Goal: Task Accomplishment & Management: Manage account settings

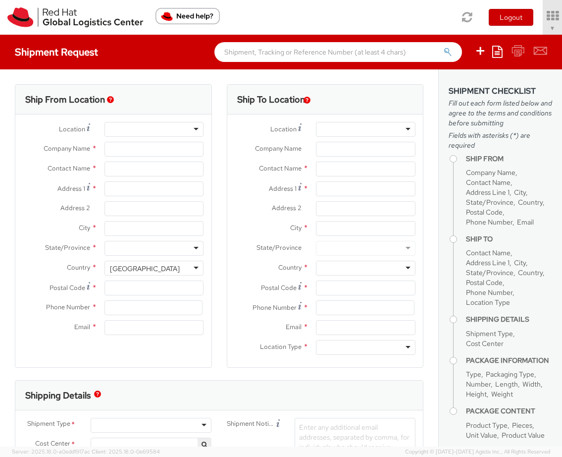
select select "901"
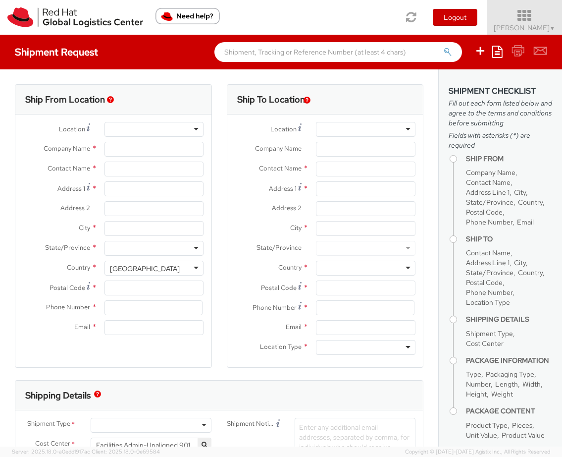
click at [551, 17] on icon at bounding box center [524, 16] width 87 height 14
select select
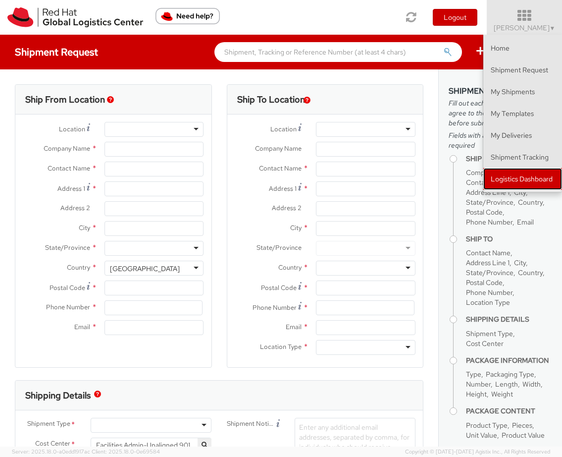
click at [501, 170] on link "Logistics Dashboard" at bounding box center [522, 179] width 79 height 22
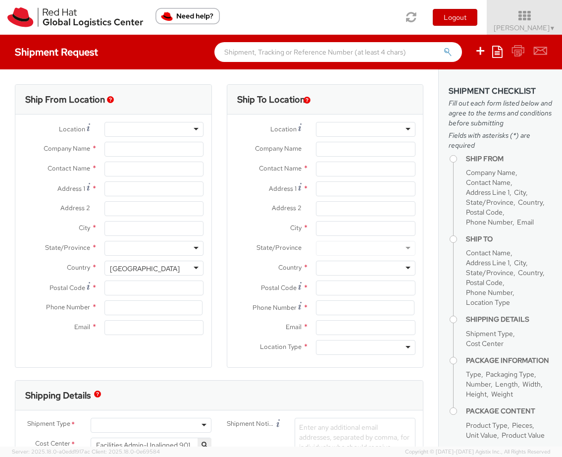
type input "Red Hat, Inc."
type input "[PERSON_NAME]"
type input "[STREET_ADDRESS]"
type input "RALEIGH"
type input "27601"
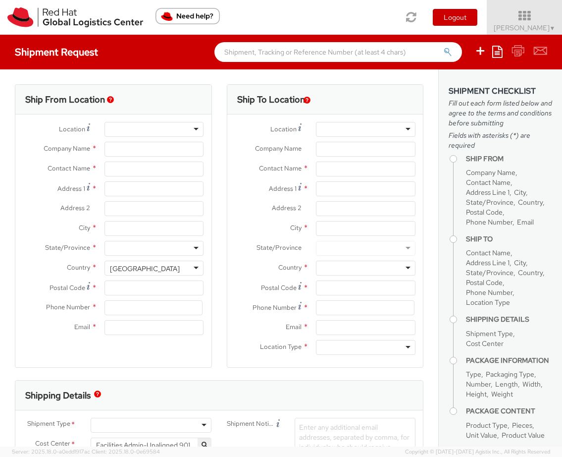
type input "[PHONE_NUMBER]"
type input "[EMAIL_ADDRESS][DOMAIN_NAME]"
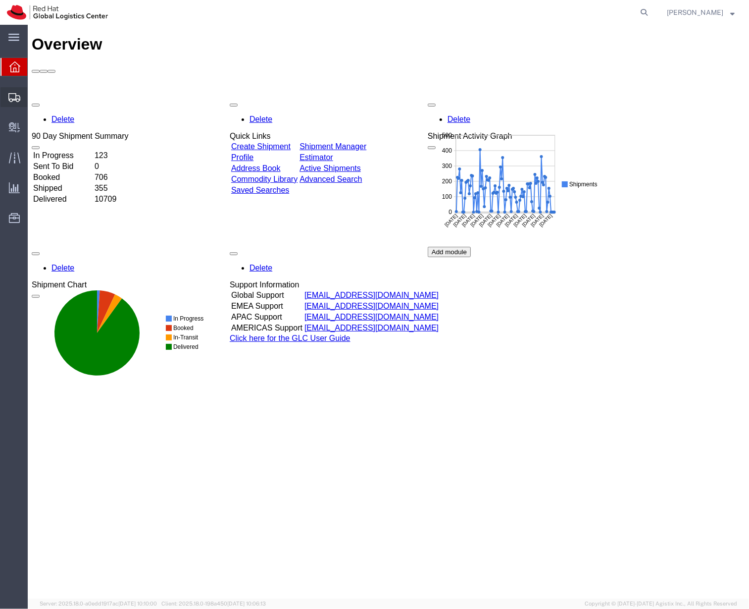
click at [20, 98] on div at bounding box center [14, 97] width 28 height 20
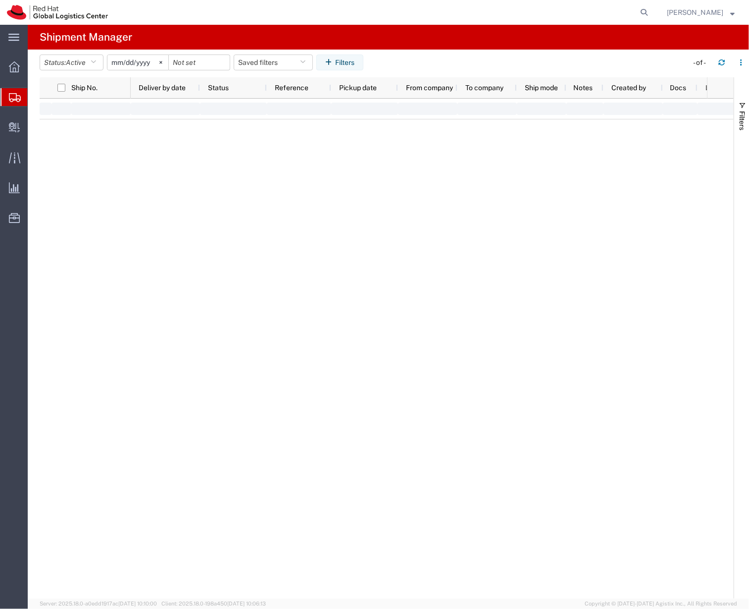
click at [0, 0] on span "Shipment Manager" at bounding box center [0, 0] width 0 height 0
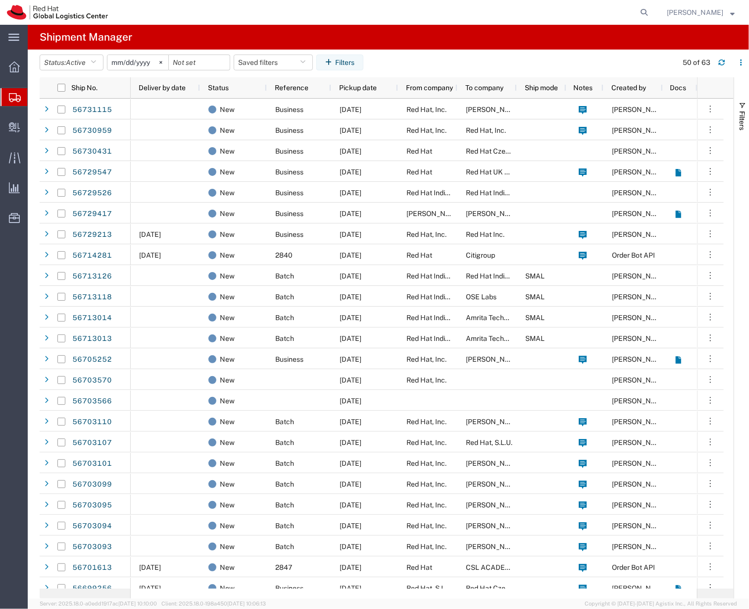
click at [498, 60] on agx-table-filter-chips "Status: Active Active All Approved Booked Canceled Delivered Denied New On Hold…" at bounding box center [356, 65] width 633 height 23
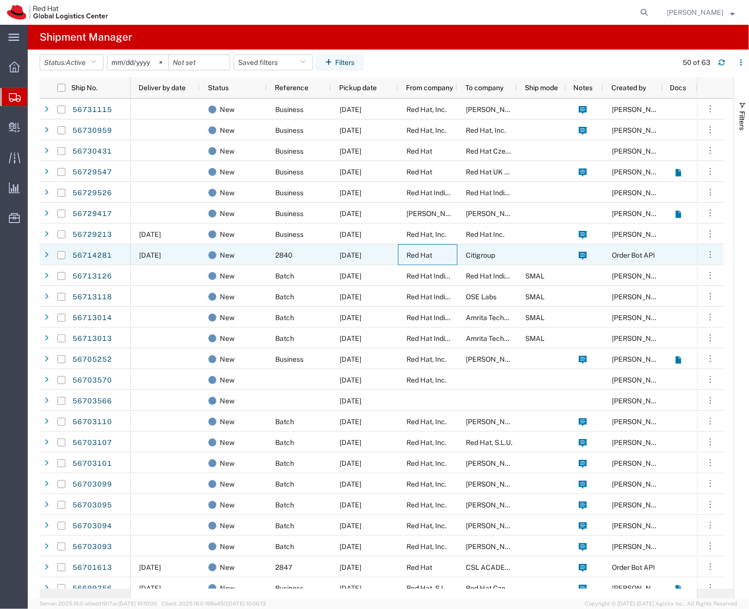
click at [426, 248] on div "Red Hat" at bounding box center [427, 254] width 59 height 21
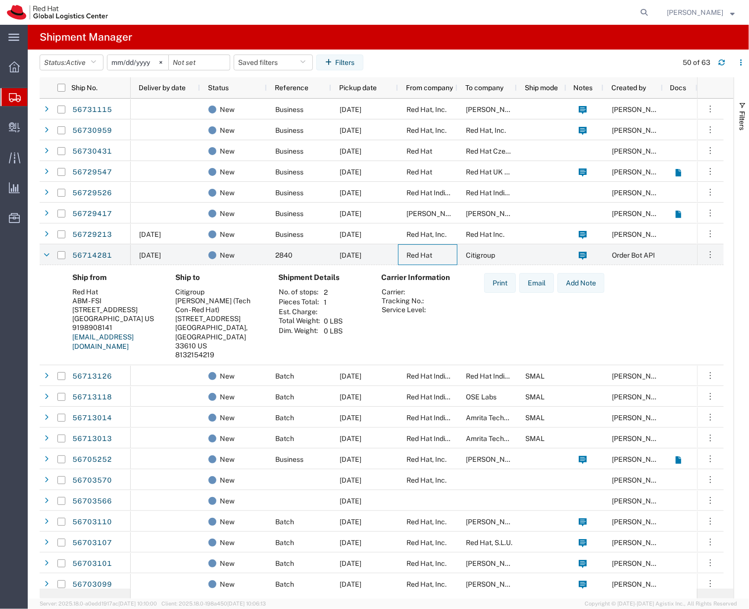
click at [125, 334] on link "kjanes@redhat.com" at bounding box center [102, 342] width 61 height 18
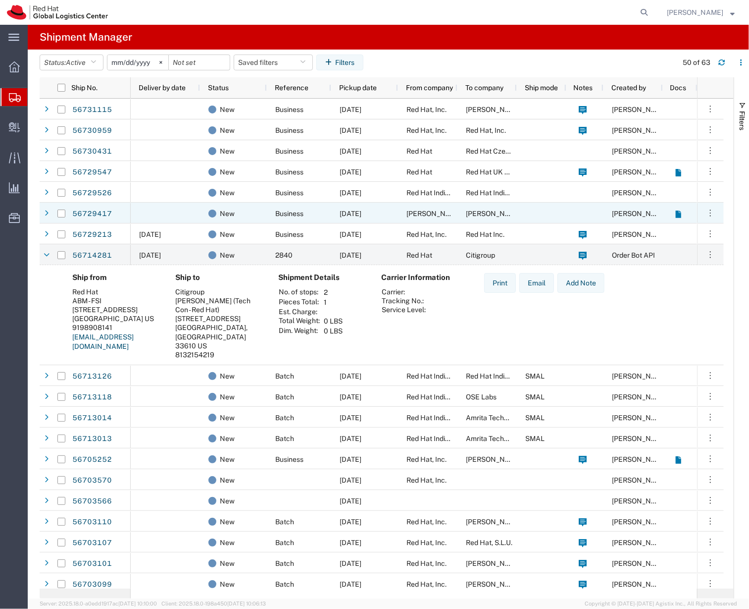
scroll to position [131, 0]
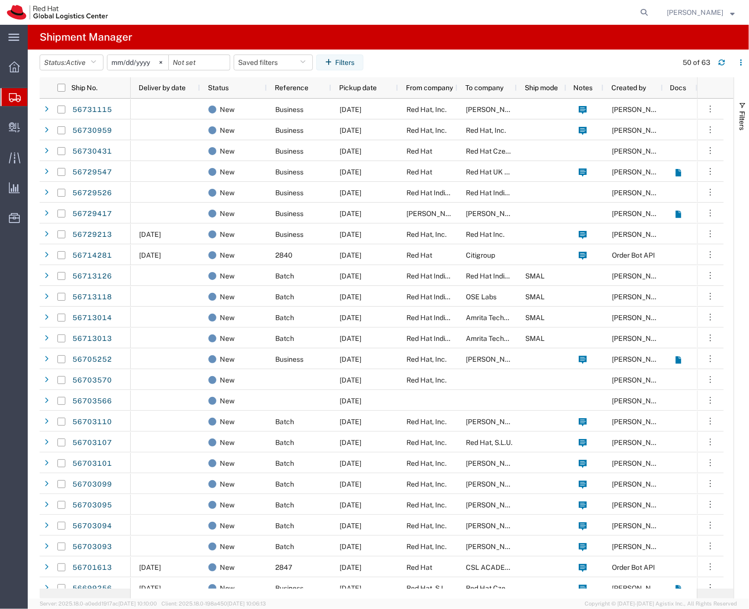
click at [460, 35] on agx-page-header "Shipment Manager" at bounding box center [389, 37] width 722 height 25
click at [376, 32] on agx-page-header "Shipment Manager" at bounding box center [389, 37] width 722 height 25
click at [364, 61] on button "Filters" at bounding box center [339, 62] width 47 height 16
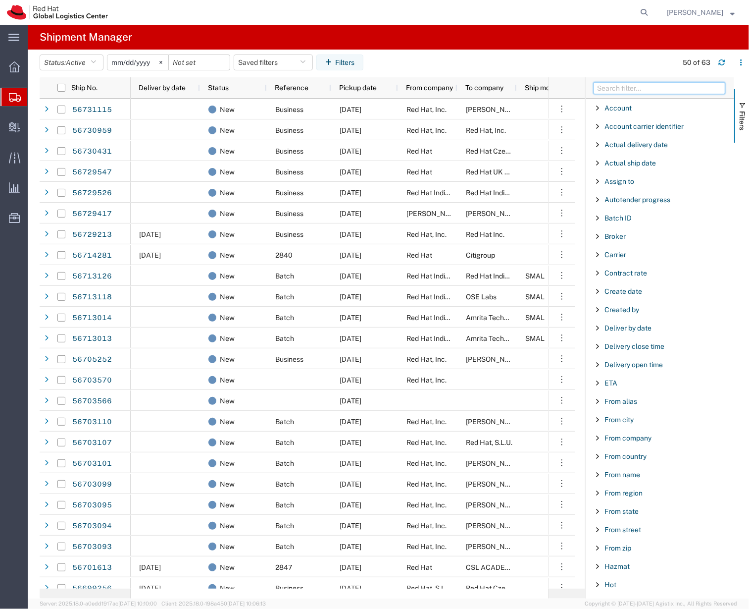
click at [618, 94] on input "Filter Columns Input" at bounding box center [660, 88] width 132 height 12
type input "to country"
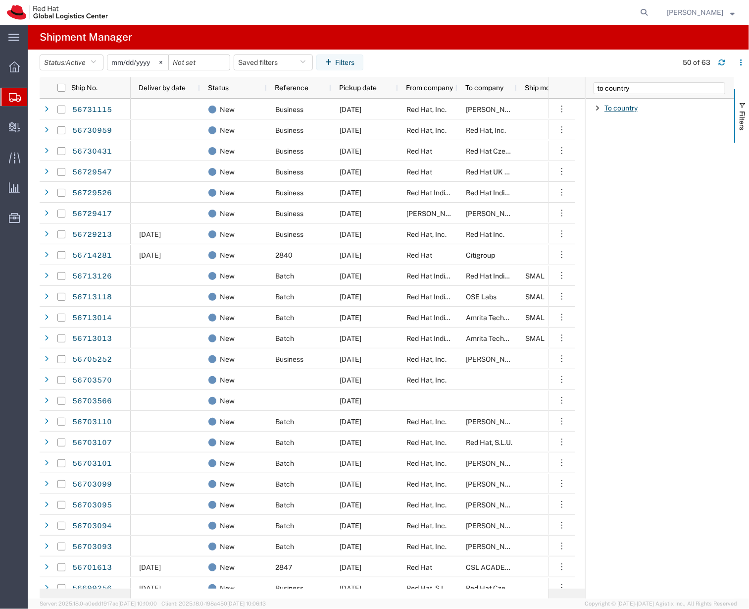
click at [619, 104] on span "To country" at bounding box center [621, 108] width 33 height 8
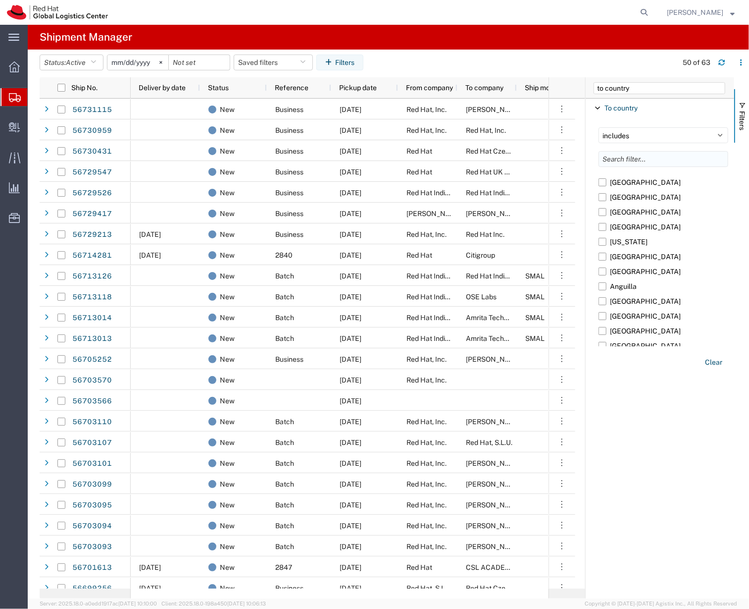
click at [626, 159] on input "Filter List 1 Filters" at bounding box center [664, 159] width 130 height 16
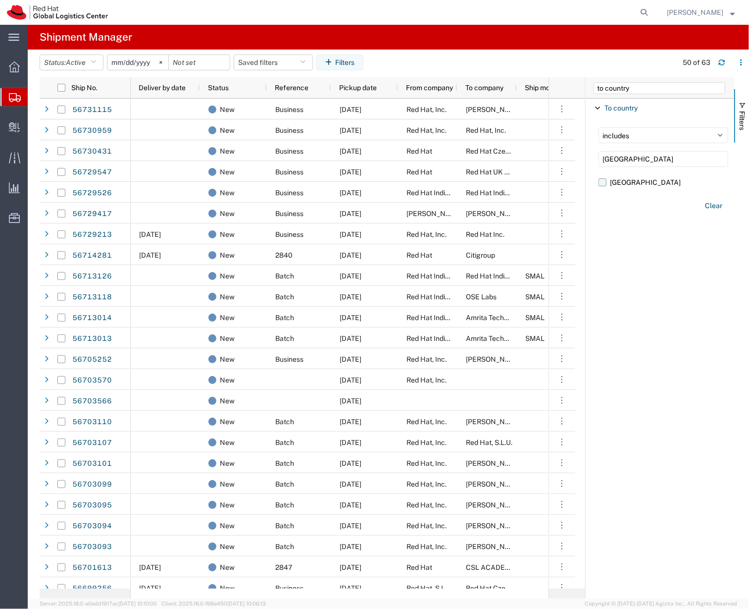
type input "canada"
click at [617, 180] on label "[GEOGRAPHIC_DATA]" at bounding box center [664, 182] width 130 height 15
click at [0, 0] on input "[GEOGRAPHIC_DATA]" at bounding box center [0, 0] width 0 height 0
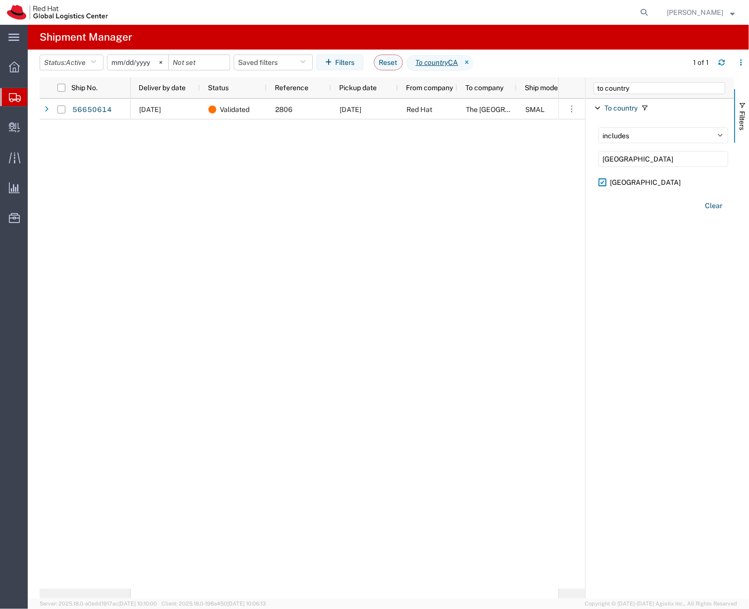
click at [382, 155] on div "09/03/2025 Validated 2806 08/28/2025 Red Hat The Westin Harbour Castle SMAL Soo…" at bounding box center [345, 344] width 428 height 490
click at [187, 126] on div "09/03/2025 Validated 2806 08/28/2025 Red Hat The Westin Harbour Castle SMAL Soo…" at bounding box center [345, 344] width 428 height 490
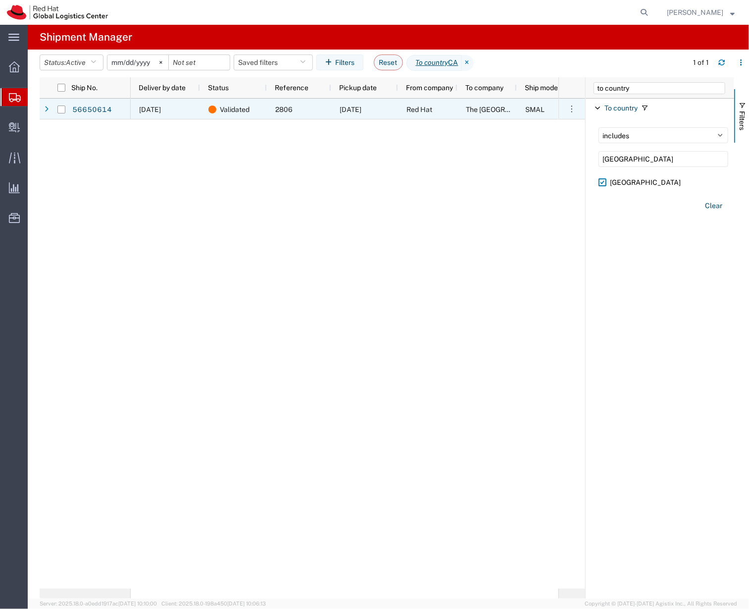
click at [161, 106] on span "09/03/2025" at bounding box center [150, 109] width 22 height 8
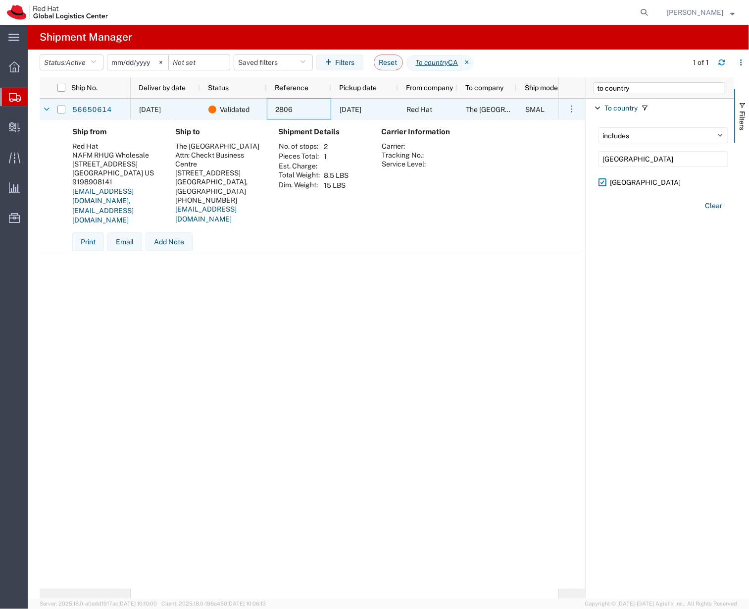
click at [284, 107] on span "2806" at bounding box center [283, 109] width 17 height 8
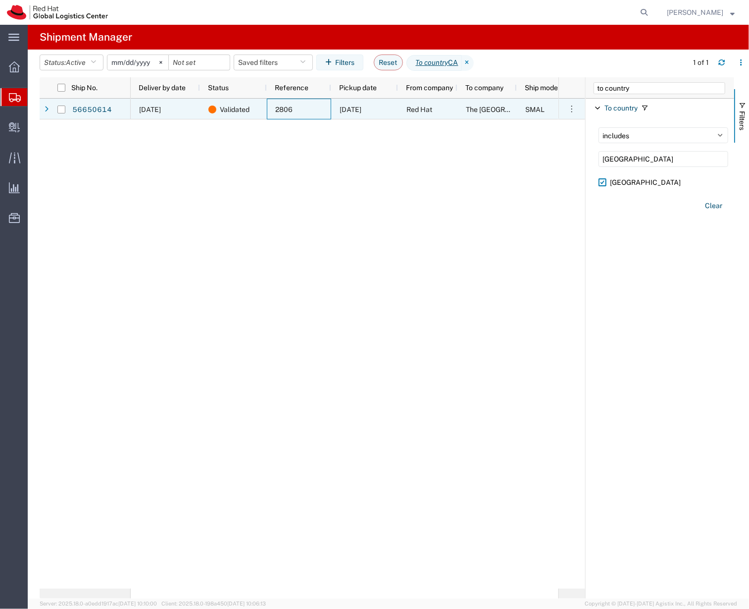
click at [144, 114] on div "09/03/2025" at bounding box center [165, 109] width 69 height 21
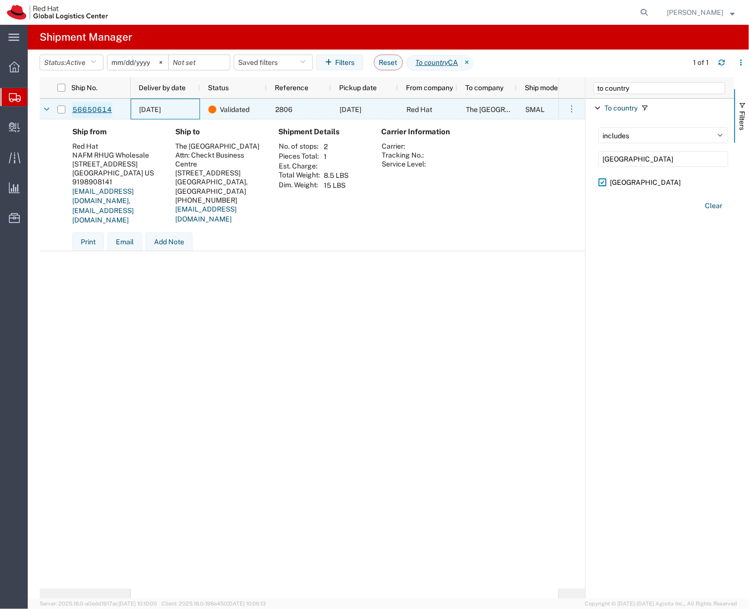
click at [98, 105] on link "56650614" at bounding box center [92, 110] width 41 height 16
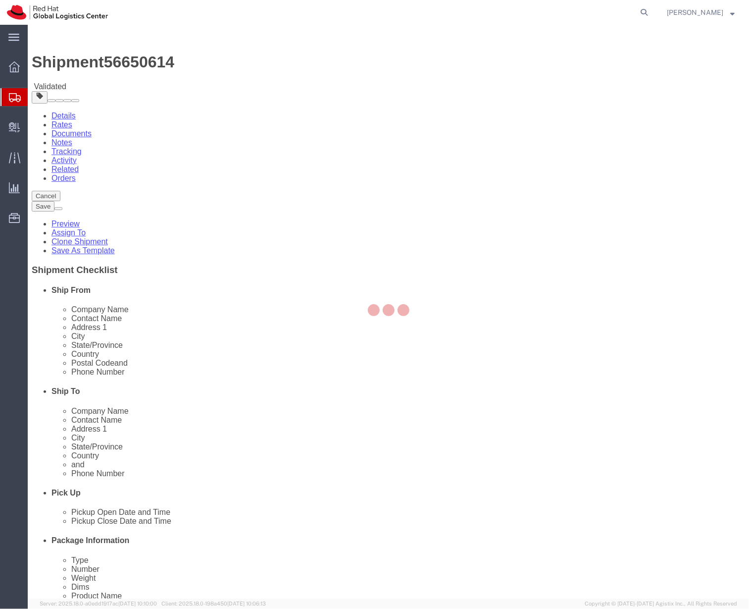
select select
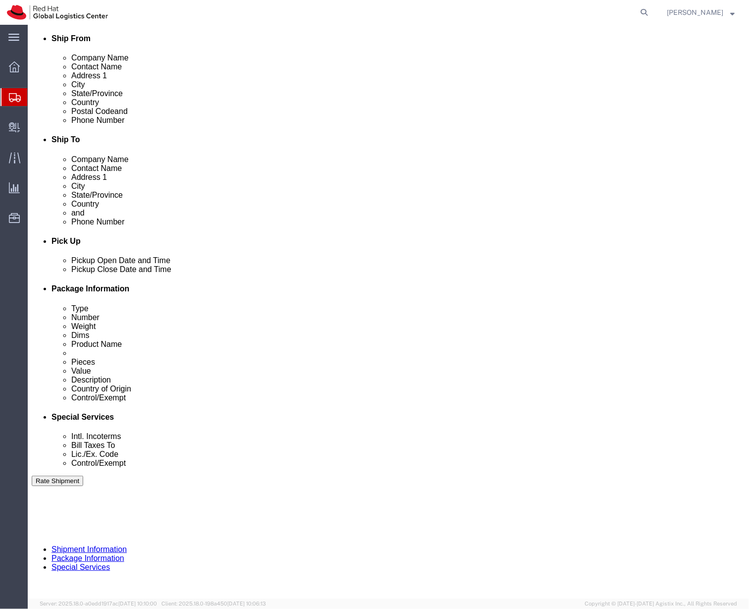
scroll to position [360, 0]
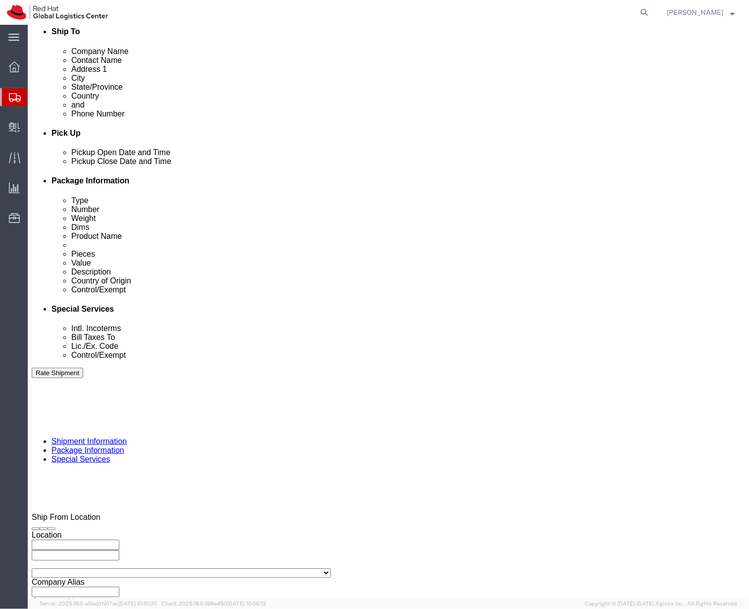
click link "Package Information"
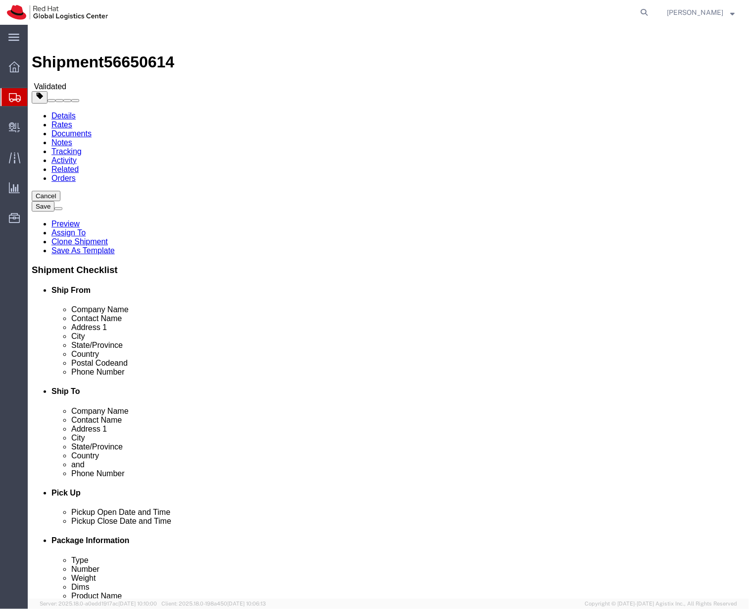
click link "Special Services"
click icon
click input "kawillia@redhat.com, solee@redhat.com"
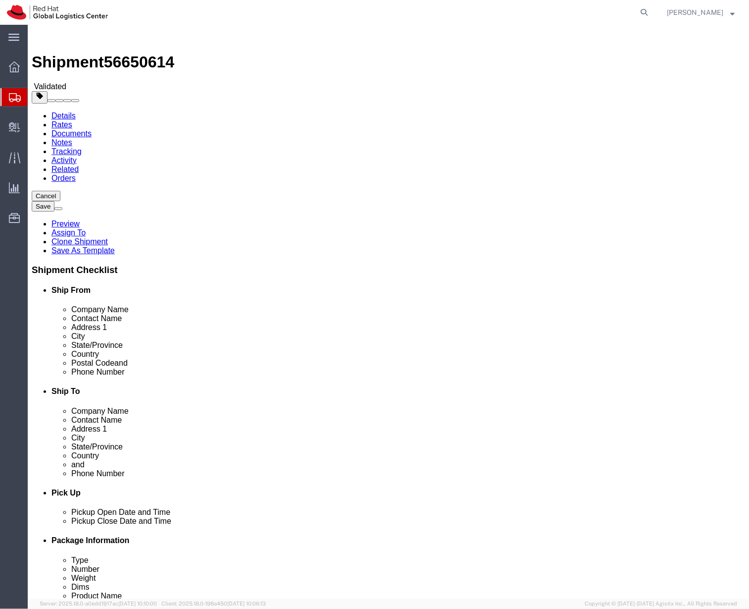
type input "solee@rehdat.com"
click input "jvangrit@redhat.com"
type input "solee@redhat.com"
click button "Save"
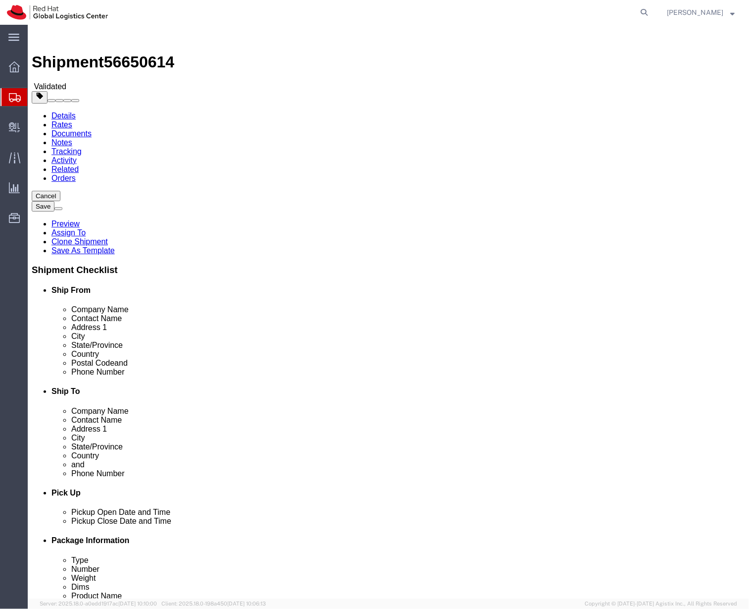
click div "Shipment Checklist Ship From Company Name Contact Name Address 1 City State/Pro…"
click div
click icon
click link "Shipment Information"
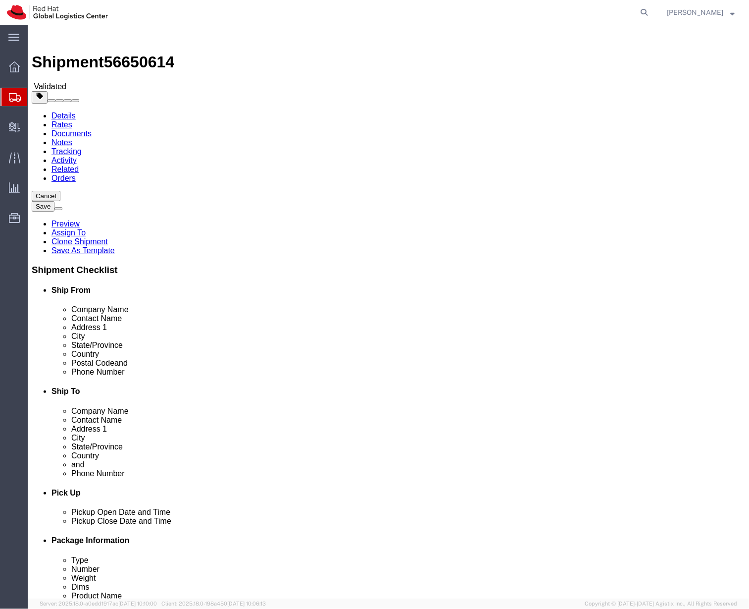
click link "ADDITIONAL INFORMATION"
click button "Cancel"
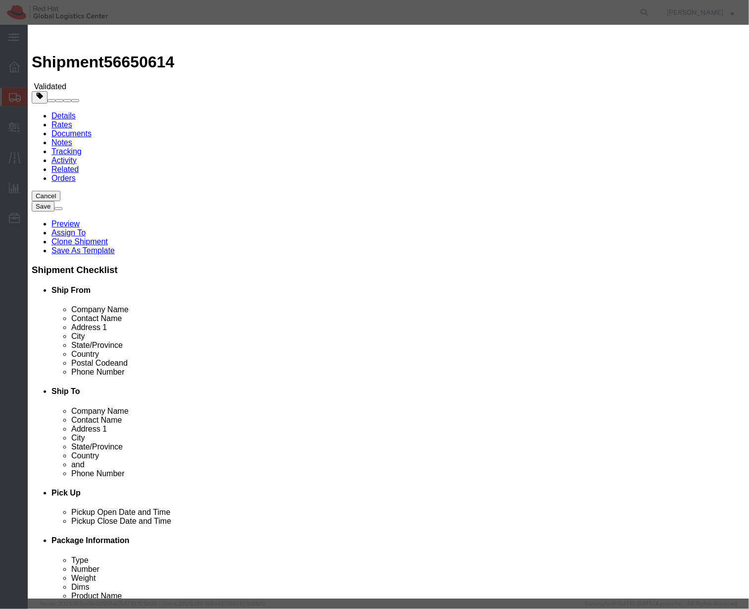
click button "Yes"
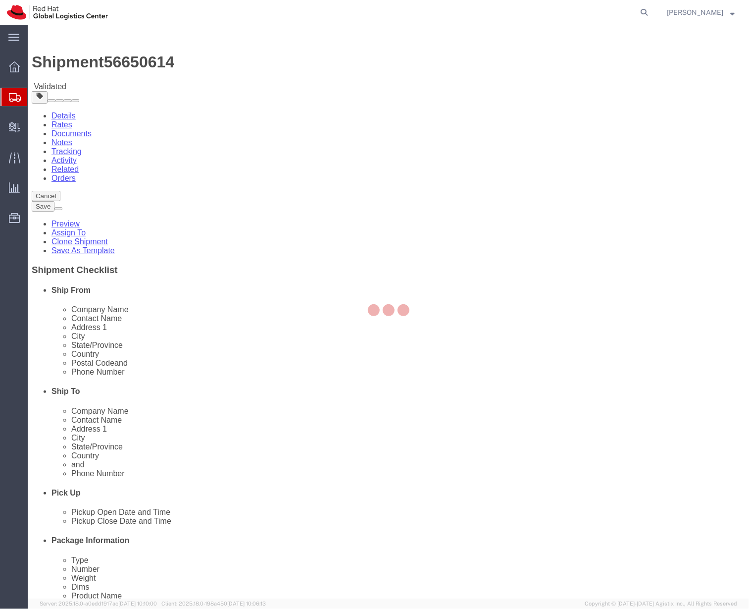
click at [48, 108] on div at bounding box center [389, 312] width 722 height 574
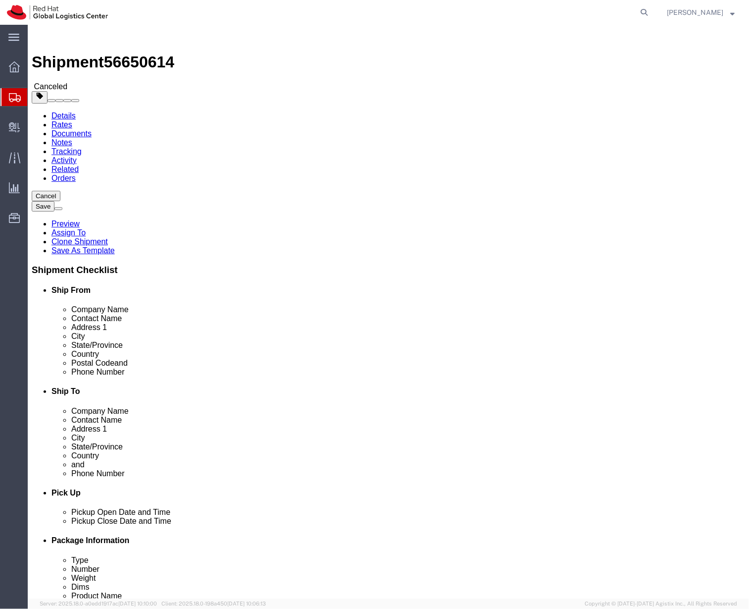
click h4 "Ship From"
click at [0, 0] on span "Shipment Manager" at bounding box center [0, 0] width 0 height 0
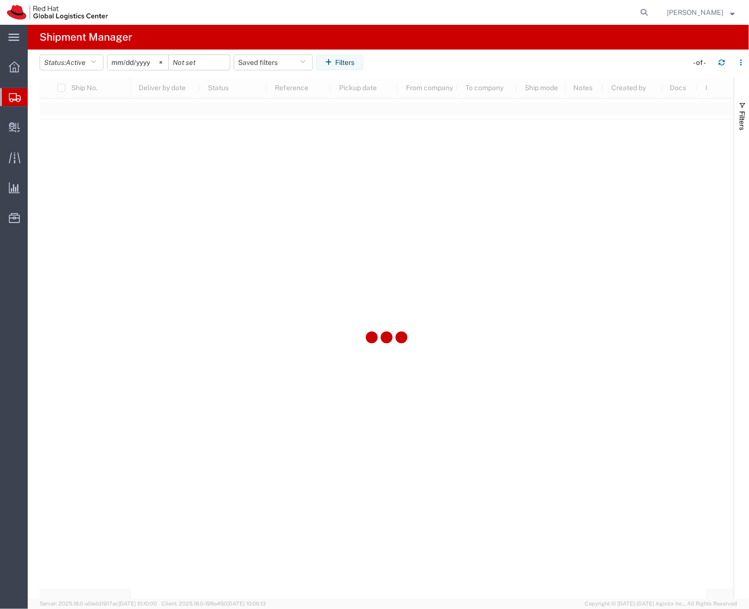
click at [343, 53] on header "Status: Active Active All Approved Booked Canceled Delivered Denied New On Hold…" at bounding box center [395, 64] width 710 height 28
click at [343, 57] on button "Filters" at bounding box center [339, 62] width 47 height 16
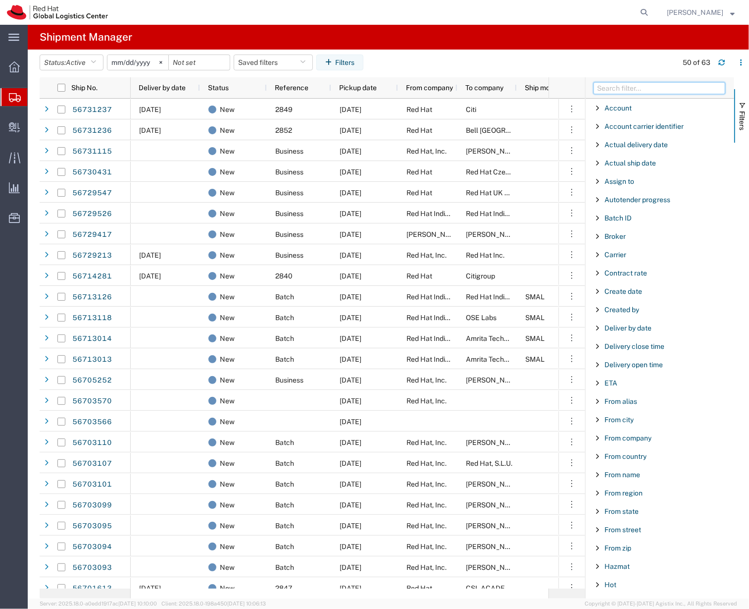
click at [695, 86] on input "Filter Columns Input" at bounding box center [660, 88] width 132 height 12
type input "c"
type input "to country"
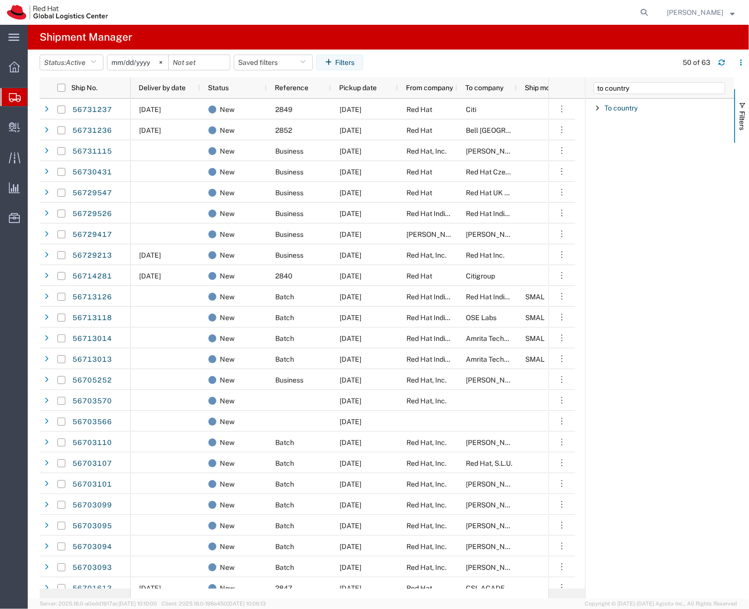
click at [644, 113] on div "To country" at bounding box center [660, 108] width 149 height 18
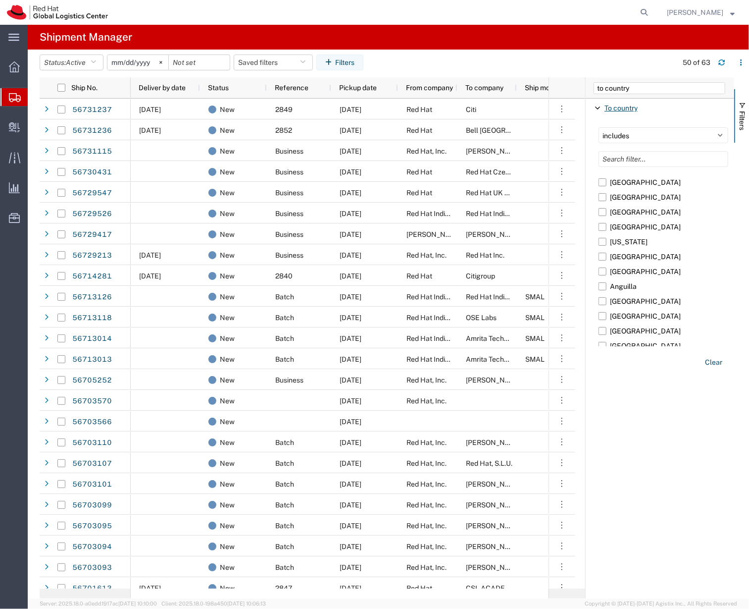
click at [632, 111] on span "To country" at bounding box center [621, 108] width 33 height 8
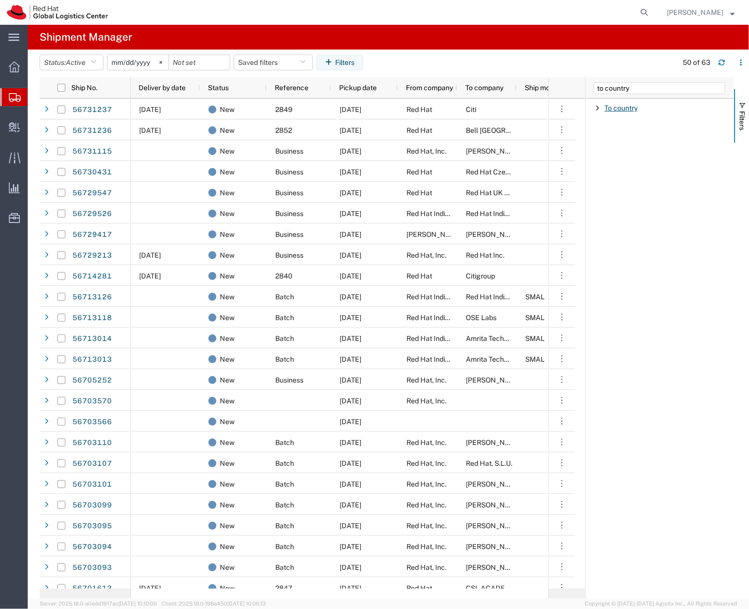
click at [632, 111] on span "To country" at bounding box center [621, 108] width 33 height 8
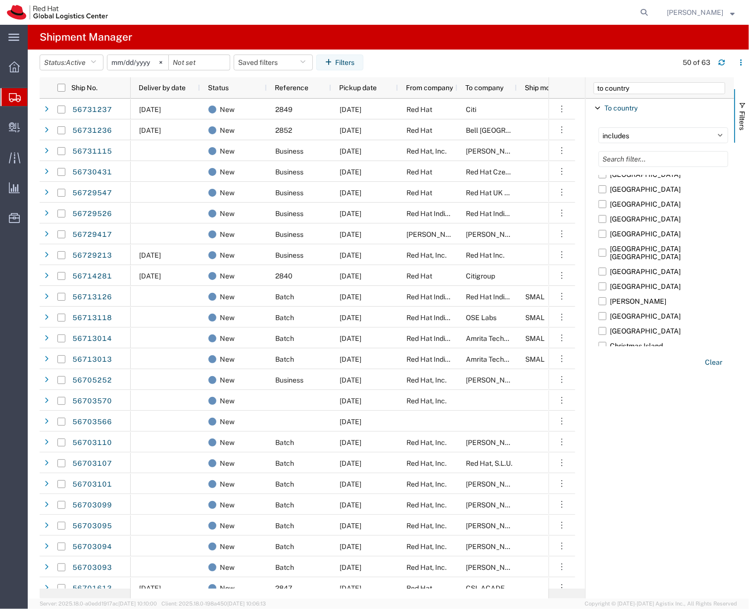
scroll to position [542, 0]
click at [609, 222] on label "Canada" at bounding box center [664, 219] width 130 height 15
click at [0, 0] on input "Canada" at bounding box center [0, 0] width 0 height 0
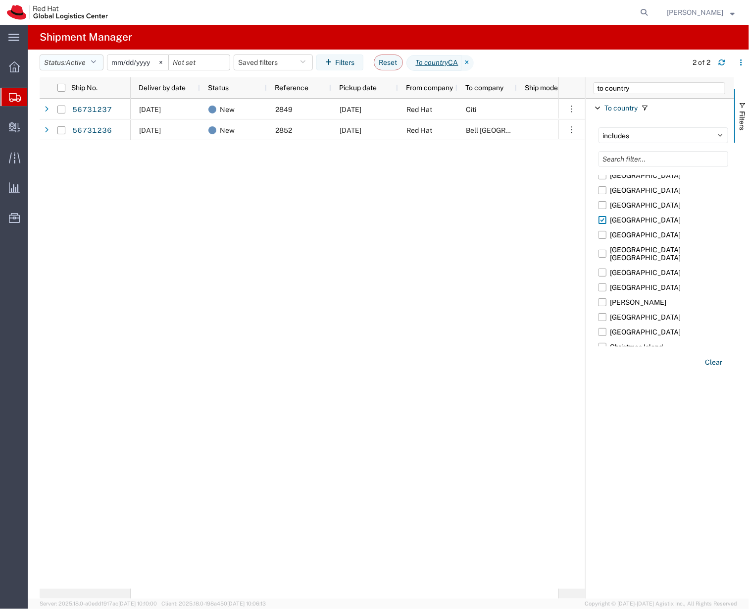
click at [95, 62] on icon "button" at bounding box center [93, 62] width 5 height 7
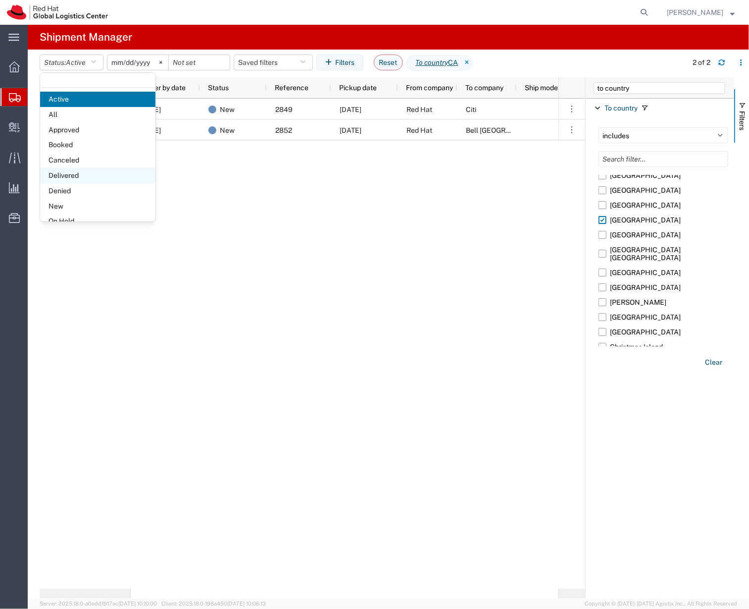
click at [110, 172] on span "Delivered" at bounding box center [97, 175] width 115 height 15
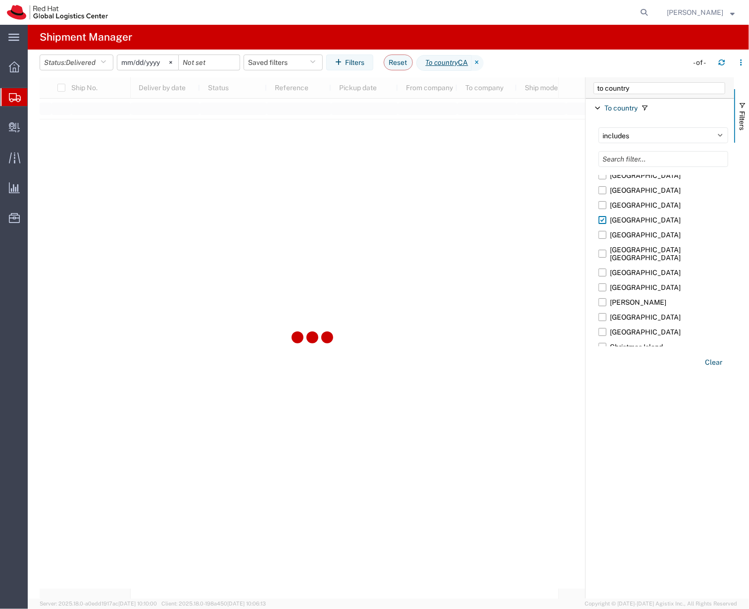
click at [149, 65] on input "[DATE]" at bounding box center [147, 62] width 61 height 15
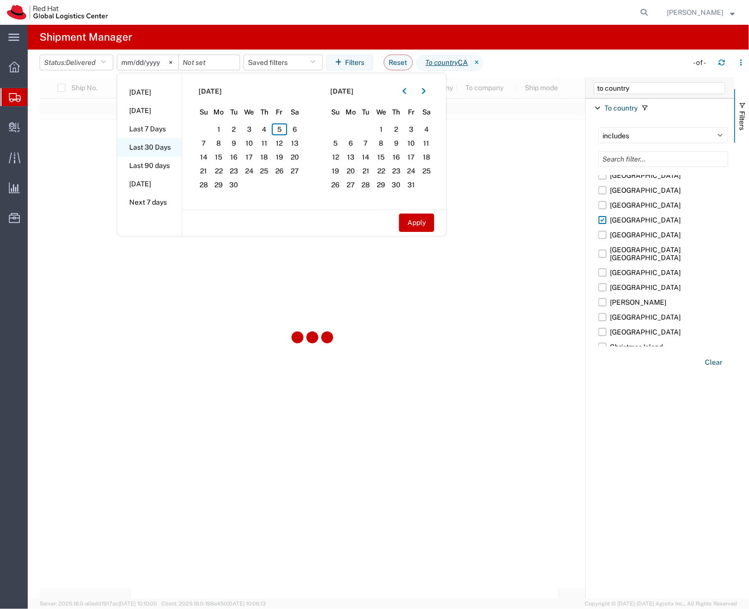
click at [159, 143] on li "Last 30 Days" at bounding box center [149, 147] width 64 height 18
type input "2025-08-07"
type input "2025-09-05"
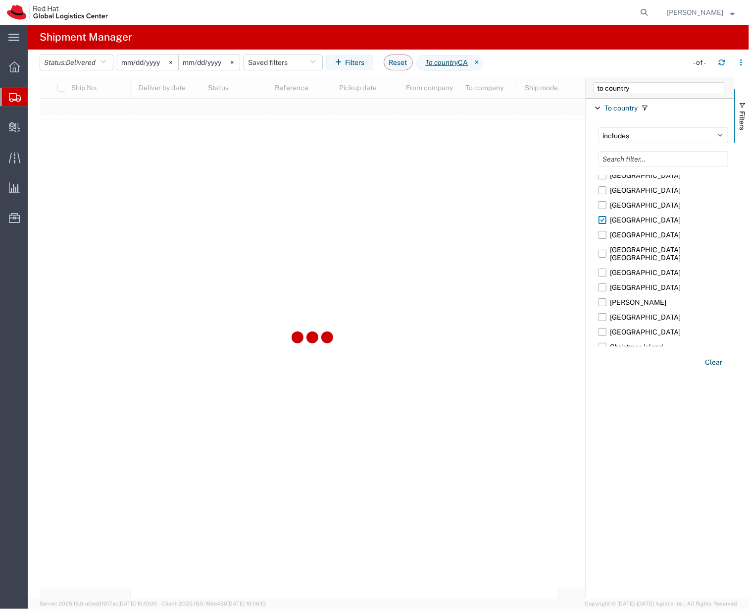
click at [355, 237] on div at bounding box center [313, 337] width 546 height 521
click at [273, 514] on div at bounding box center [313, 337] width 546 height 521
click at [160, 68] on input "2025-08-07" at bounding box center [147, 62] width 61 height 15
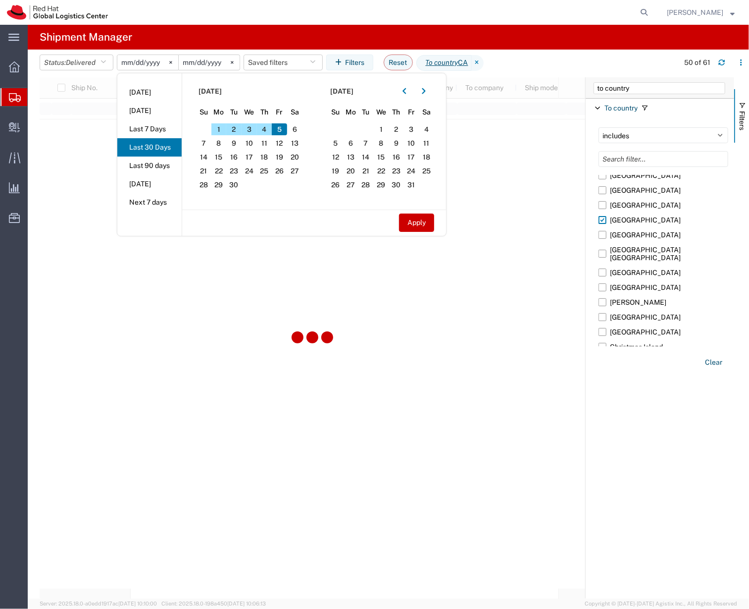
click at [196, 59] on input "2025-09-05" at bounding box center [209, 62] width 61 height 15
click at [211, 41] on agx-page-header "Shipment Manager" at bounding box center [389, 37] width 722 height 25
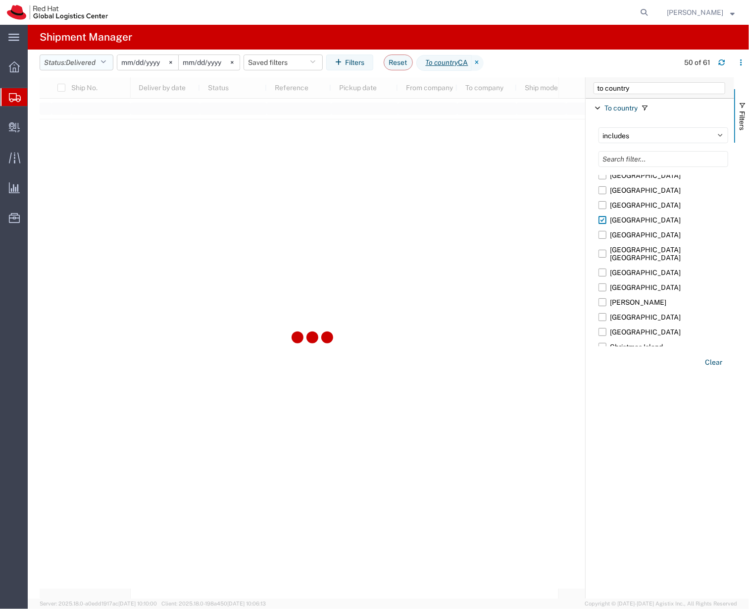
click at [78, 65] on span "Delivered" at bounding box center [81, 62] width 30 height 8
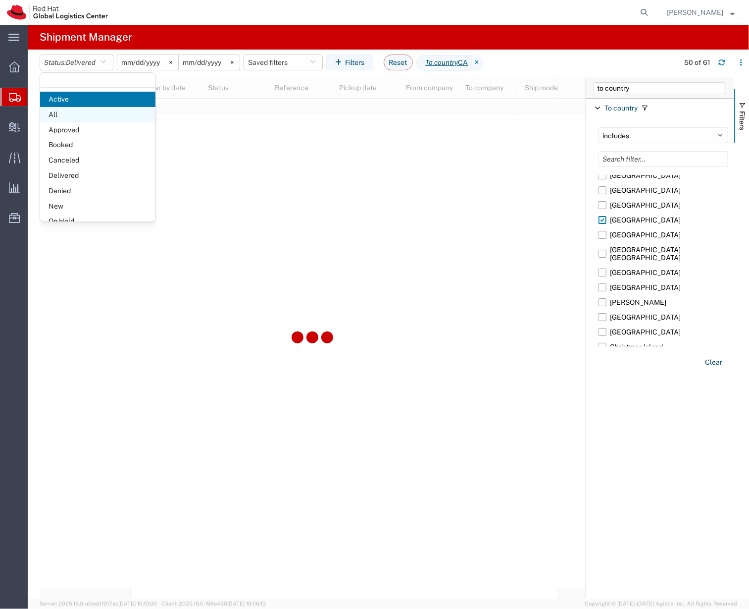
click at [78, 115] on span "All" at bounding box center [97, 114] width 115 height 15
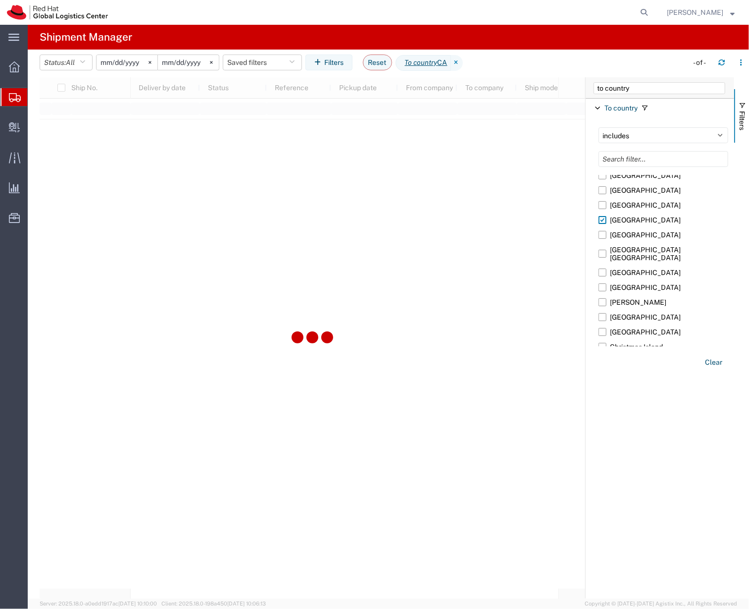
click at [30, 240] on agx-table-manager "Status: All Active All Approved Booked Canceled Delivered Denied New On Hold Pe…" at bounding box center [389, 324] width 722 height 549
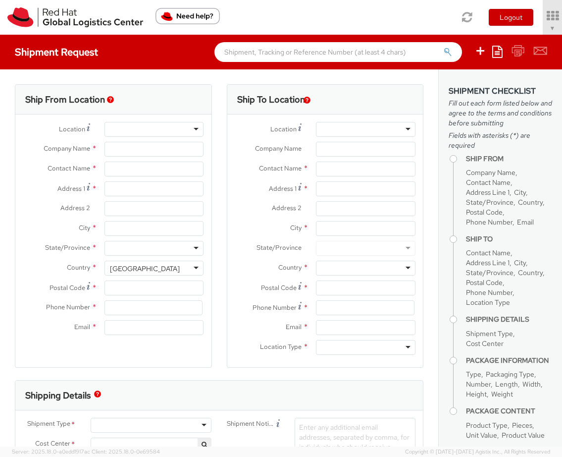
type input "Red Hat, Inc."
type input "[PERSON_NAME]"
type input "[STREET_ADDRESS]"
type input "RALEIGH"
type input "27601"
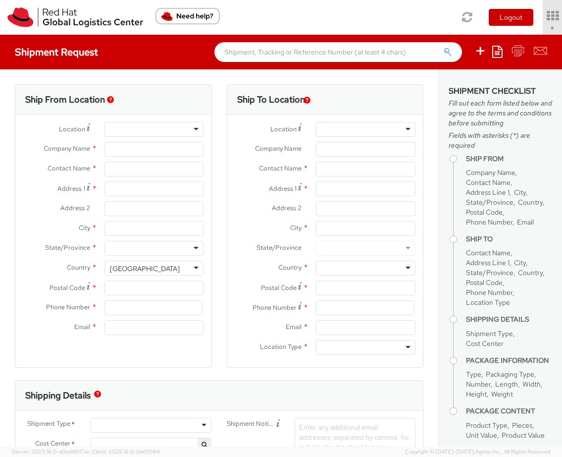
type input "[PHONE_NUMBER]"
type input "[EMAIL_ADDRESS][DOMAIN_NAME]"
select select "901"
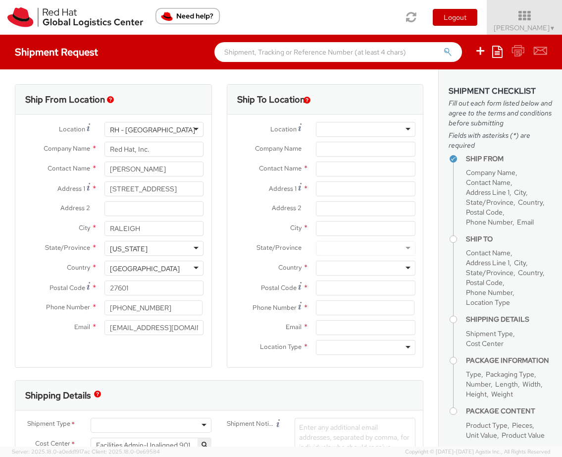
select select
click at [518, 30] on span "Soojung Mansberger ▼" at bounding box center [525, 27] width 62 height 9
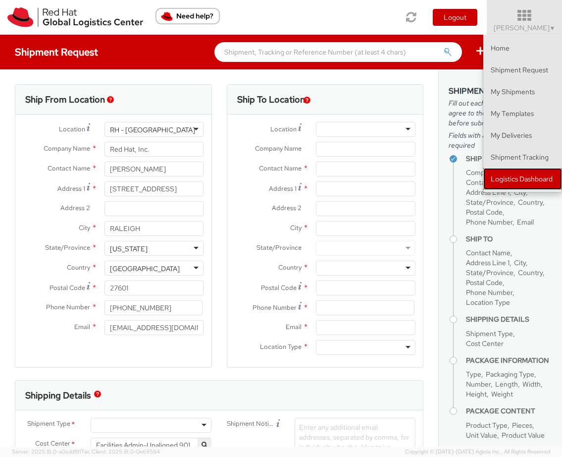
click at [507, 185] on link "Logistics Dashboard" at bounding box center [522, 179] width 79 height 22
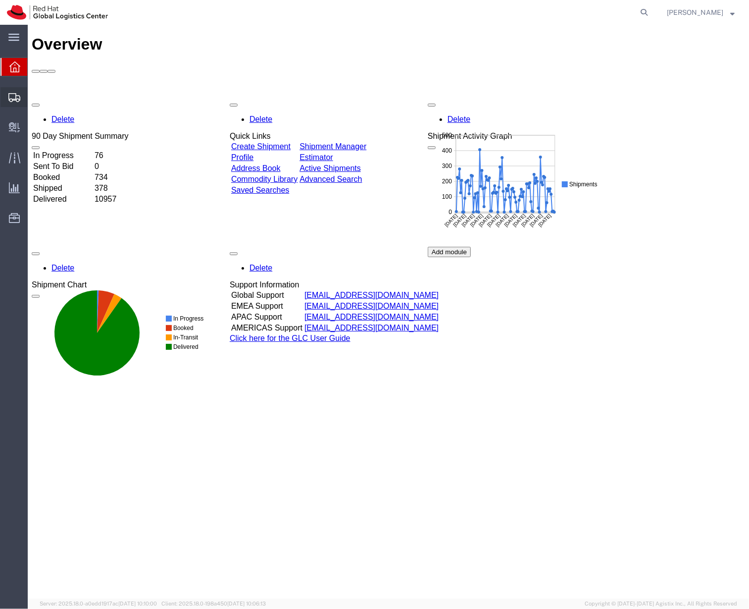
click at [8, 105] on div at bounding box center [14, 97] width 28 height 20
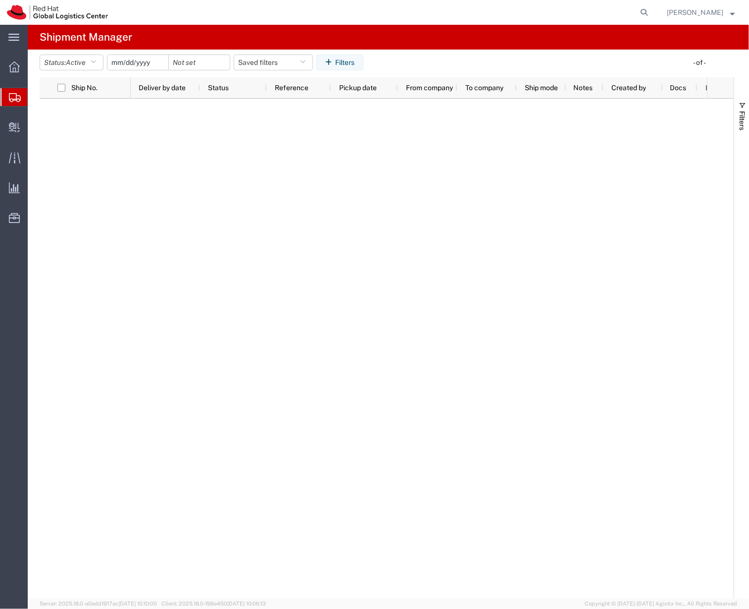
click at [0, 0] on span "Shipment Manager" at bounding box center [0, 0] width 0 height 0
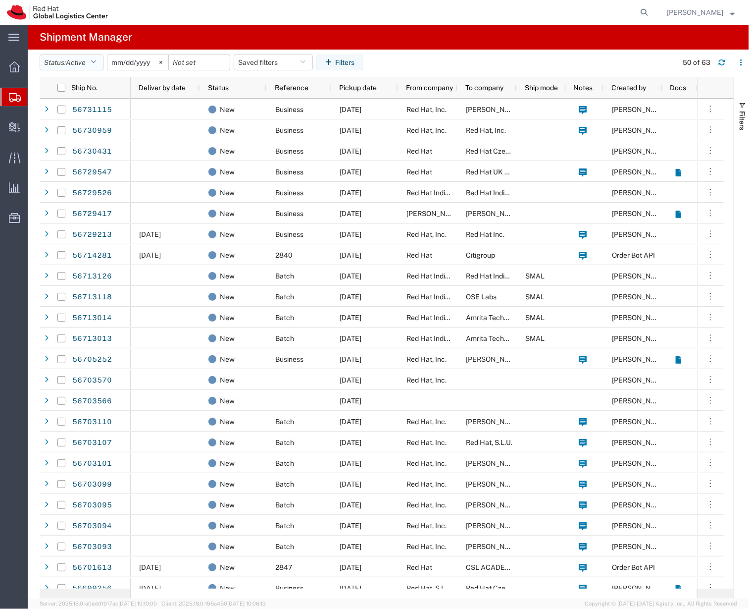
click at [86, 60] on span "Active" at bounding box center [76, 62] width 20 height 8
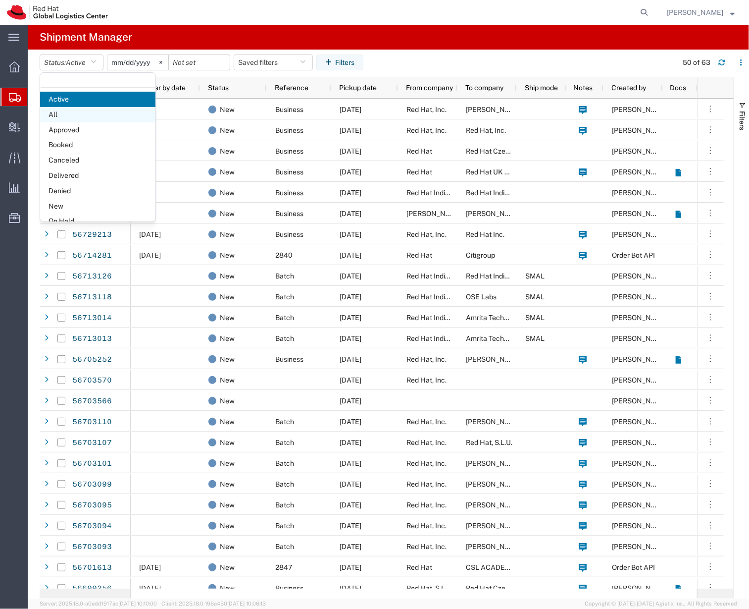
click at [107, 119] on span "All" at bounding box center [97, 114] width 115 height 15
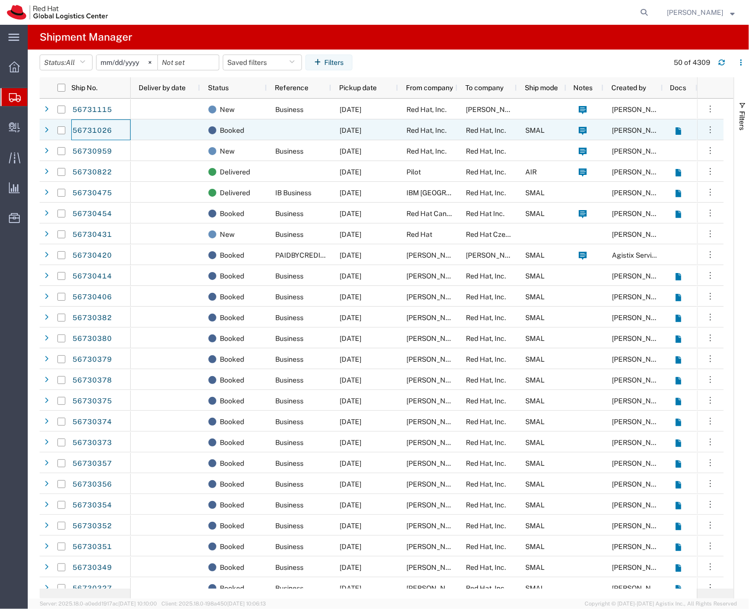
click at [116, 119] on div "56731026" at bounding box center [100, 129] width 59 height 21
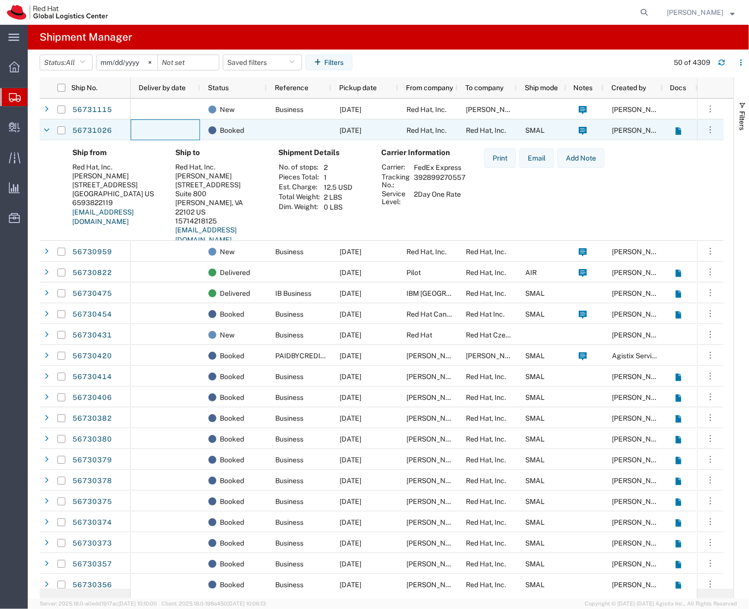
click at [178, 133] on div at bounding box center [165, 129] width 69 height 21
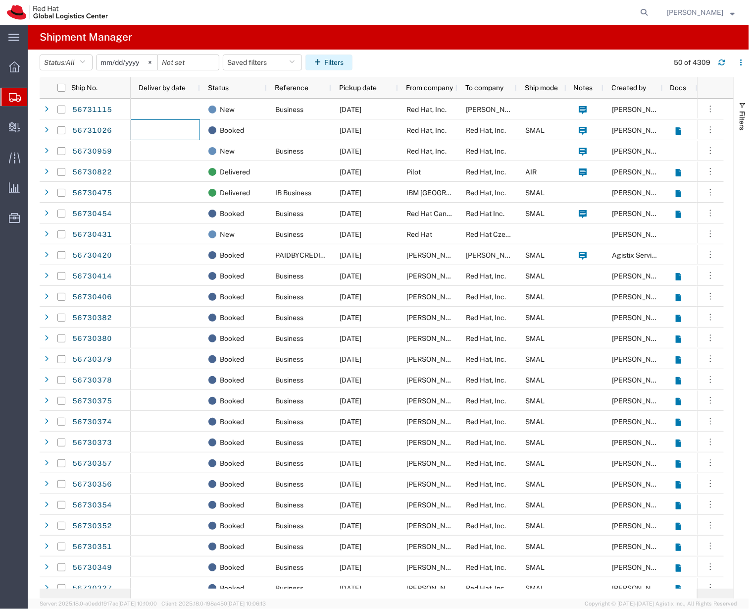
click at [335, 56] on button "Filters" at bounding box center [329, 62] width 47 height 16
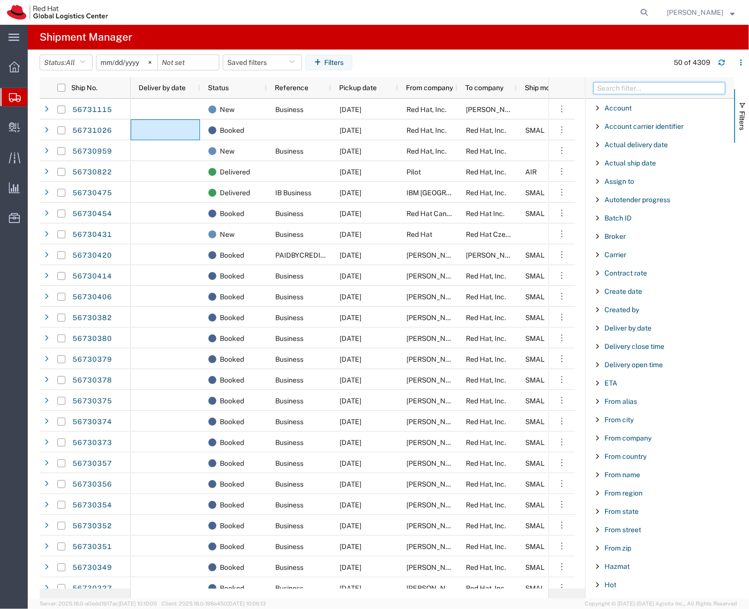
click at [618, 91] on input "Filter Columns Input" at bounding box center [660, 88] width 132 height 12
type input "ref"
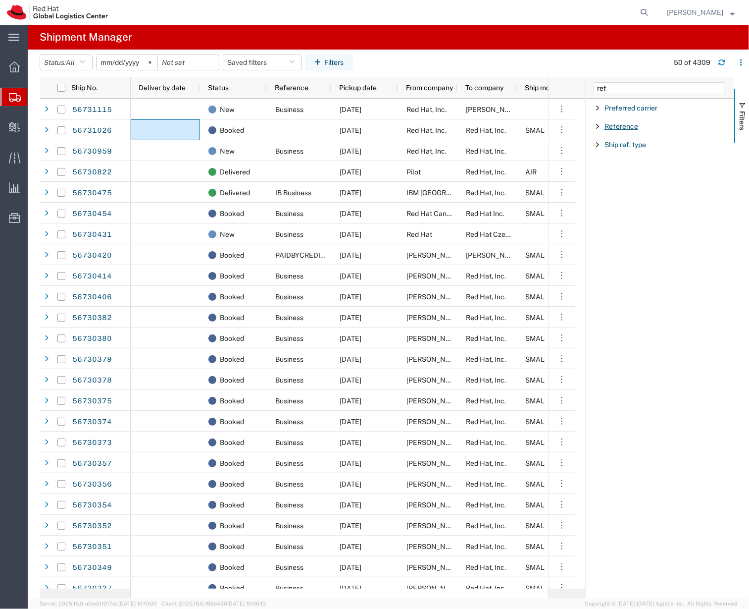
click at [616, 122] on span "Reference" at bounding box center [622, 126] width 34 height 8
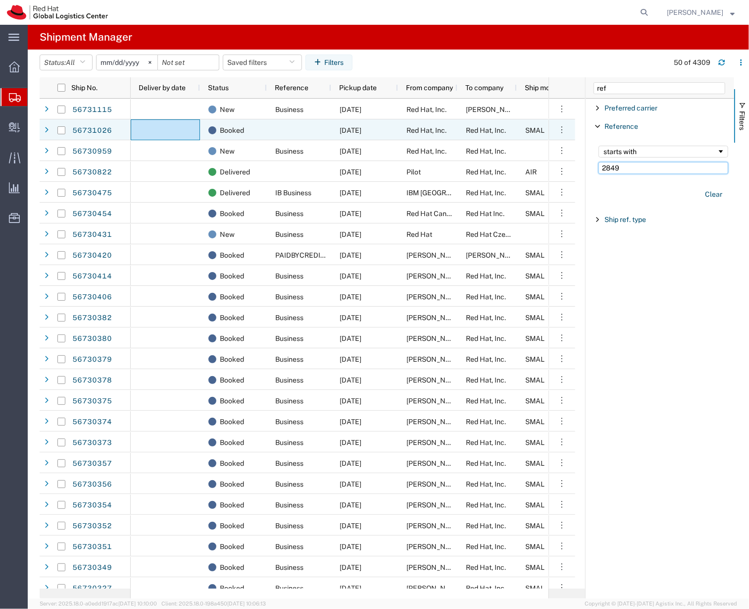
type input "2849"
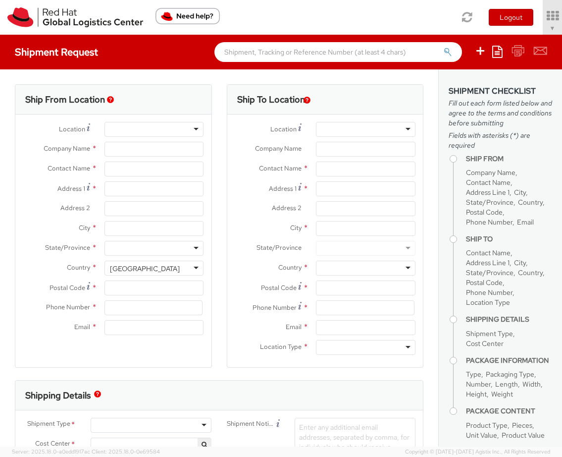
select select "901"
type input "Red Hat, Inc."
type input "[PERSON_NAME]"
type input "100 East Davie Street"
type input "RALEIGH"
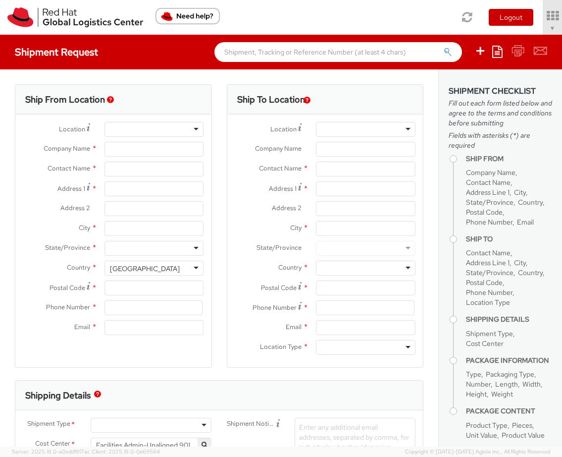
type input "27601"
type input "919-754-4950"
type input "solee@redhat.com"
select select
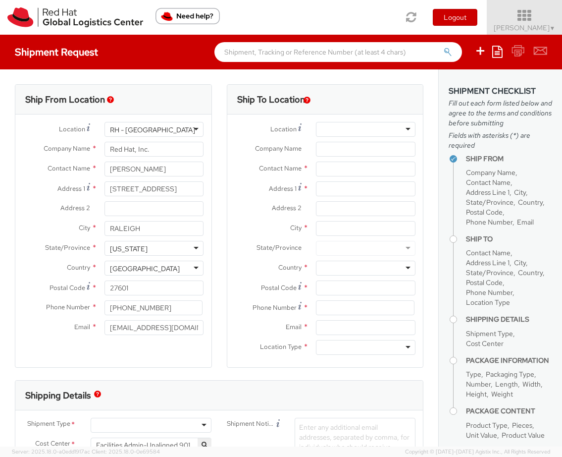
click at [519, 25] on span "Soojung Mansberger ▼" at bounding box center [525, 27] width 62 height 9
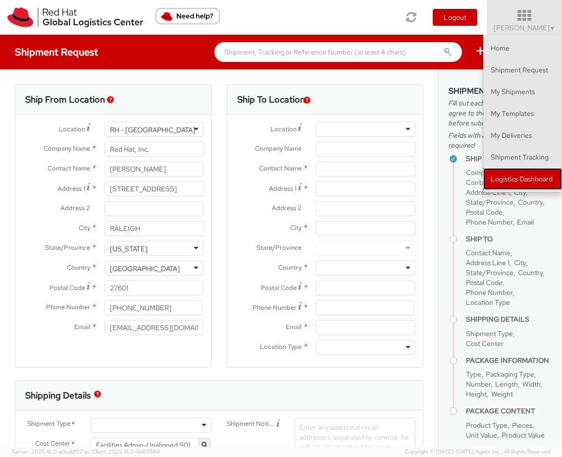
click at [528, 183] on link "Logistics Dashboard" at bounding box center [522, 179] width 79 height 22
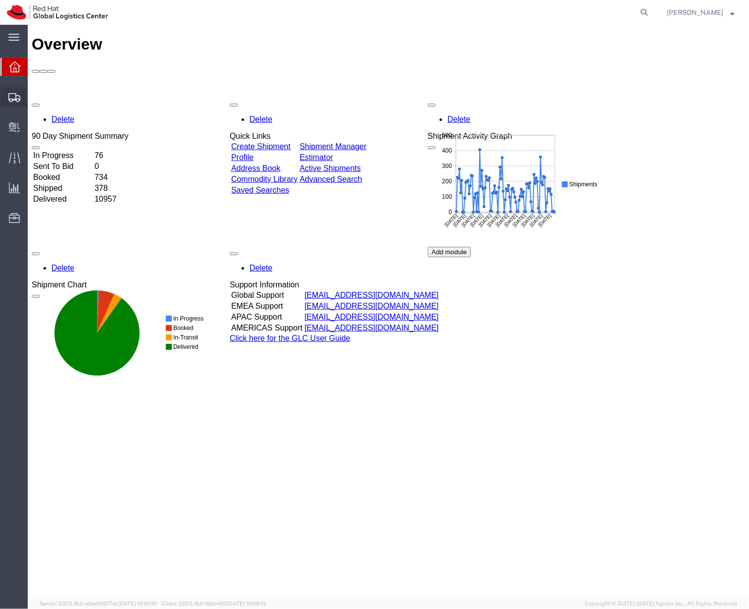
click at [0, 0] on span "Shipment Manager" at bounding box center [0, 0] width 0 height 0
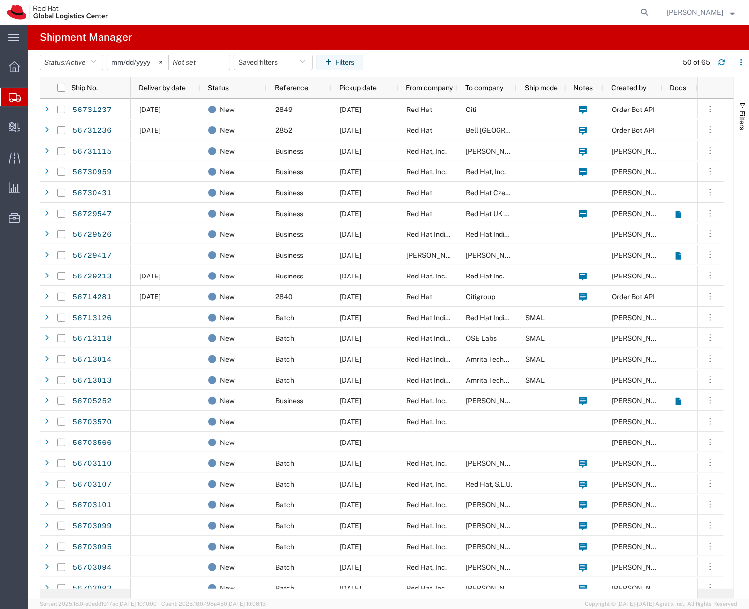
click at [430, 58] on agx-table-filter-chips "Status: Active Active All Approved Booked Canceled Delivered Denied New On Hold…" at bounding box center [356, 65] width 633 height 23
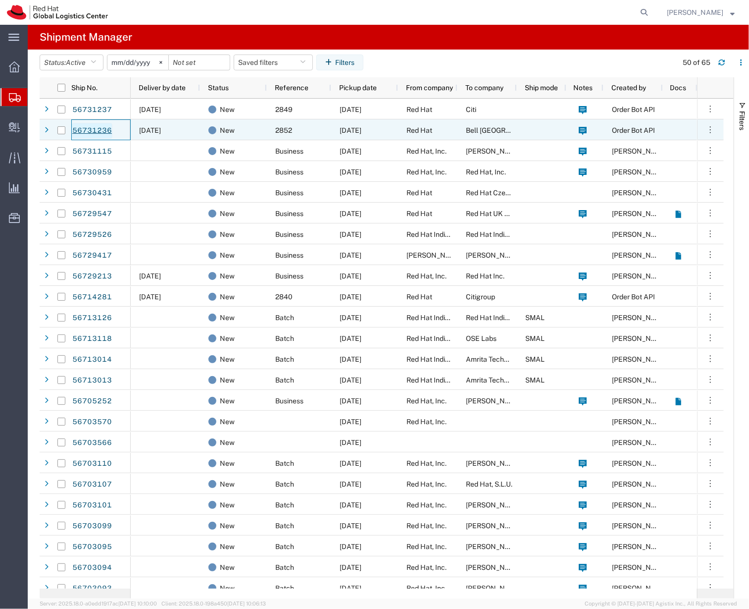
click at [106, 130] on link "56731236" at bounding box center [92, 131] width 41 height 16
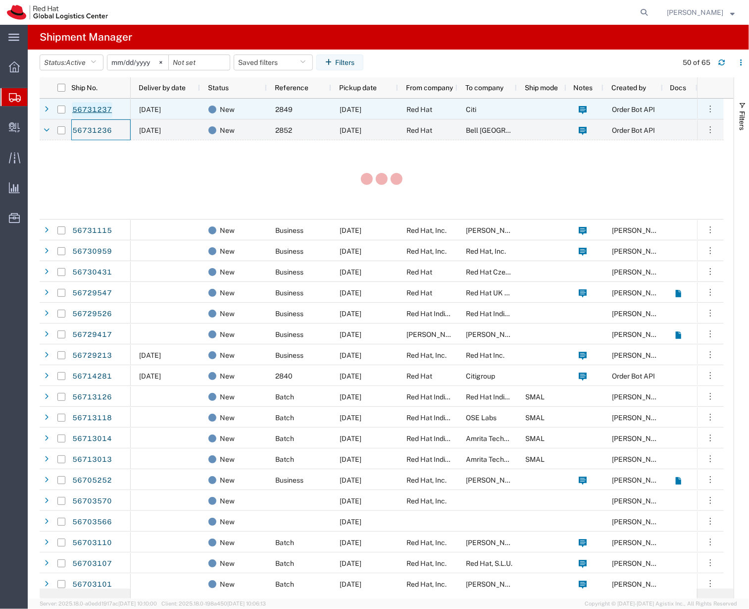
click at [98, 113] on link "56731237" at bounding box center [92, 110] width 41 height 16
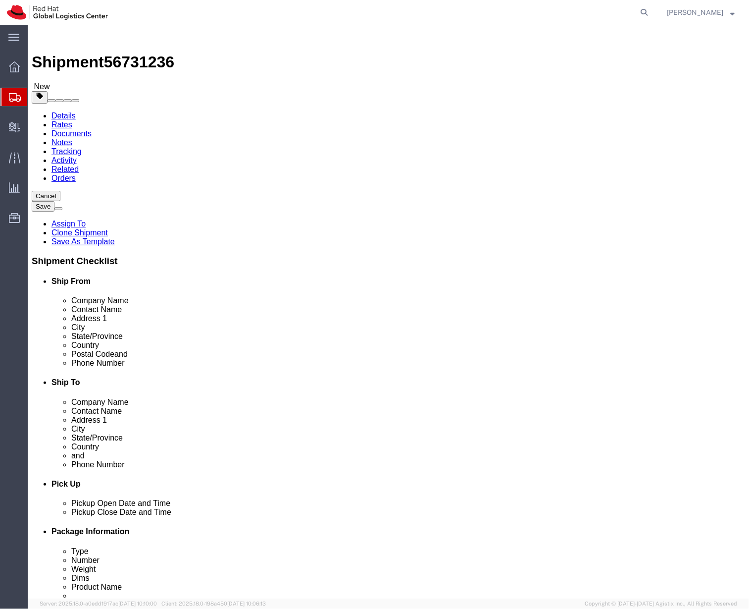
select select
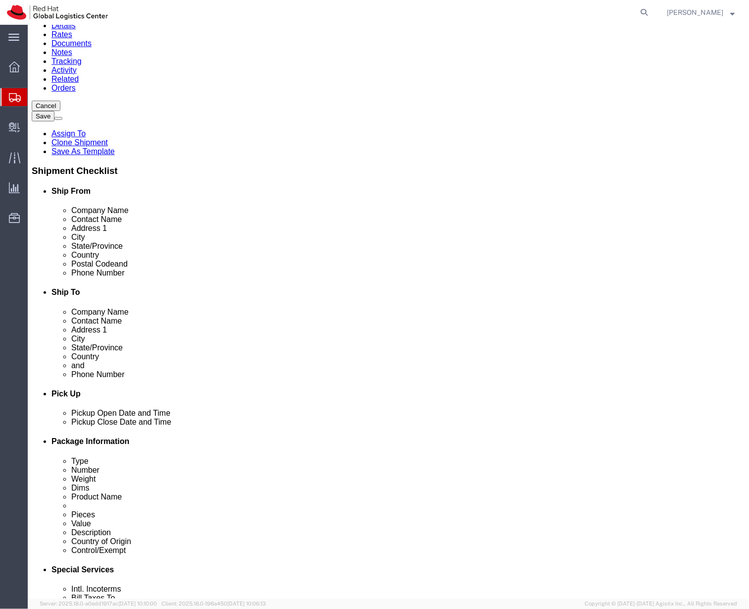
scroll to position [96, 0]
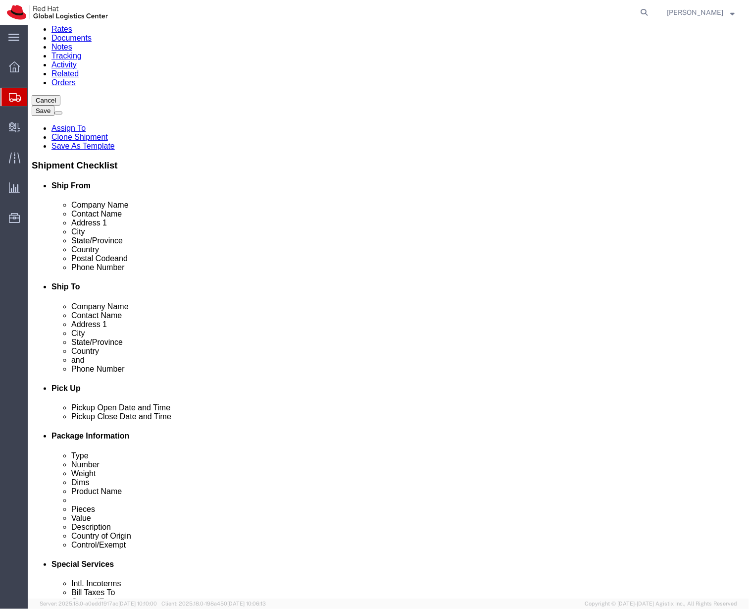
click div "Ship To Location Location My Profile Location [GEOGRAPHIC_DATA] - [GEOGRAPHIC_D…"
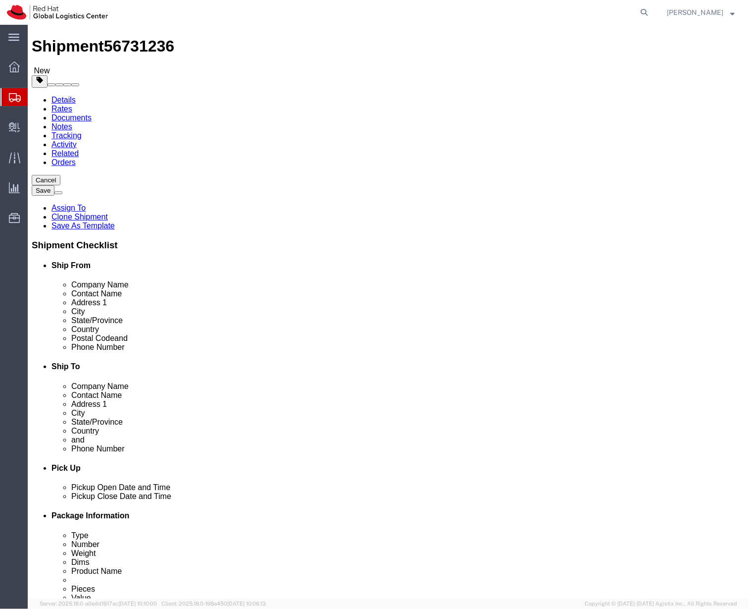
scroll to position [14, 0]
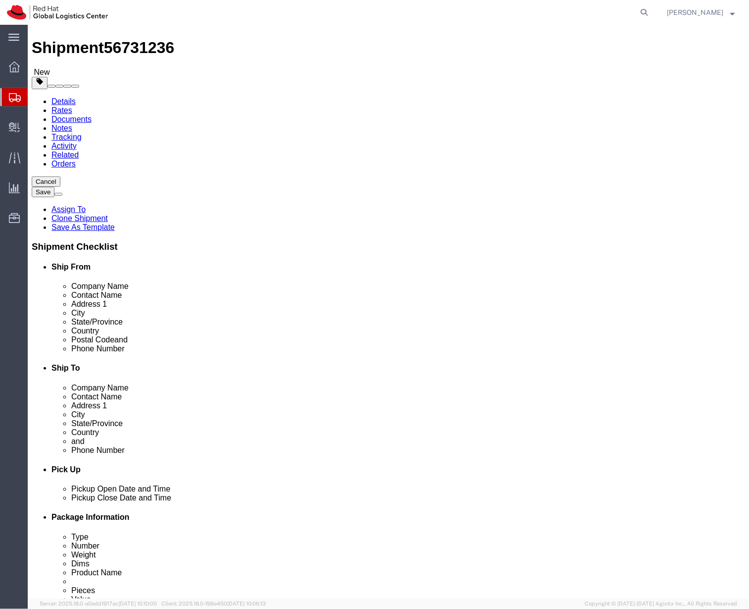
click icon
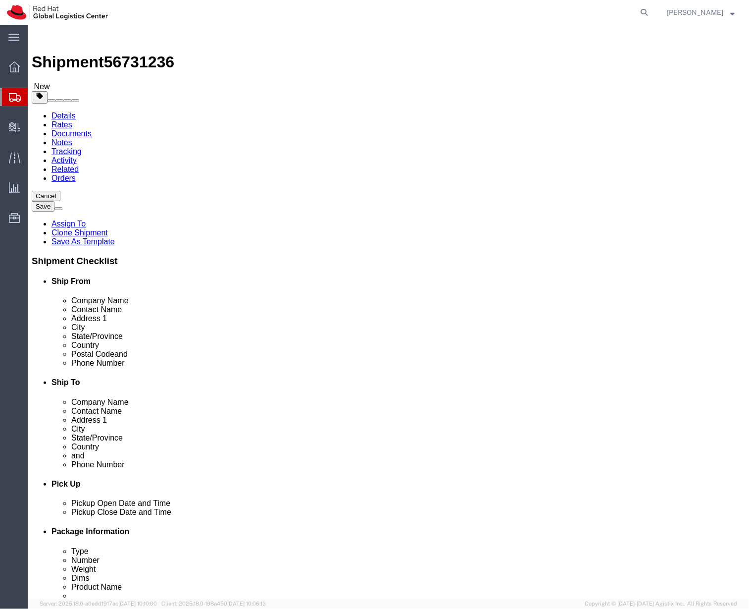
click dd "1.00 Each"
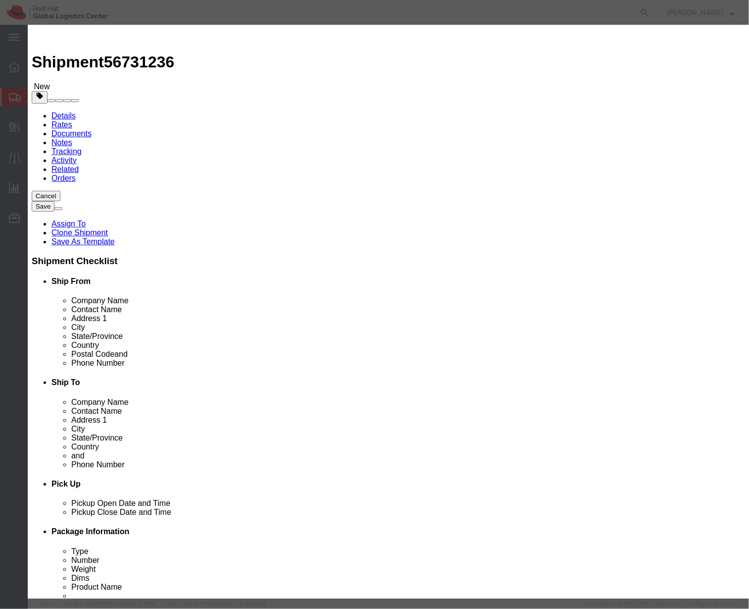
click textarea
type textarea "F"
type textarea "R"
click textarea "Fedora"
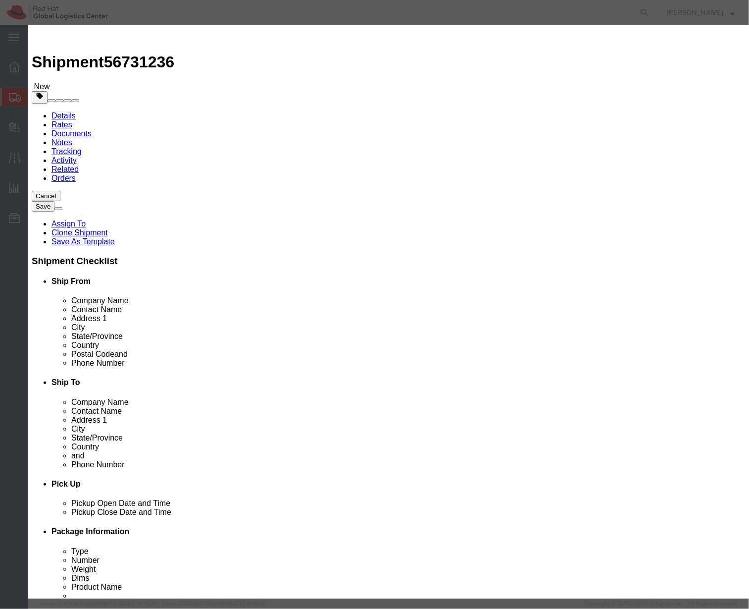
click textarea "Fedora"
type textarea "fedora"
click td "Name: Fedora /Hat - 100% polyester"
type input "1"
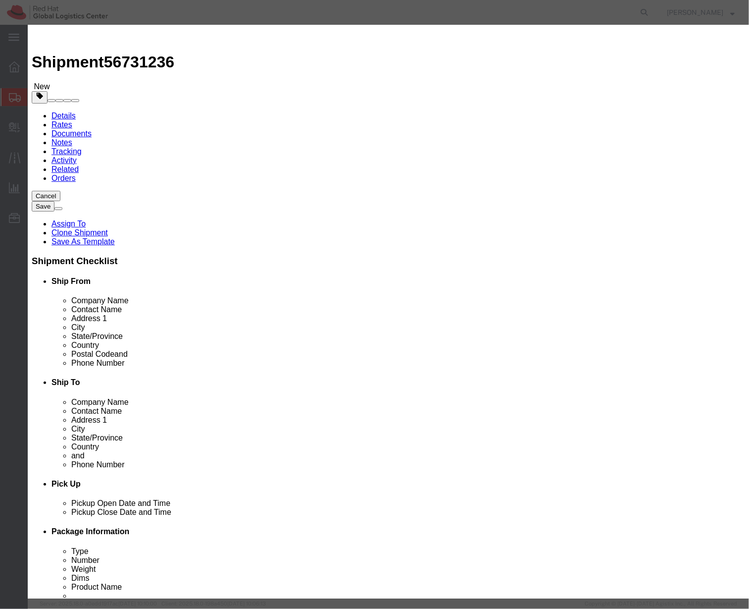
type input "16"
select select "USD"
select select "CN"
select select
type input "Fedora/Hat - 100% polyester"
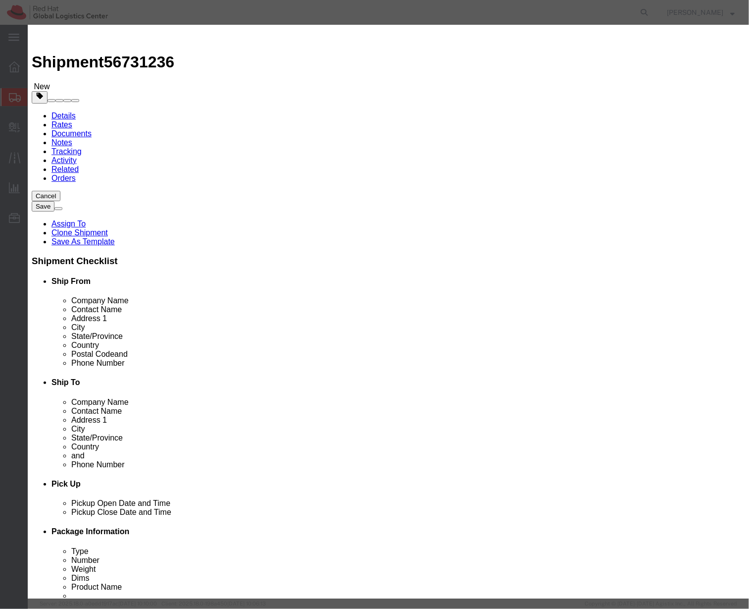
type textarea "- Red Hat branded"
click button "button"
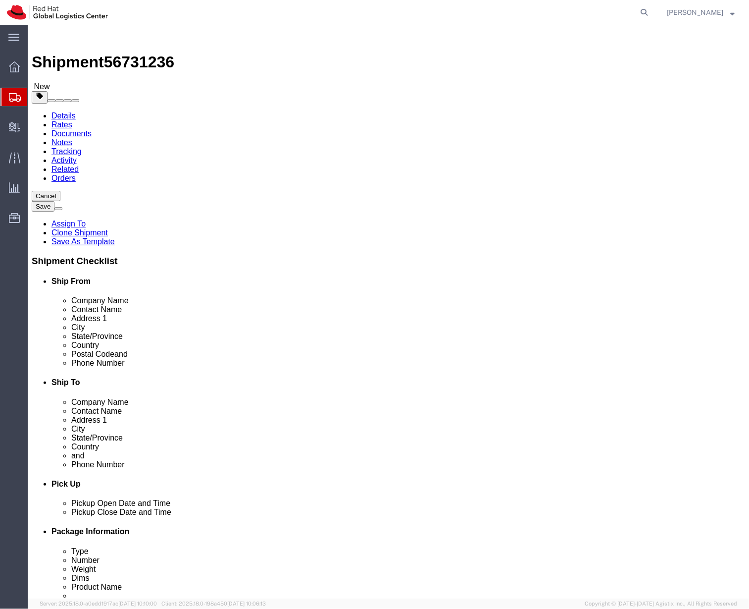
click div "Save in commodity library Clone this content Delete this content K.Janes - Fedo…"
click dd "4.50 USD"
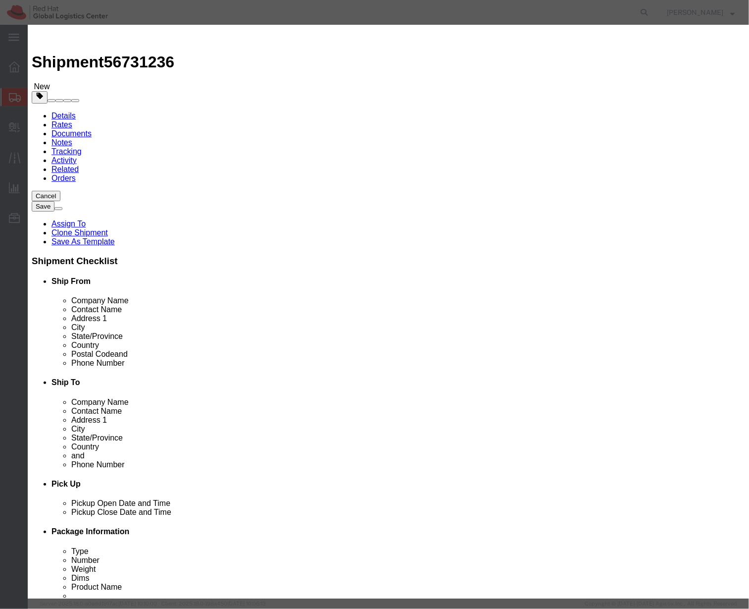
click textarea
type textarea "f"
click div "GL Reference Select Account Type Activity ID Airline Appointment Number ASN Bat…"
click div "Commodity library"
click textarea "Fedora"
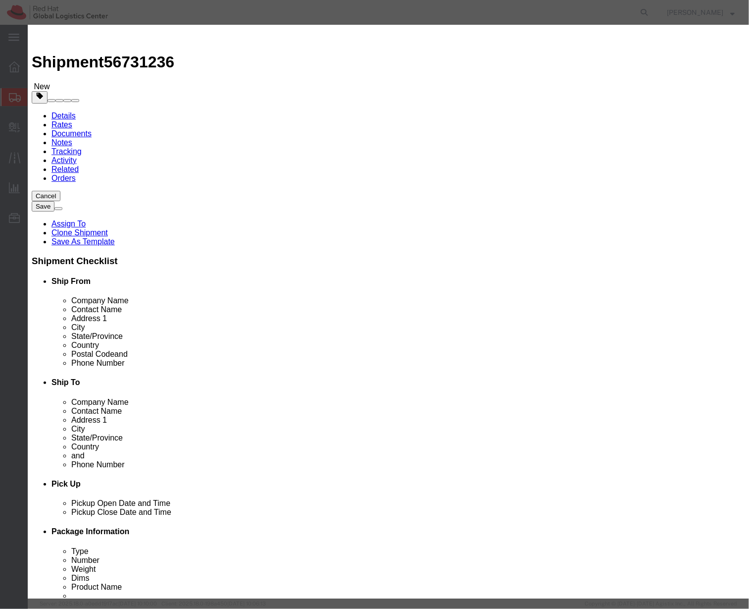
type textarea "Red Hat Event Fedora"
click div "Description Red Hat Event Fedora Fedora Commodity Category Select Country Of Or…"
click select "Select Afghanistan Åland Islands Albania Algeria American Samoa Andorra Angola …"
select select "CN"
click select "Select Afghanistan Åland Islands Albania Algeria American Samoa Andorra Angola …"
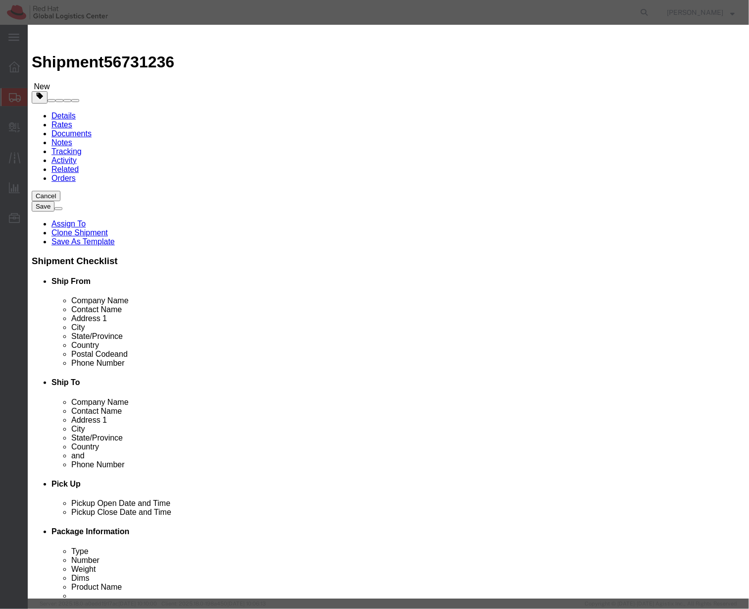
click select "Select ATF BIS DEA EPA FDA FTR ITAR OFAC Other (OPA)"
click at [6, 130] on agx-main-menu "main_menu Created with Sketch. Collapse Menu Overview Shipments Shipment Manage…" at bounding box center [14, 317] width 28 height 584
click div "Product Name K.Janes - Fedoras Pieces 1.00 Select Bag Barrels 100Board Feet Bot…"
click icon "button"
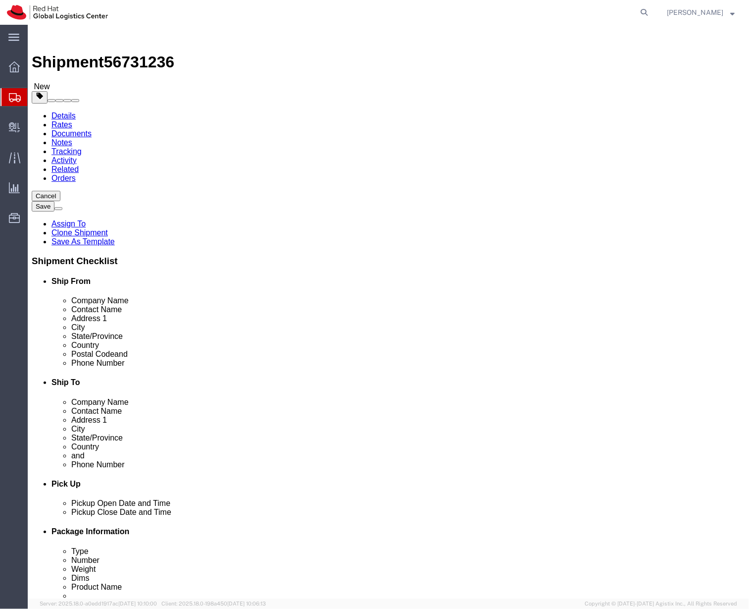
click link "Shipment Information"
click link "Package Information"
click icon
click link "ADDITIONAL INFORMATION"
click button "Add"
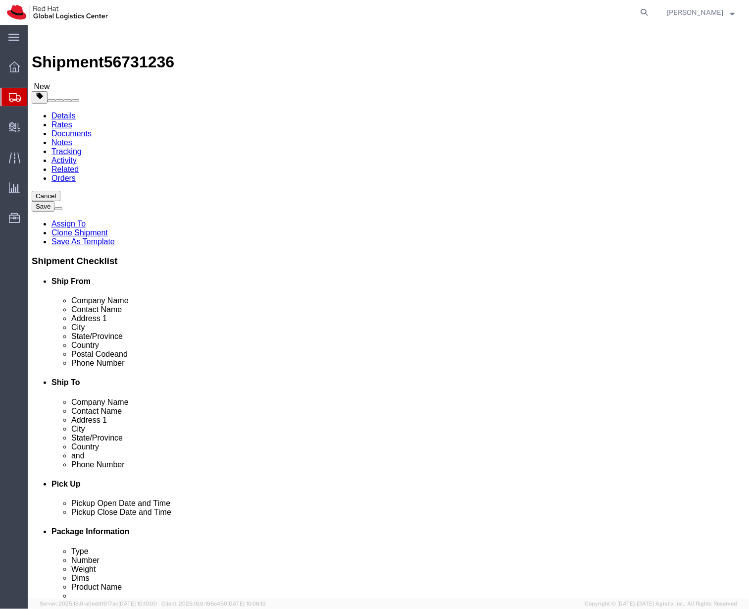
click select "Select EIN EORI TIN VAT Other"
select select "Other"
click select "Select EIN EORI TIN VAT Other"
click input "text"
paste input "06-1364380"
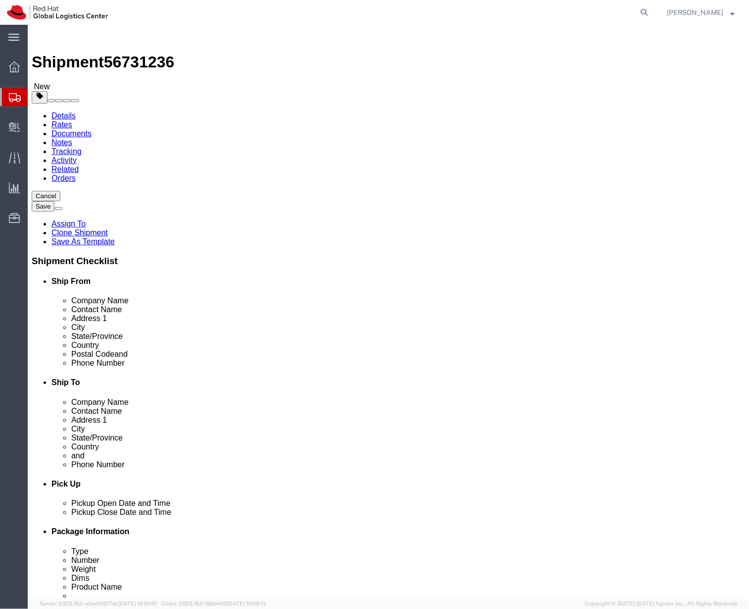
type input "06-1364380"
click input "5115 Creekbank Rd"
click link "ADDITIONAL INFORMATION"
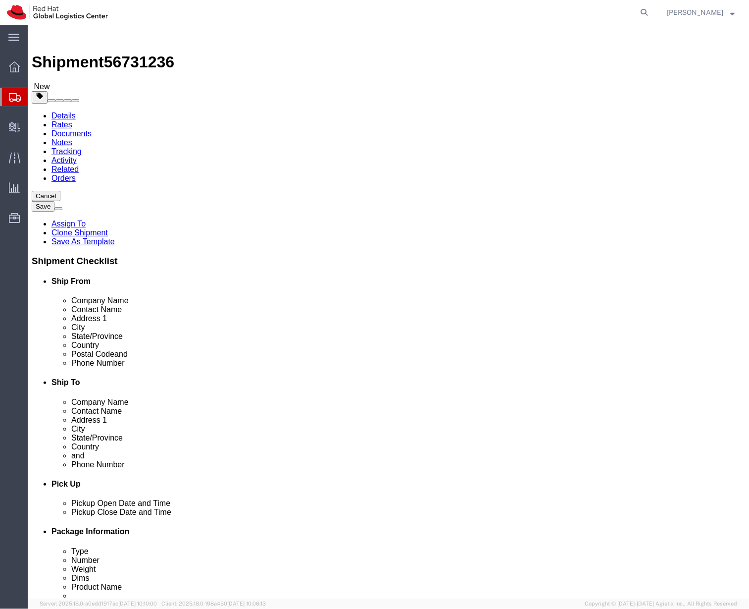
click icon
click div "Package Type Select Case(s) Crate(s) Envelope Large Box Medium Box PAK Skid(s) …"
click dd "4.50 USD"
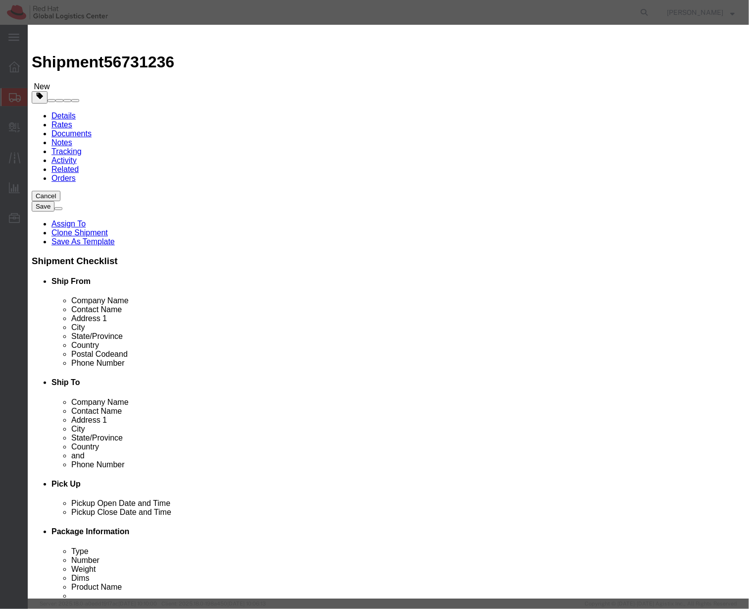
click select "Select ATF BIS DEA EPA FDA FTR ITAR OFAC Other (OPA)"
select select "FTR"
click select "Select ATF BIS DEA EPA FDA FTR ITAR OFAC Other (OPA)"
click select "Select 30.2(d)(2) 30.36 30.37(a) 30.37(f) 30.37(g) 30.37(h) 30.37(i) 30.37(j) 3…"
select select "30.36"
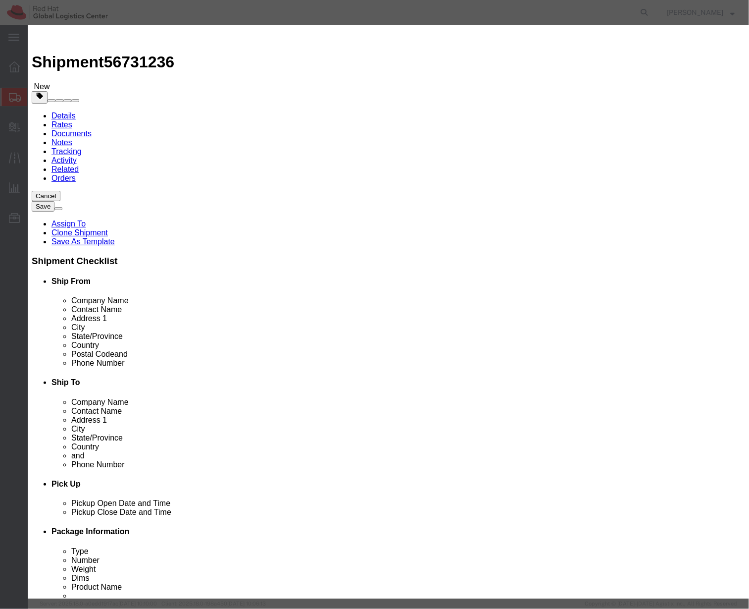
click select "Select 30.2(d)(2) 30.36 30.37(a) 30.37(f) 30.37(g) 30.37(h) 30.37(i) 30.37(j) 3…"
click input "K.Janes - Fedoras"
click textarea
paste textarea "Fedoras"
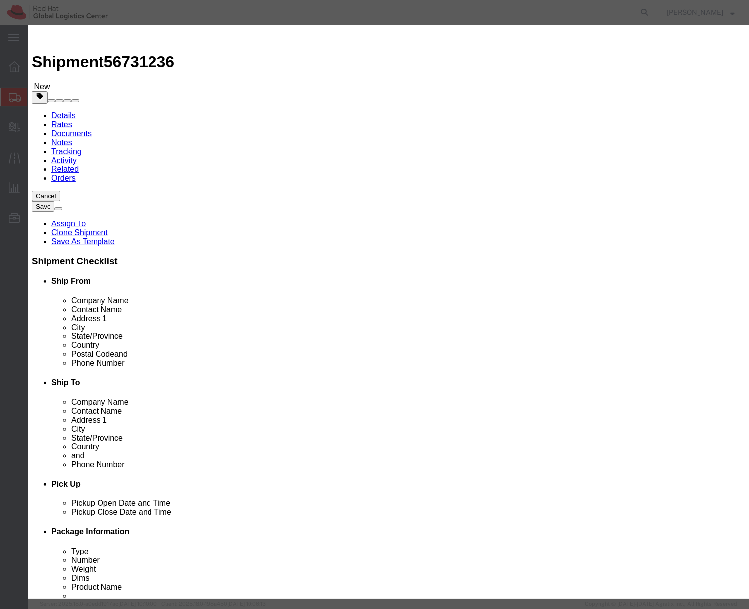
type textarea "Fedoras"
drag, startPoint x: 220, startPoint y: 79, endPoint x: 132, endPoint y: 75, distance: 88.3
click div "Product Name K.Janes - Fedoras"
type input "Fedoras"
click select "Select Afghanistan Åland Islands Albania Algeria American Samoa Andorra Angola …"
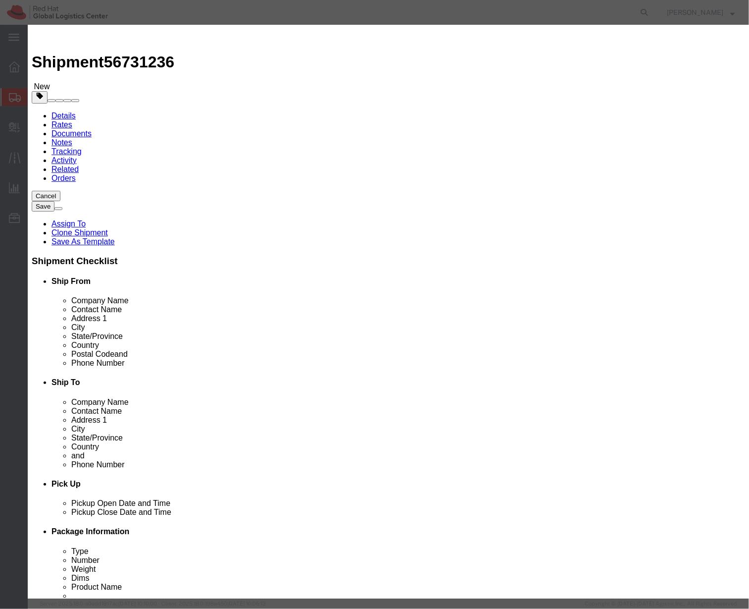
select select "CN"
click select "Select Afghanistan Åland Islands Albania Algeria American Samoa Andorra Angola …"
click button "Save & Close"
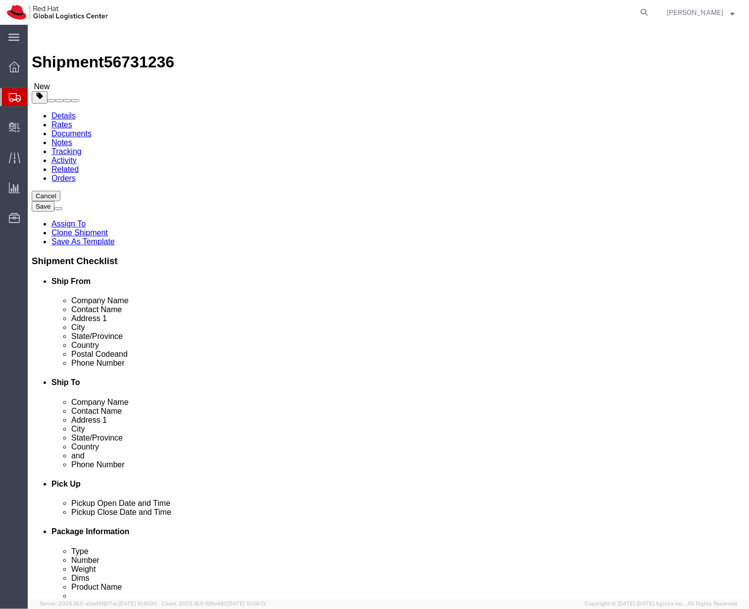
click icon
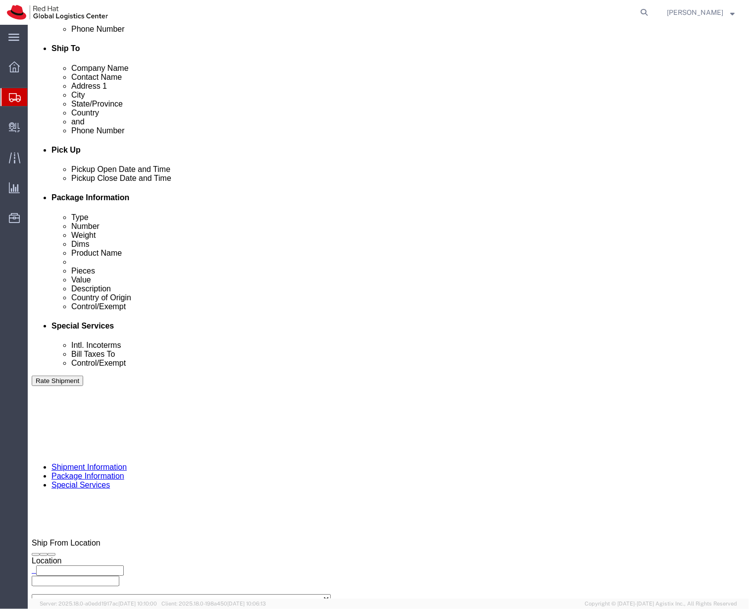
scroll to position [377, 0]
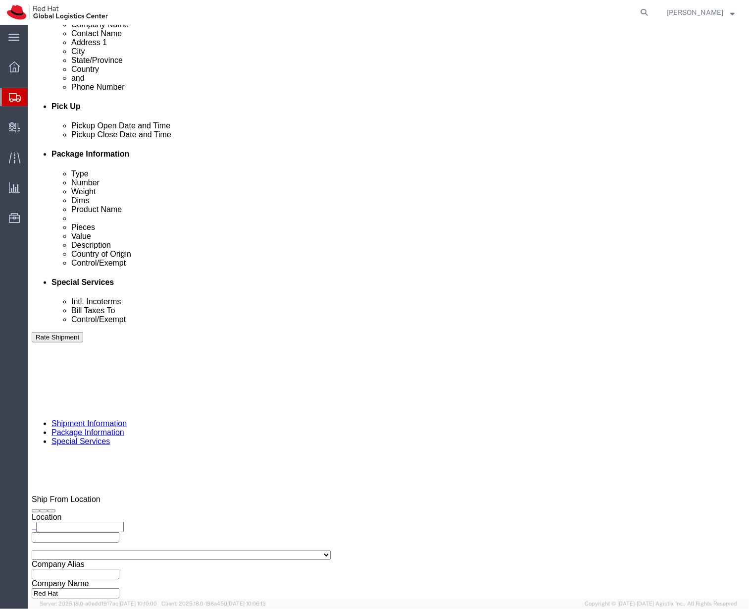
click select "Select Gift Personal Effects Repair/Warranty Return Sample Sold Temporary/Not S…"
click div "Billing Location Select Select My Profile Location RH - Amsterdam - MSO RH - Am…"
click select "Select Recipient Account Sender/Shipper Third Party Account"
select select "THRD"
click select "Select Recipient Account Sender/Shipper Third Party Account"
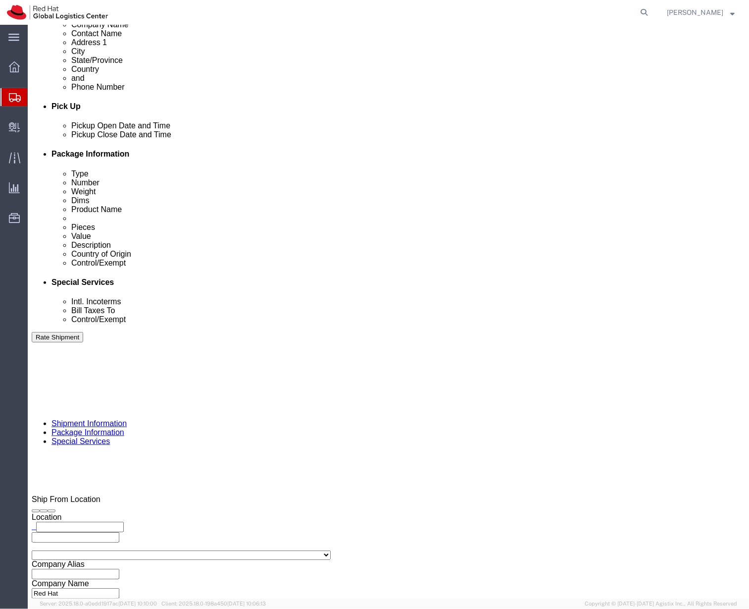
click select "Select DHL FedEx Express UPS"
click select "Select Carriage Insurance Paid Carriage Paid To Cost and Freight Cost Insurance…"
click div "Billing Location Select Select My Profile Location RH - Amsterdam - MSO RH - Am…"
click select "Select DHL FedEx Express UPS"
select select "FedEx Express"
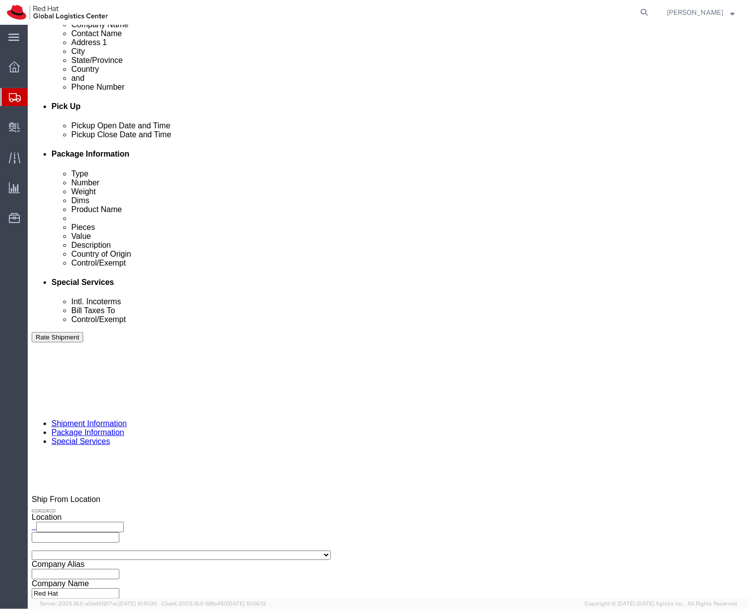
click select "Select DHL FedEx Express UPS"
click input "text"
paste input "222181879"
type input "222181879"
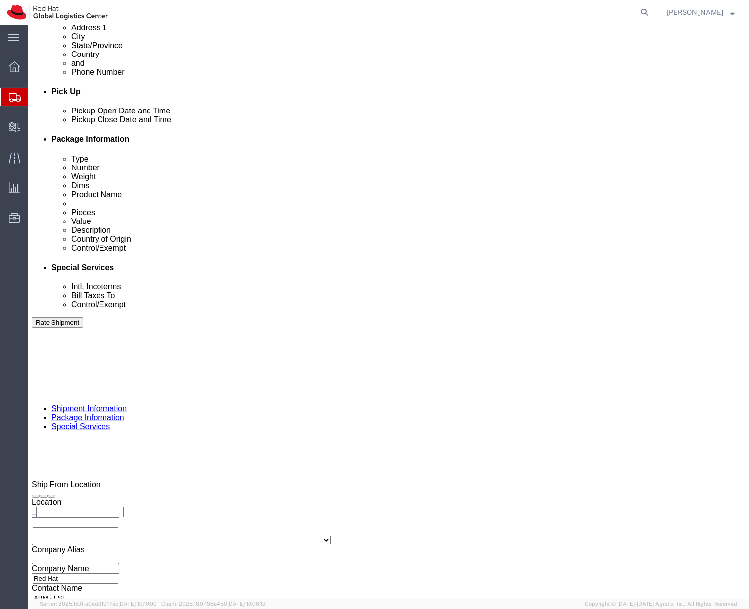
scroll to position [393, 0]
click div "Insurance"
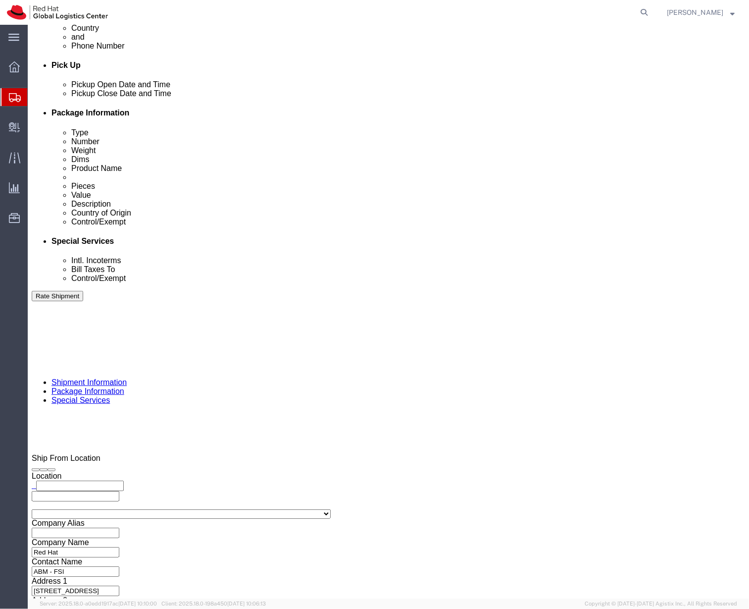
scroll to position [424, 0]
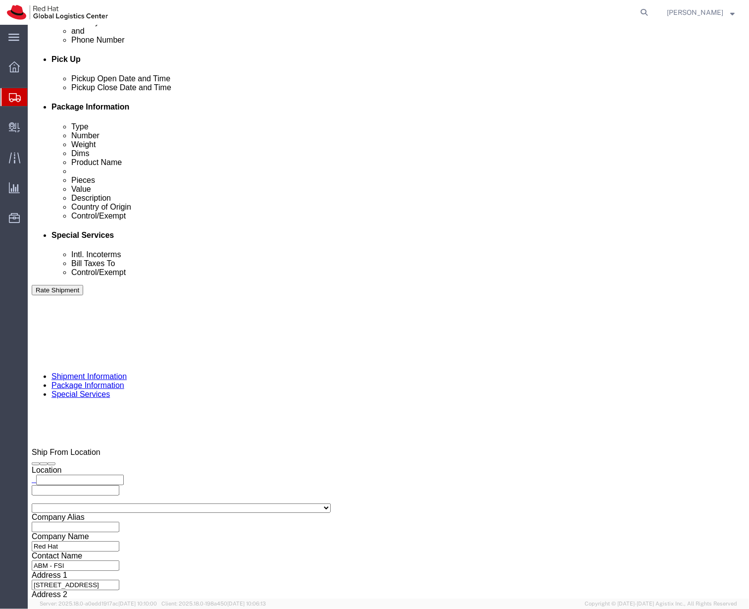
click input "text"
click label "Vendor"
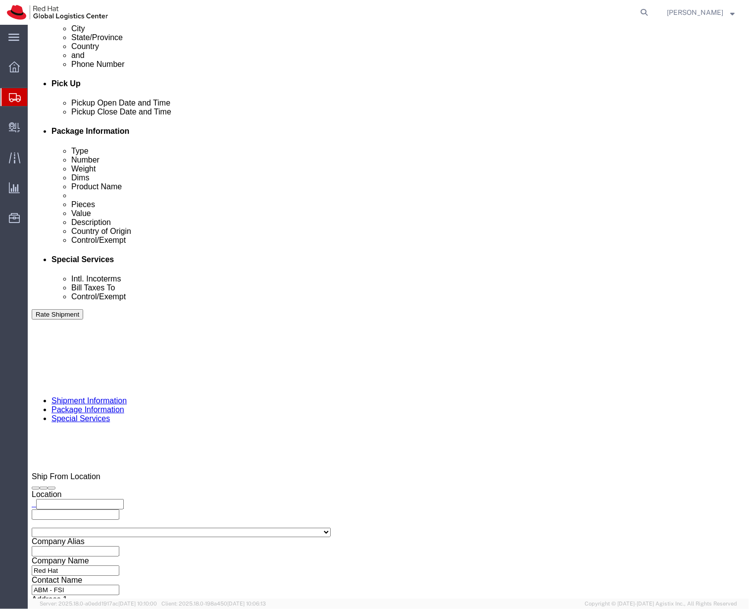
scroll to position [398, 0]
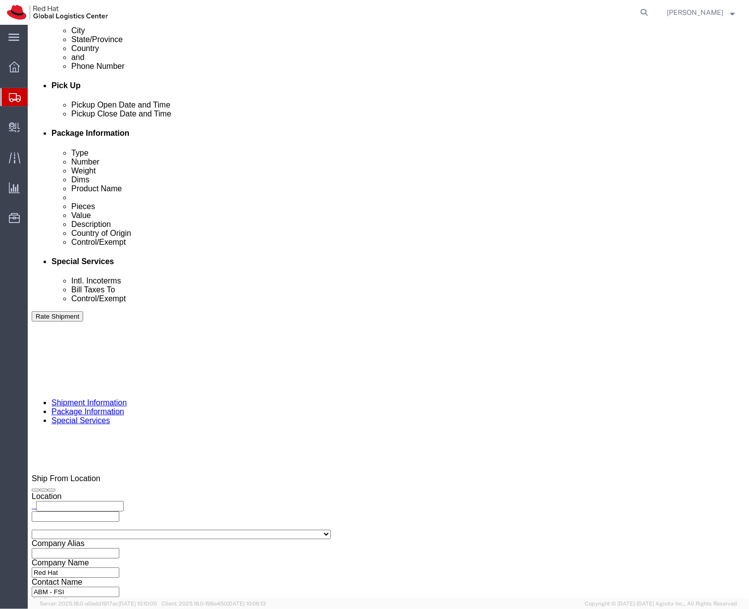
click div "Billing Location Select Select My Profile Location RH - Amsterdam - MSO RH - Am…"
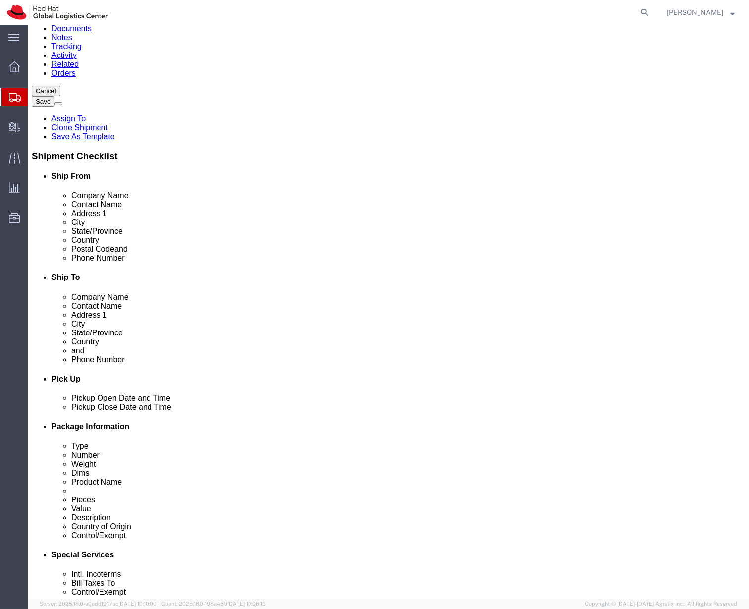
scroll to position [0, 0]
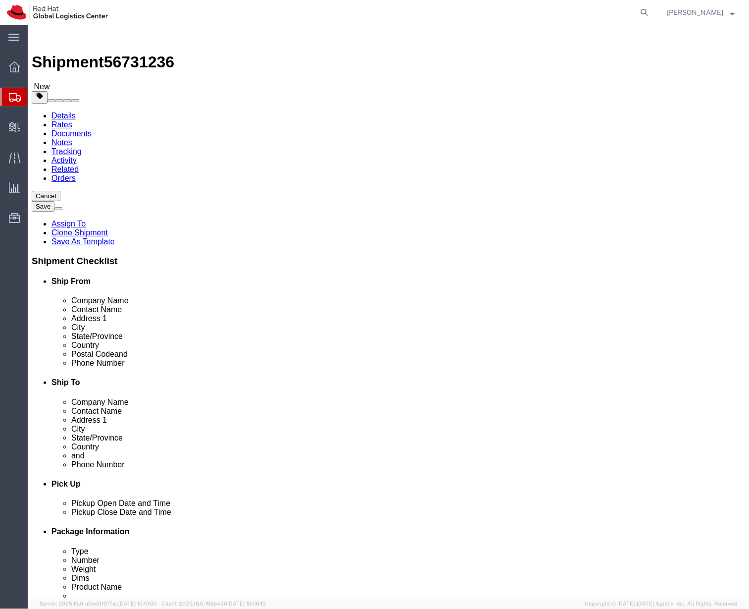
click div "Shipment Information Package Information Special Services"
click icon
click div "Pieces: 1.00 Each Total value: 4.50 USD"
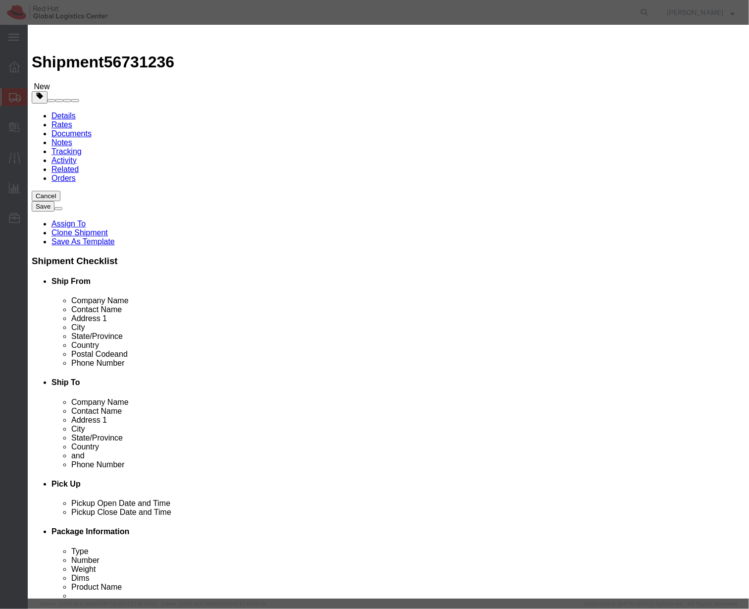
click select "Select 30.2(d)(2) 30.36 30.37(a) 30.37(f) 30.37(g) 30.37(h) 30.37(i) 30.37(j) 3…"
select select "30.37(h)"
click select "Select 30.2(d)(2) 30.36 30.37(a) 30.37(f) 30.37(g) 30.37(h) 30.37(i) 30.37(j) 3…"
click button "Save & Close"
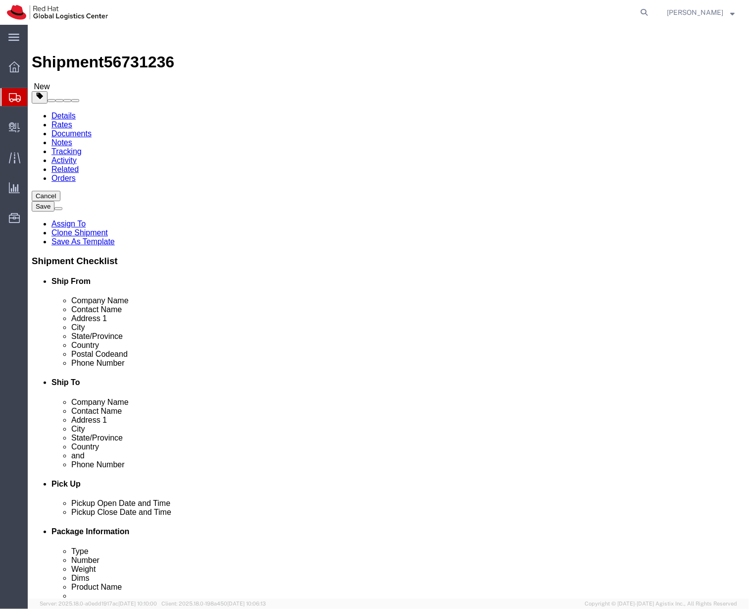
click icon
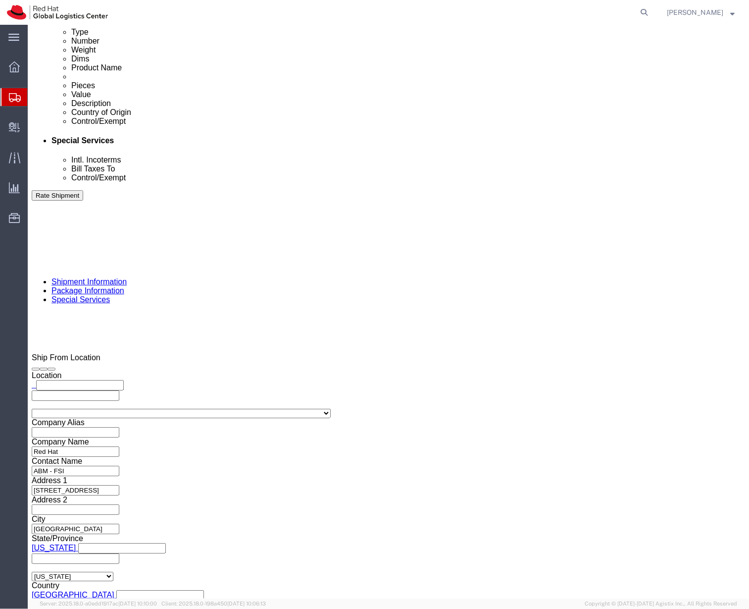
scroll to position [521, 0]
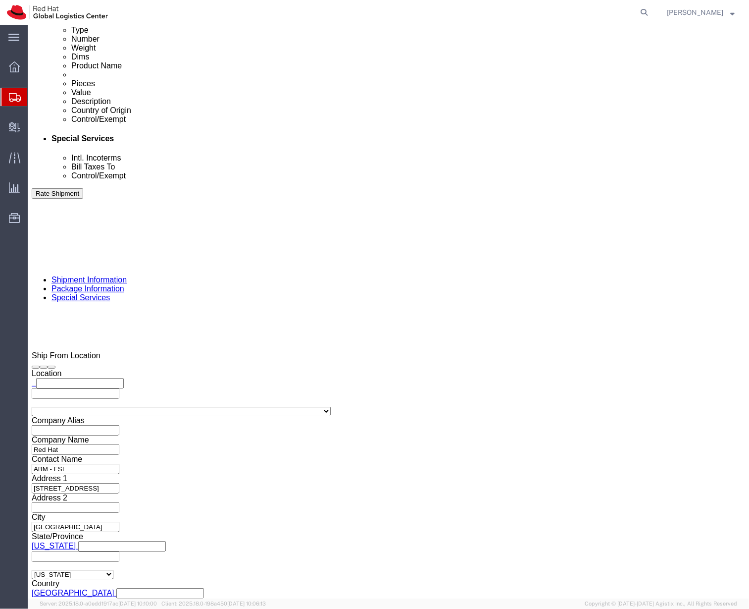
click div "Manage special services Handling Options Documents Options Hold at Location Ret…"
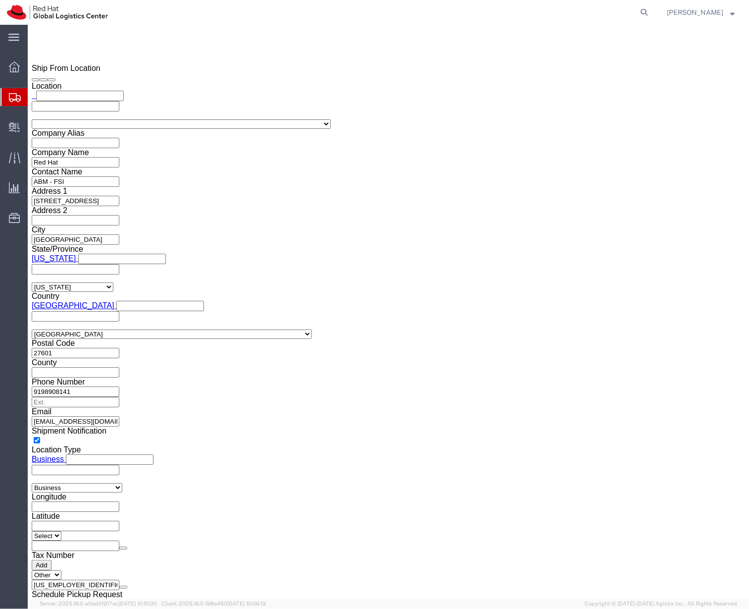
scroll to position [821, 0]
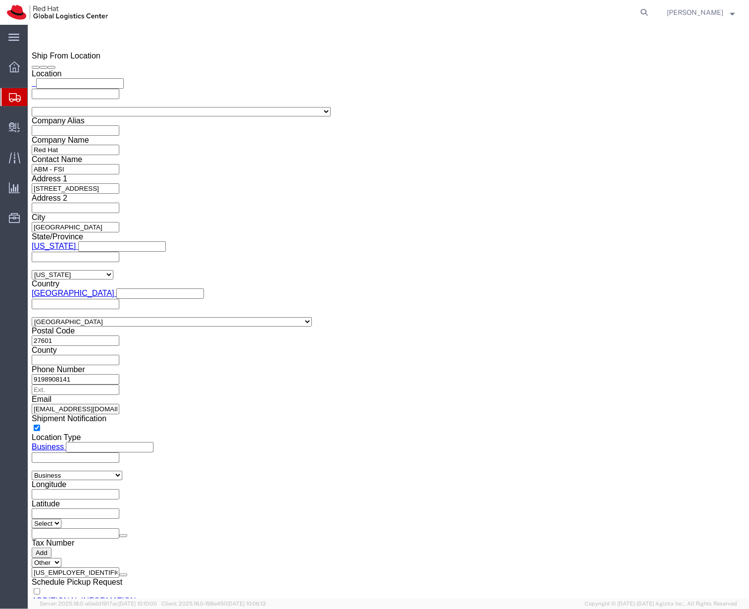
click select "Select ATF BIS DEA EPA FDA FTR ITAR OFAC Other (OPA)"
select select "FTR"
click select "Select ATF BIS DEA EPA FDA FTR ITAR OFAC Other (OPA)"
click select "Select 30.2(d)(2) 30.36 30.37(a) 30.37(f) 30.37(g) 30.37(h) 30.37(i) 30.37(j) 3…"
select select "30.37(h)"
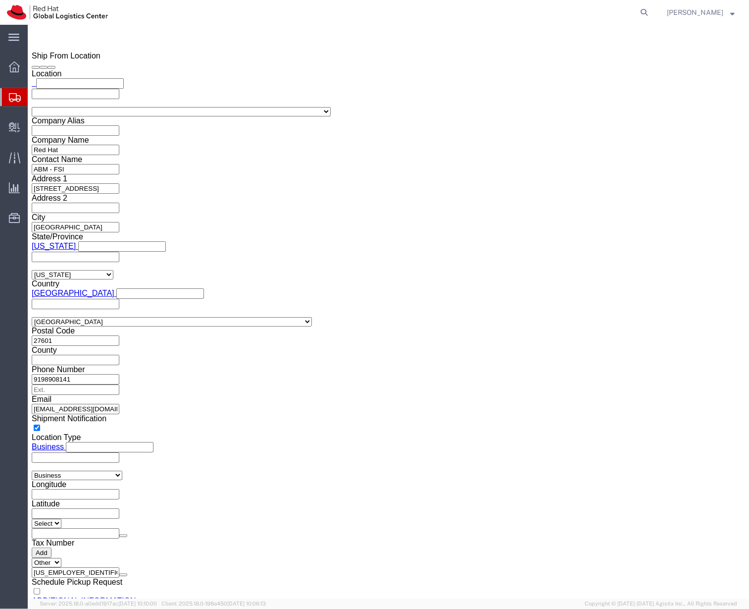
click select "Select 30.2(d)(2) 30.36 30.37(a) 30.37(f) 30.37(g) 30.37(h) 30.37(i) 30.37(j) 3…"
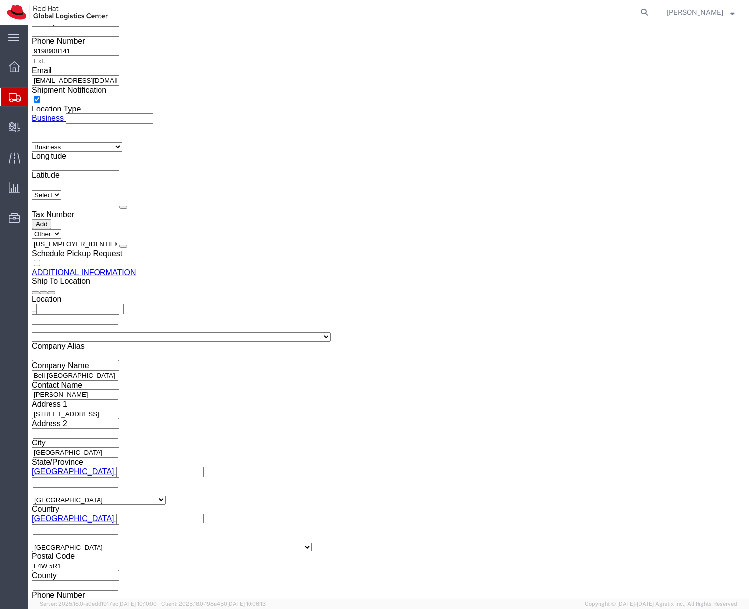
scroll to position [1099, 0]
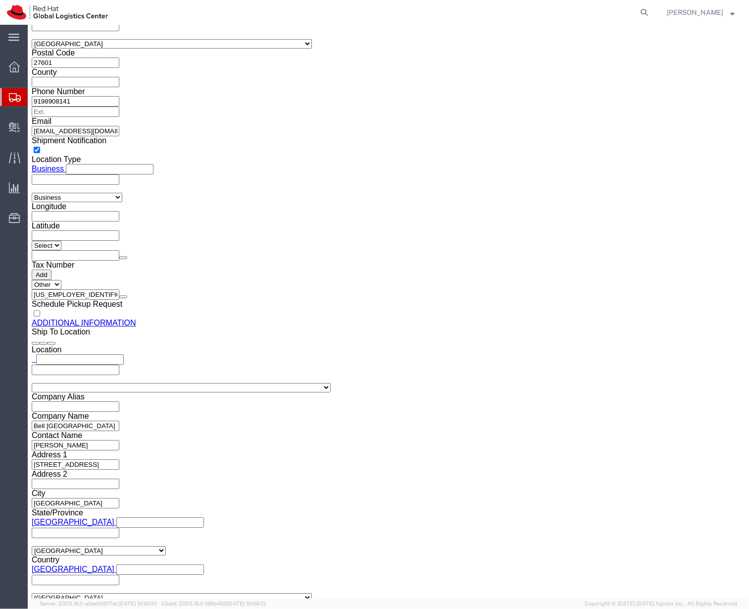
click input "text"
paste input "Red Hat Canada Limited"
type input "Red Hat Canada Limited"
type input "[STREET_ADDRESS]"
click select "Select Afghanistan Åland Islands Albania Algeria American Samoa Andorra Angola …"
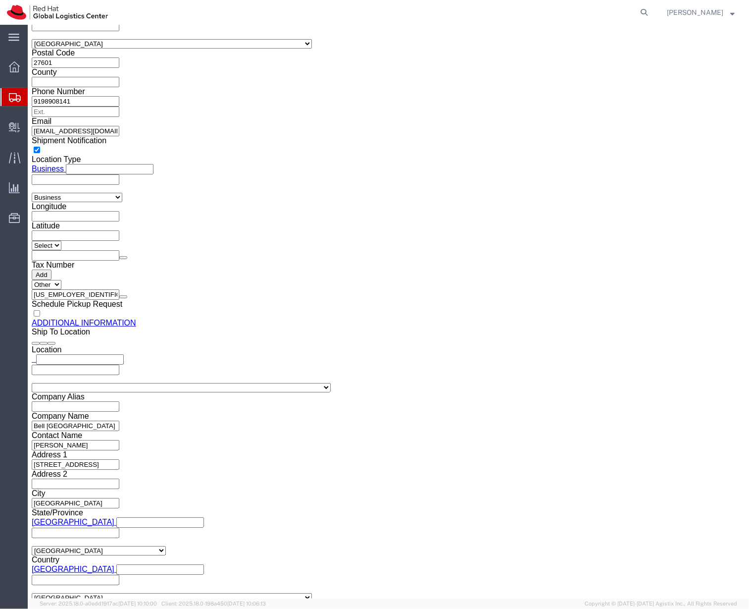
select select "CA"
click select "Select Afghanistan Åland Islands Albania Algeria American Samoa Andorra Angola …"
click input "text"
type input "MARKHAM"
click input "text"
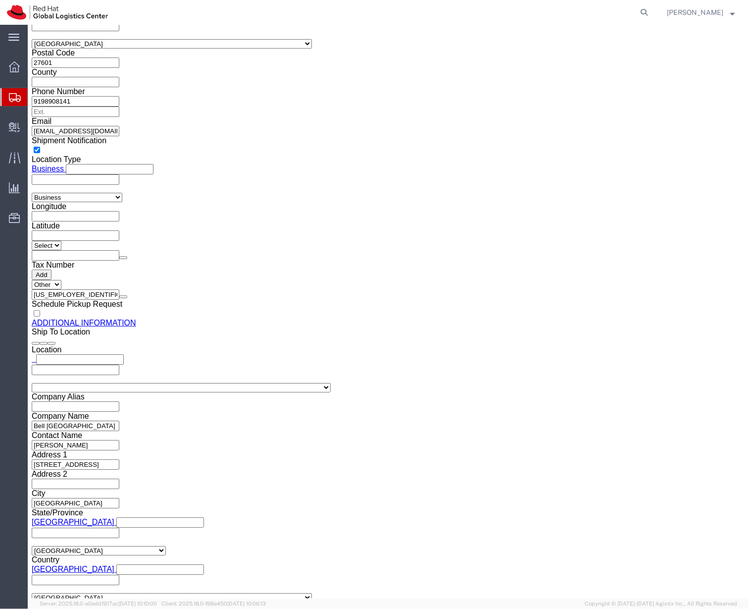
type input "L6G 1C7"
click input "text"
paste input "881694640RT0001"
type input "881694640RT0001"
click div "Location Select Select My Profile Location RH - Amsterdam - MSO RH - Amsterdam …"
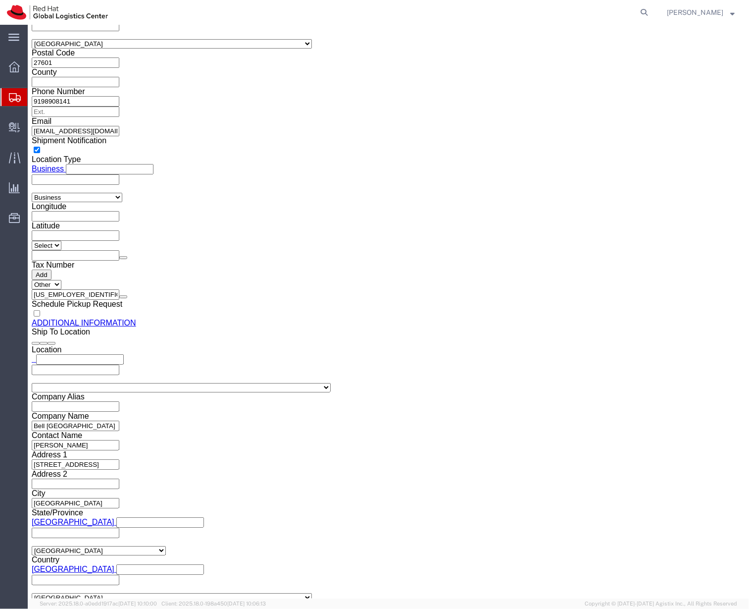
type input "Ont"
select select "ON"
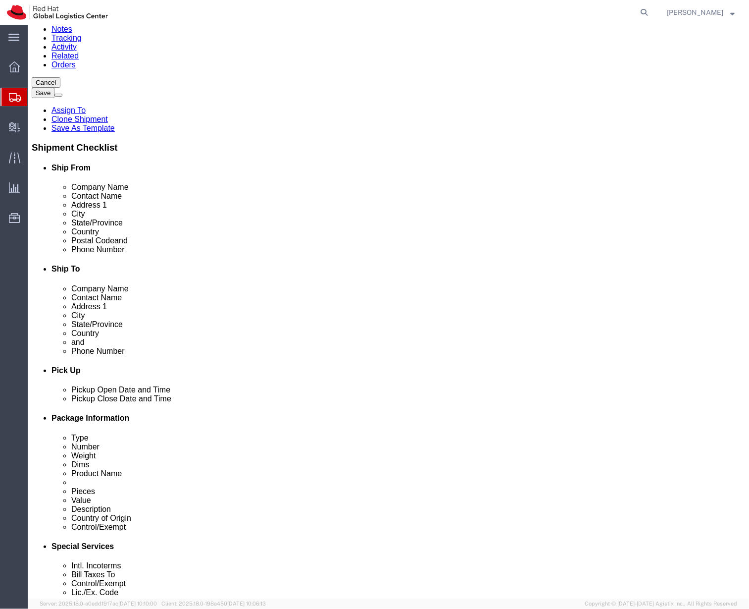
scroll to position [0, 0]
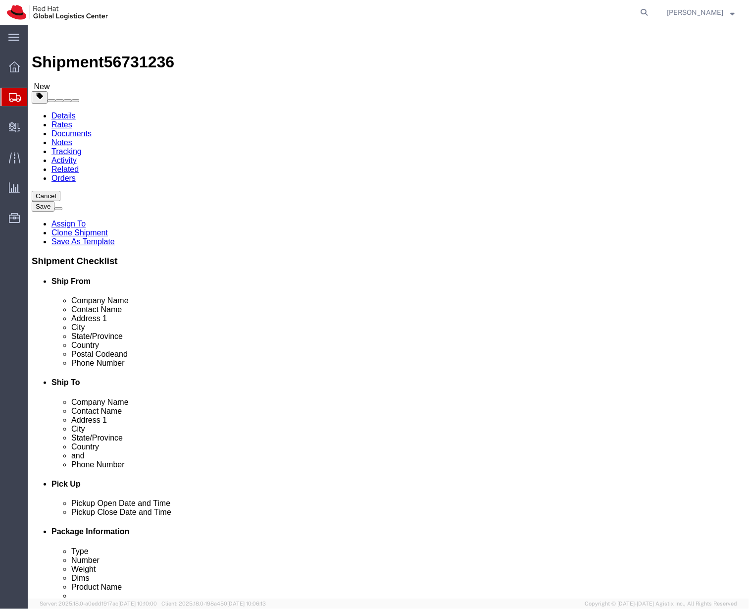
click div "Please fix the following errors Ship From Location Location My Profile Location…"
click icon
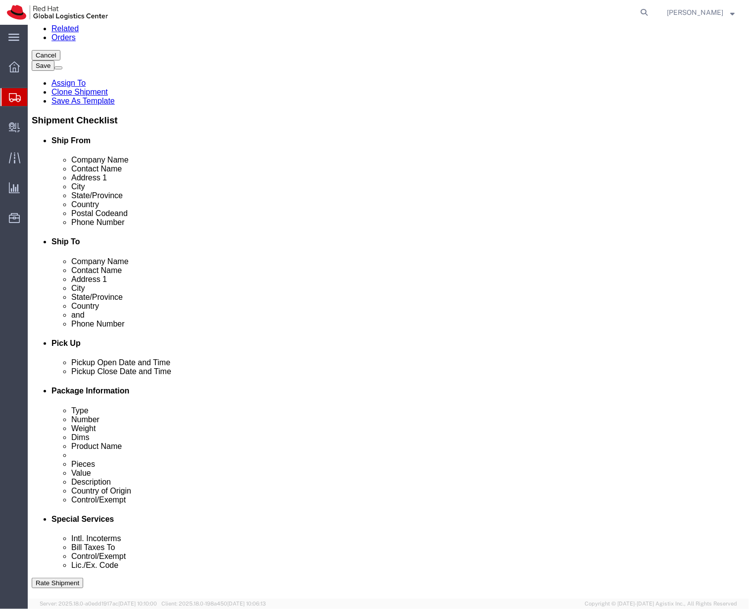
scroll to position [229, 0]
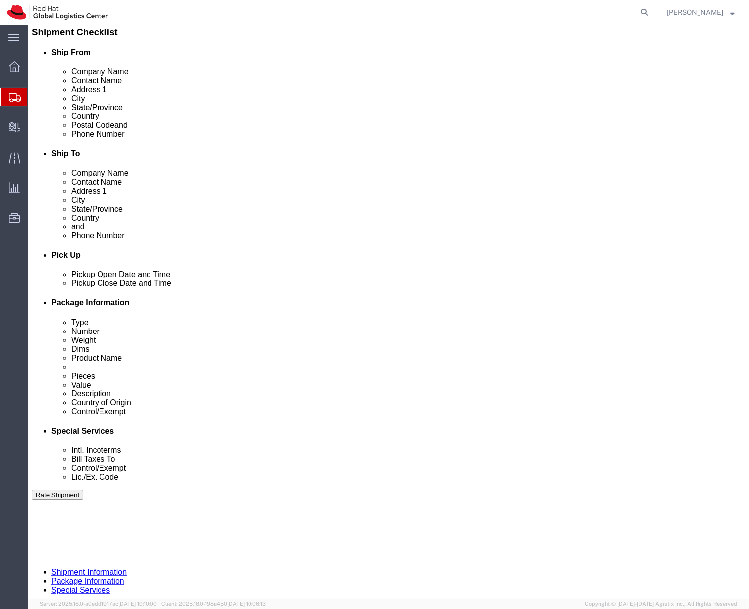
click div "Ship From Location Location My Profile Location RH - Amsterdam - MSO RH - Amste…"
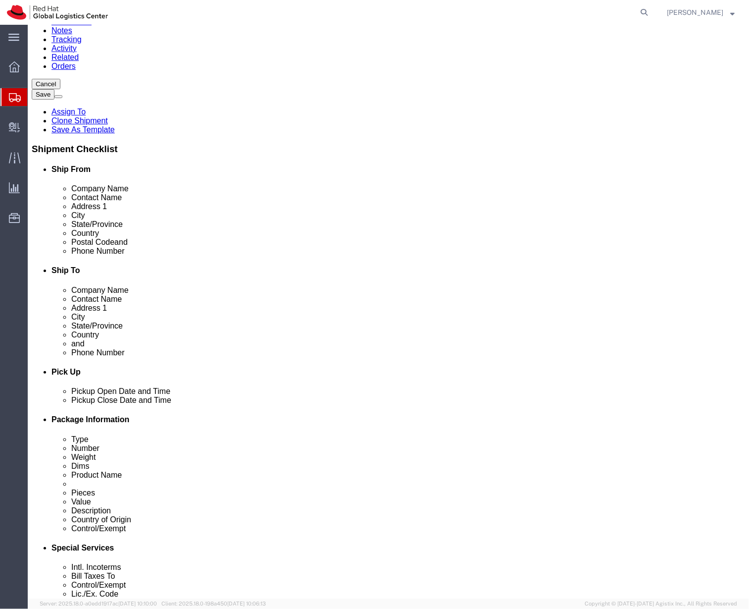
scroll to position [111, 0]
click div "Ship From Location Location My Profile Location RH - Amsterdam - MSO RH - Amste…"
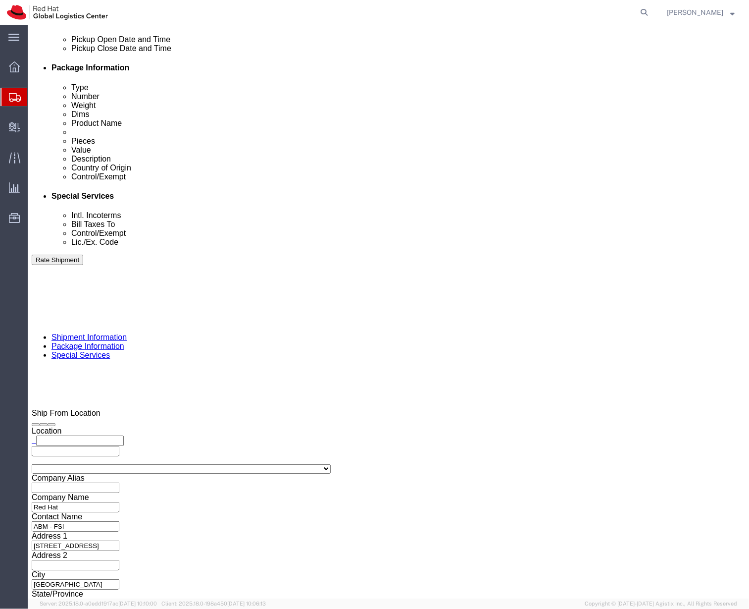
click button "Rate Shipment"
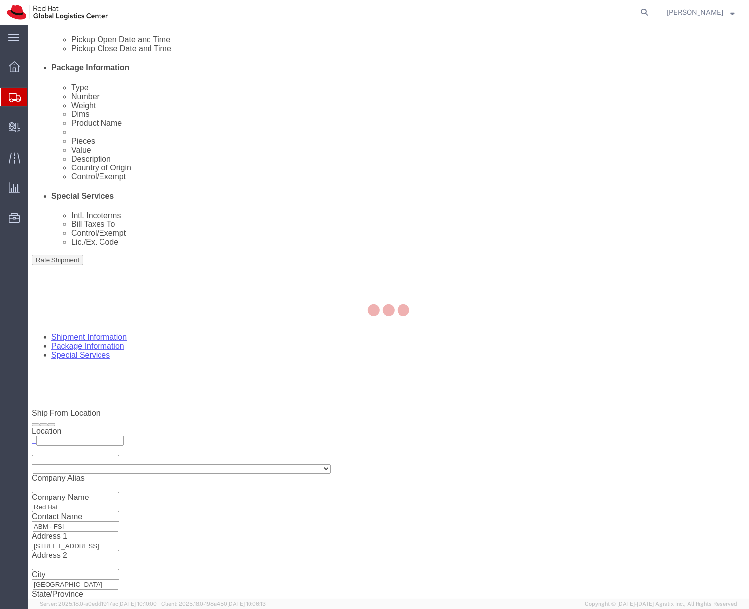
click at [127, 64] on div at bounding box center [389, 312] width 722 height 574
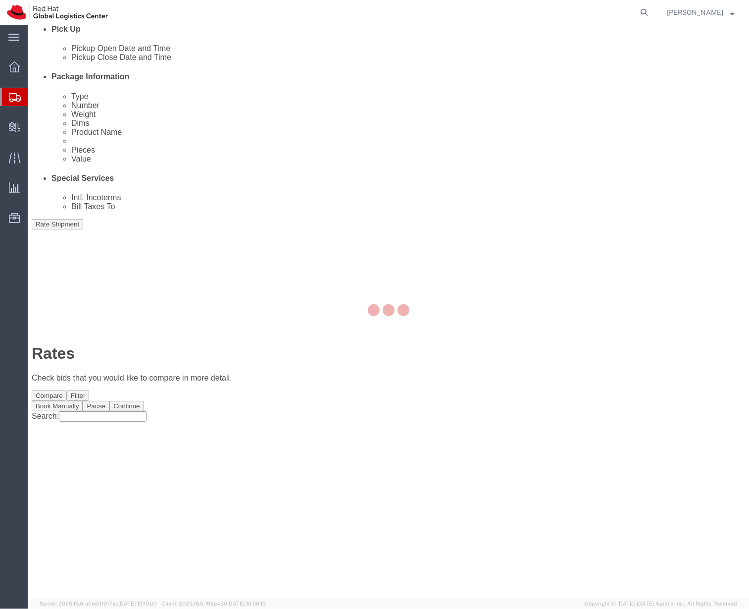
scroll to position [27, 0]
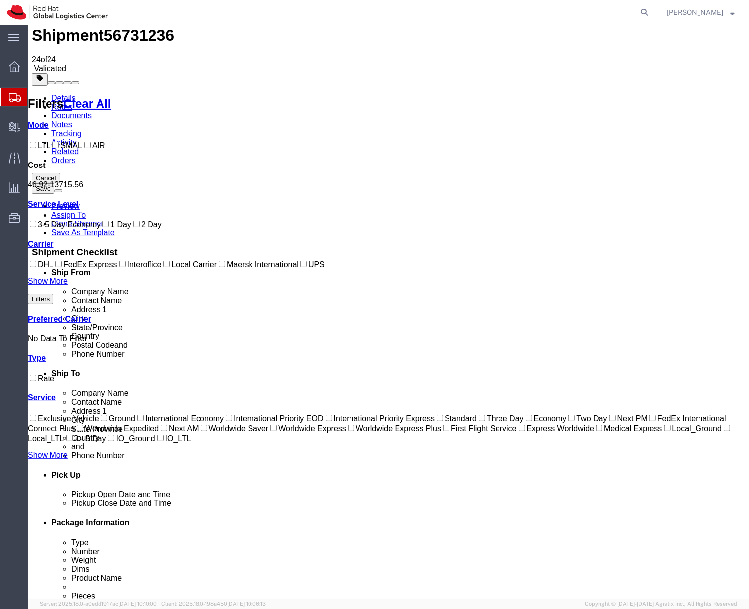
click at [91, 111] on link "Documents" at bounding box center [71, 115] width 40 height 8
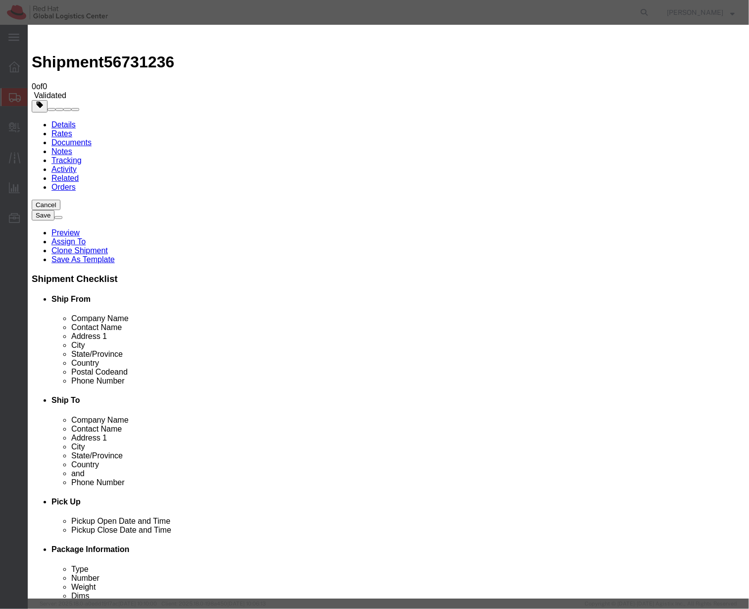
type input "C:\fakepath\Invoice for Fedora.pdf"
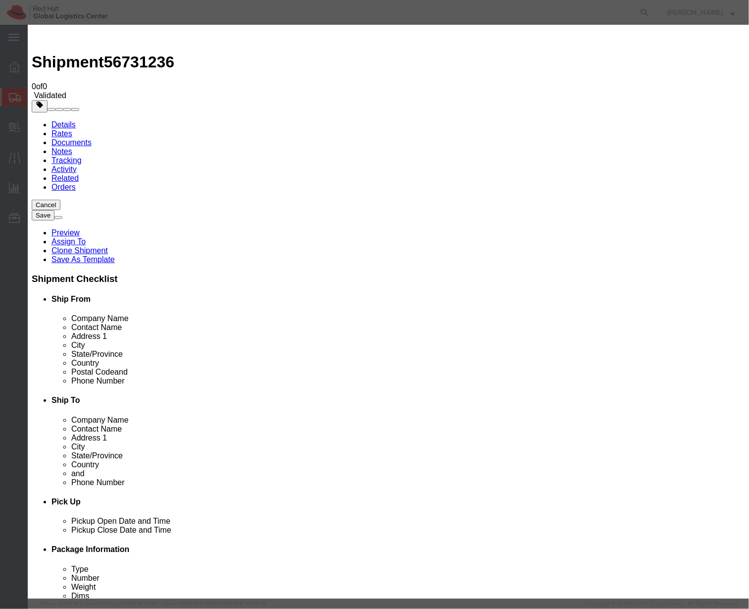
type input "Fedora Invoice"
select select
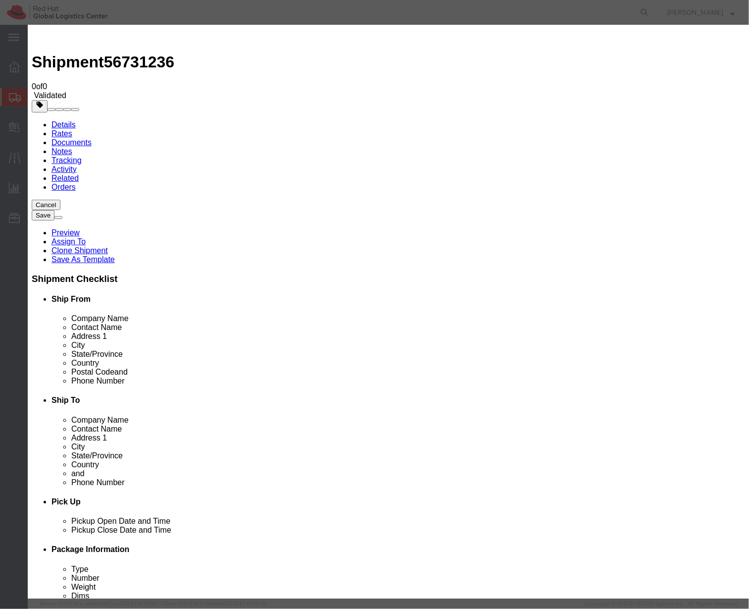
select select
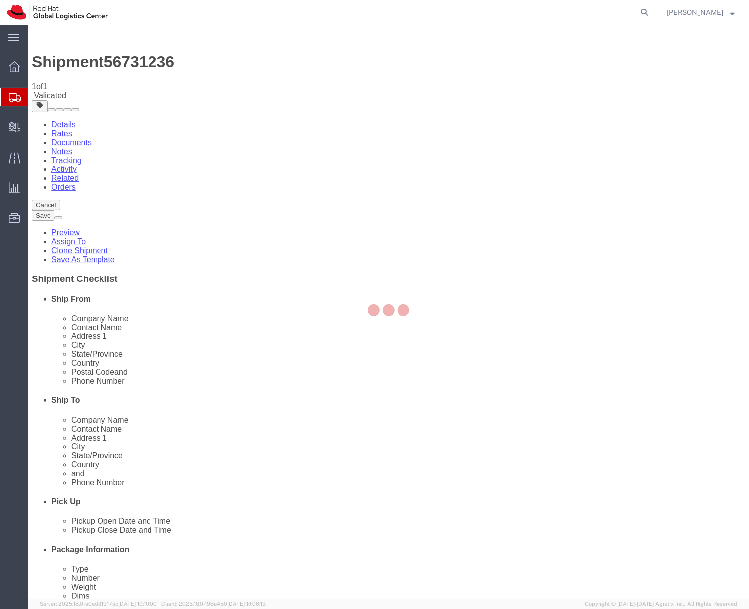
click at [381, 96] on div at bounding box center [389, 312] width 722 height 574
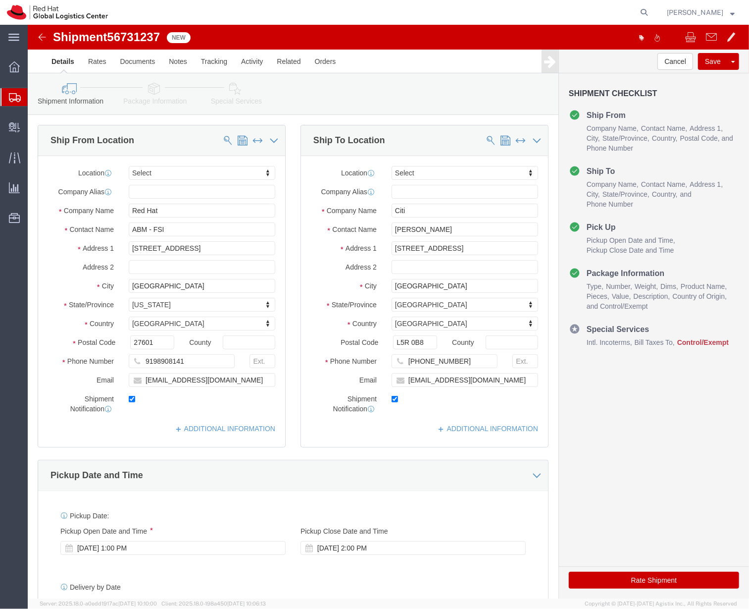
select select
click link "Package Information"
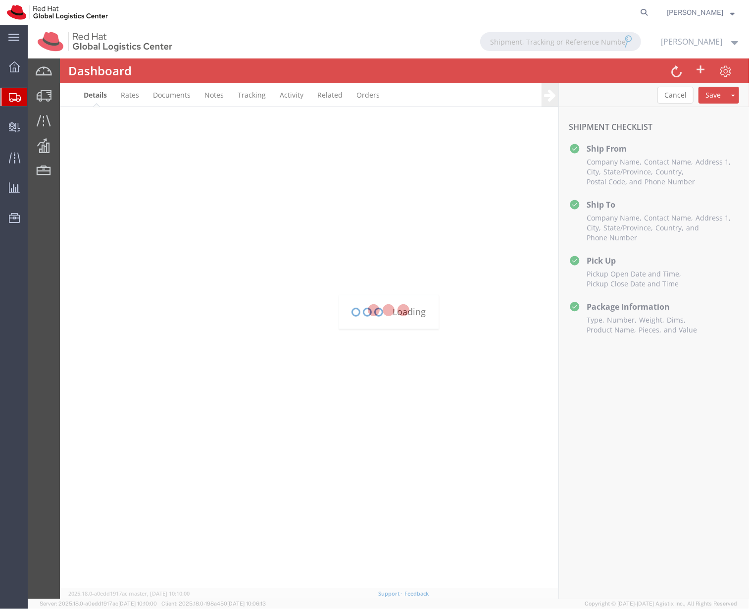
click at [10, 355] on div "main_menu Created with Sketch. Collapse Menu Overview Shipments Shipment Manage…" at bounding box center [14, 317] width 28 height 584
click at [485, 172] on div at bounding box center [389, 312] width 722 height 574
click at [336, 20] on agx-global-search at bounding box center [494, 12] width 317 height 25
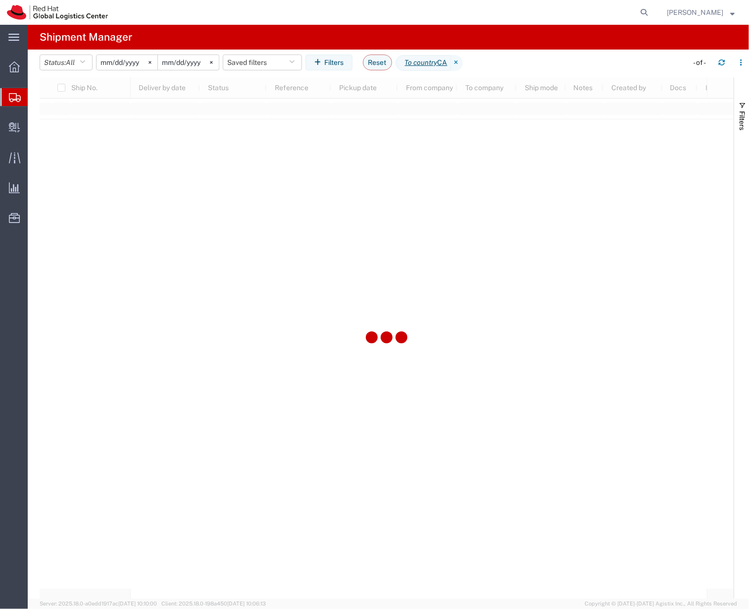
click at [361, 143] on div at bounding box center [387, 337] width 694 height 521
click at [415, 185] on div at bounding box center [387, 337] width 694 height 521
click at [491, 315] on div at bounding box center [387, 337] width 694 height 521
click at [371, 166] on div at bounding box center [387, 337] width 694 height 521
click at [26, 100] on div at bounding box center [14, 97] width 28 height 18
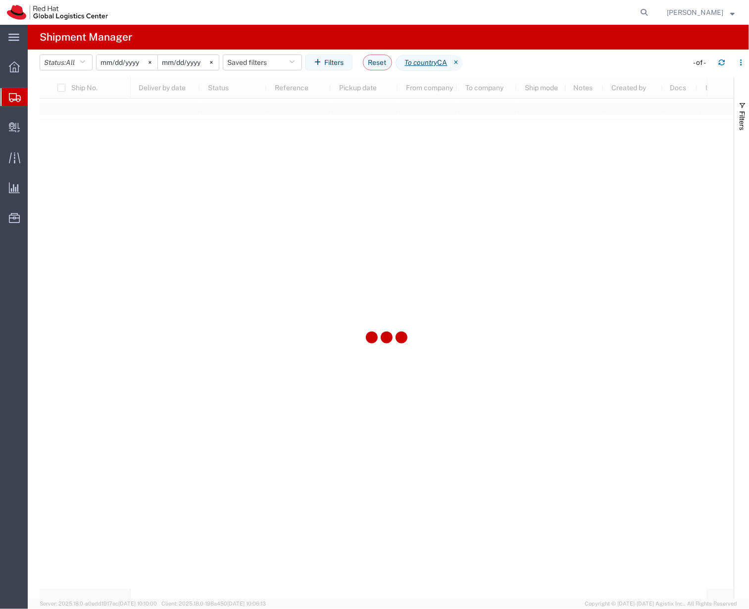
click at [0, 0] on span "Shipment Manager" at bounding box center [0, 0] width 0 height 0
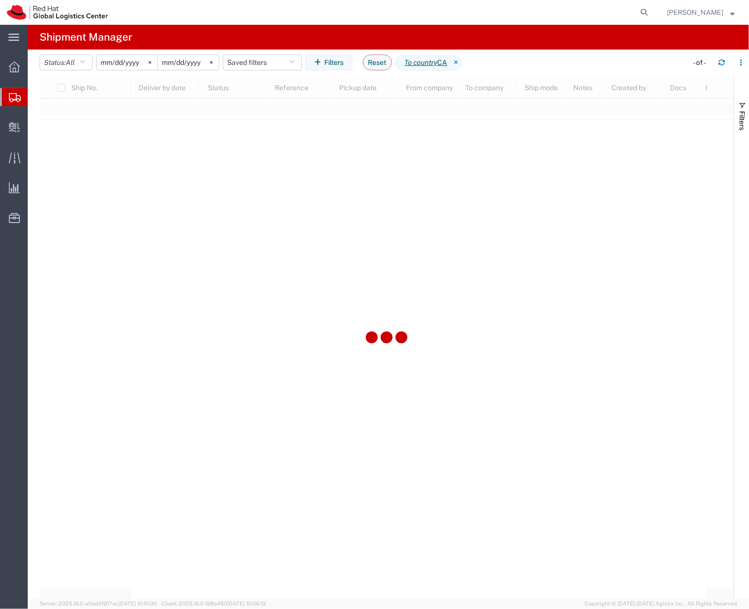
click at [0, 0] on span "Shipment Manager" at bounding box center [0, 0] width 0 height 0
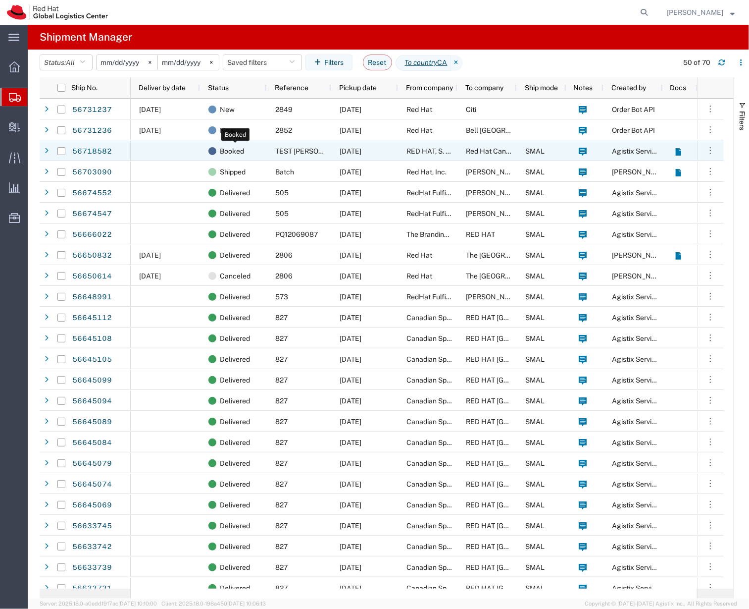
click at [258, 159] on div "Booked" at bounding box center [236, 151] width 54 height 21
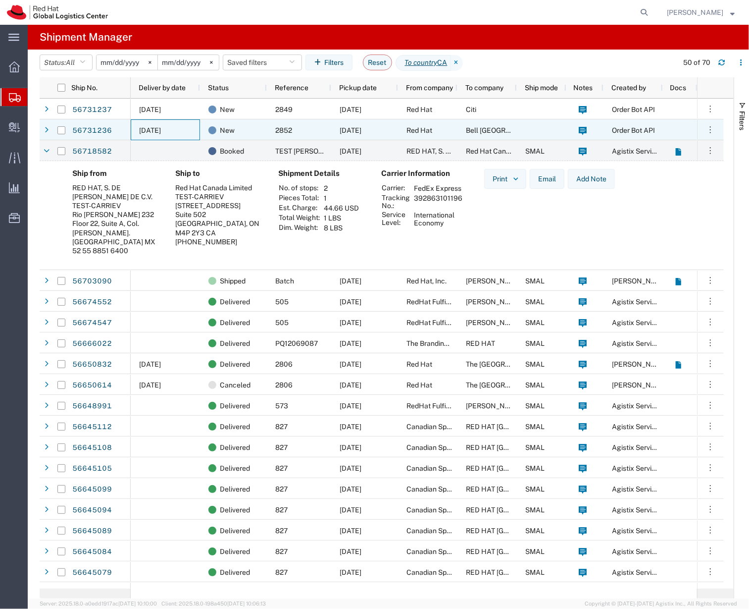
click at [173, 123] on div "09/10/2025" at bounding box center [165, 129] width 69 height 21
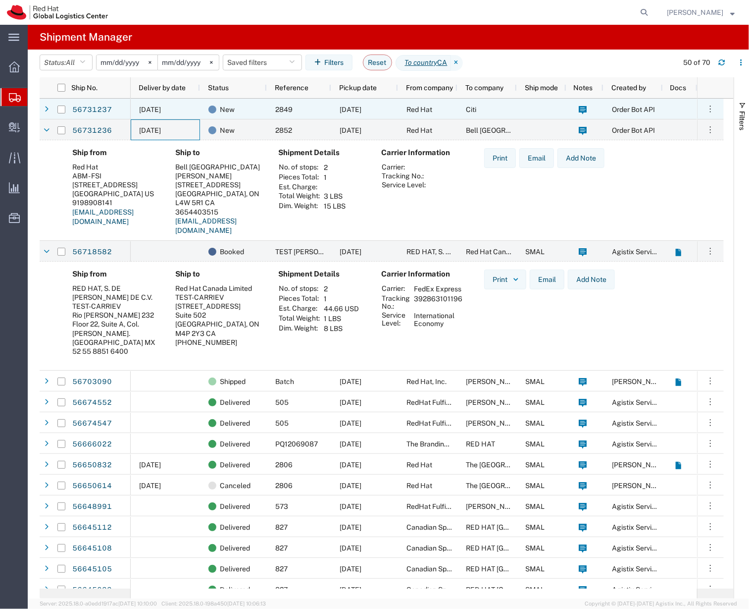
click at [161, 111] on span "[DATE]" at bounding box center [150, 109] width 22 height 8
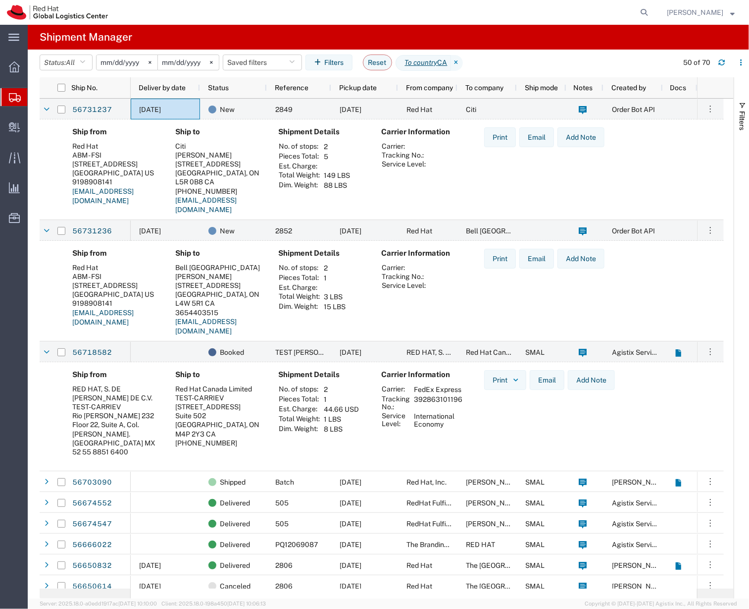
click at [530, 40] on agx-page-header "Shipment Manager" at bounding box center [389, 37] width 722 height 25
drag, startPoint x: 100, startPoint y: 102, endPoint x: 80, endPoint y: 117, distance: 25.5
click at [80, 117] on link "56731237" at bounding box center [92, 110] width 41 height 16
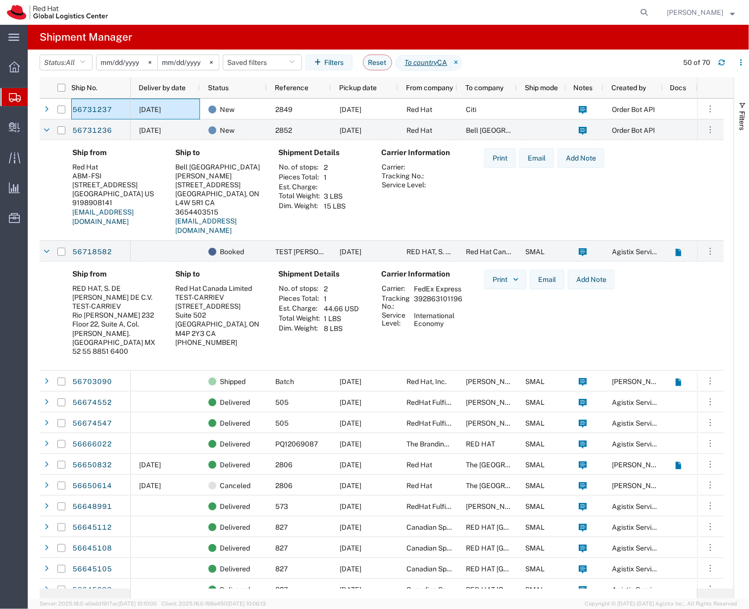
click at [553, 60] on agx-table-filter-chips "Status: All Active All Approved Booked Canceled Delivered Denied New On Hold Pe…" at bounding box center [356, 65] width 633 height 23
click at [396, 213] on div "Carrier Information Carrier: Tracking No.: Service Level:" at bounding box center [424, 195] width 103 height 95
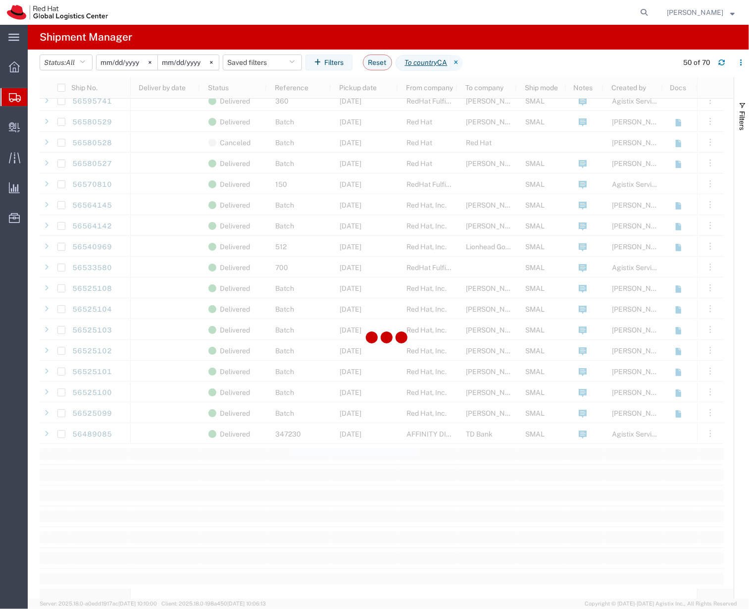
scroll to position [909, 0]
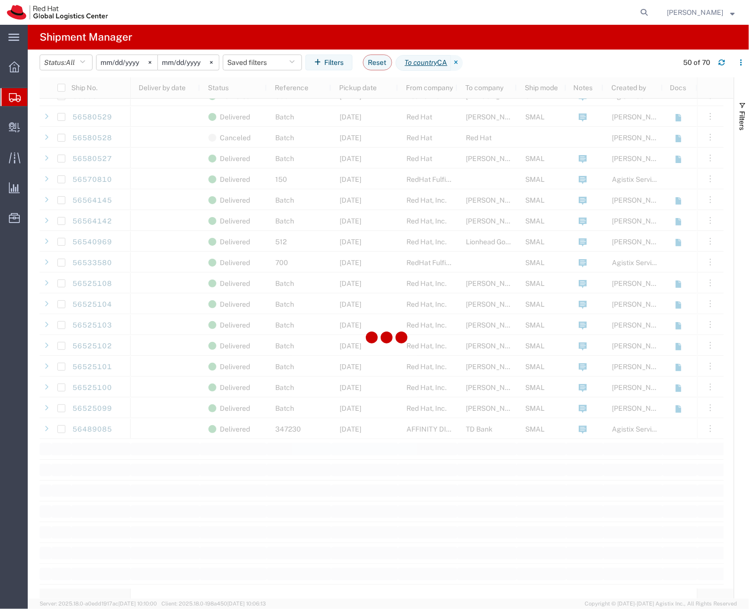
click at [199, 16] on div at bounding box center [384, 12] width 538 height 25
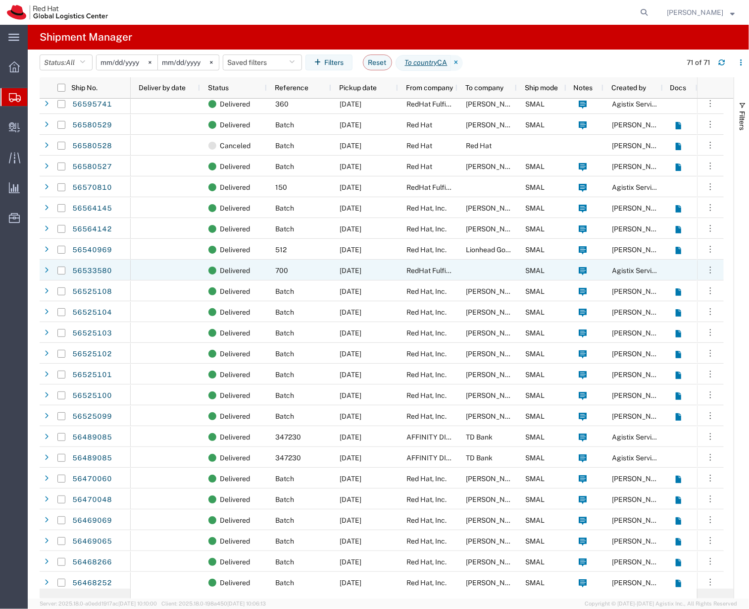
scroll to position [870, 0]
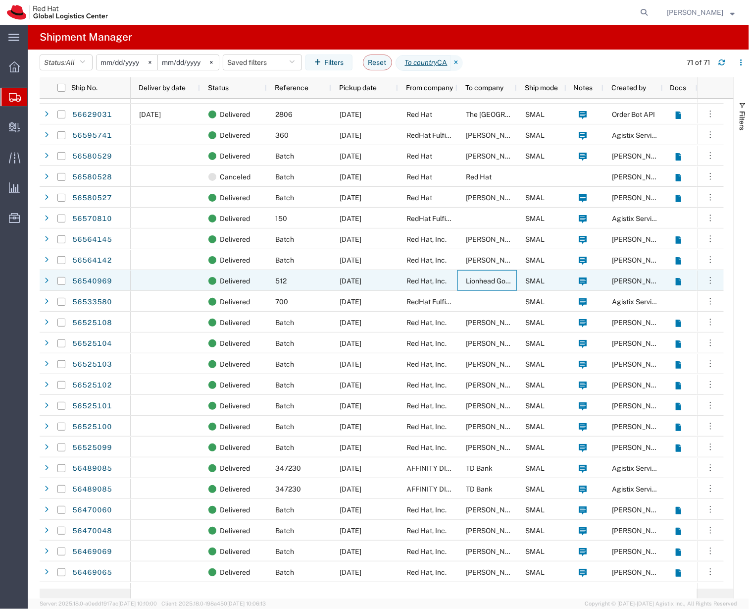
click at [466, 282] on span "Lionhead Golf Club" at bounding box center [496, 281] width 61 height 8
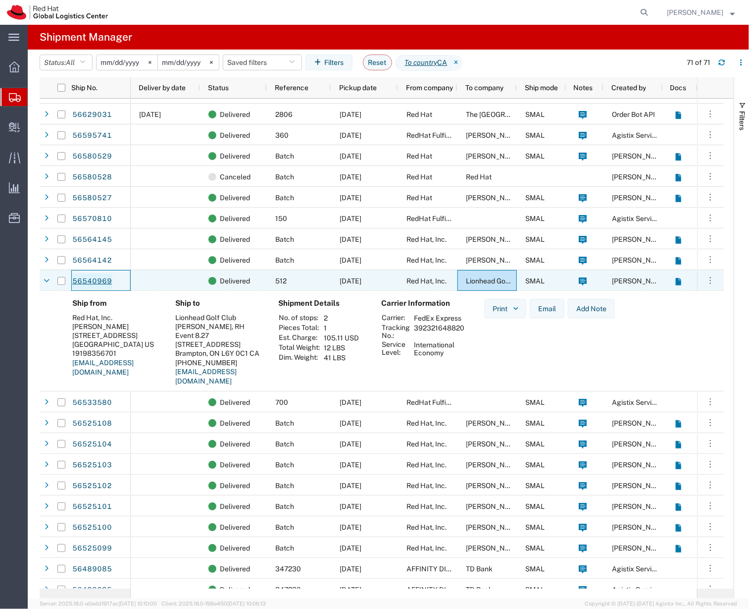
click at [92, 279] on link "56540969" at bounding box center [92, 281] width 41 height 16
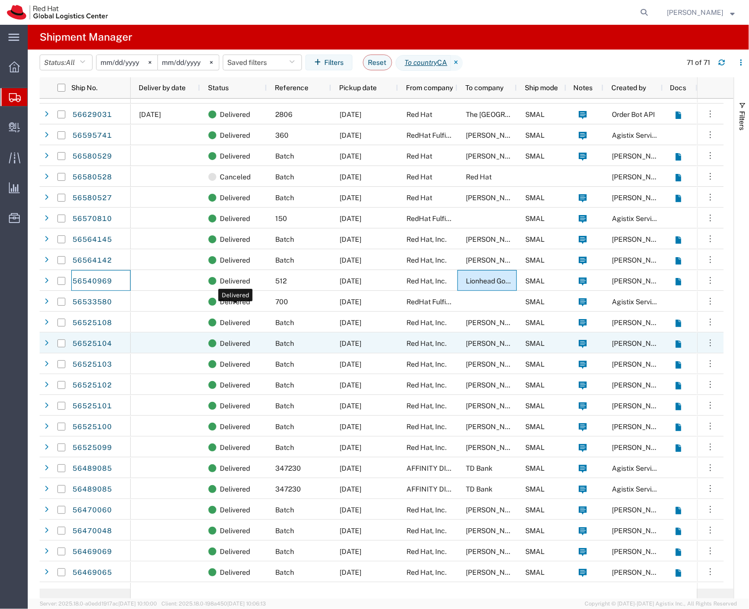
scroll to position [902, 0]
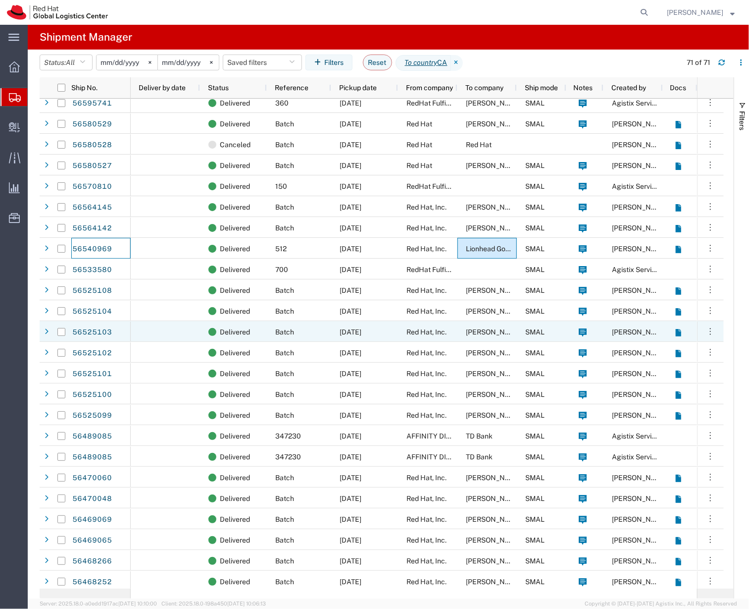
click at [193, 334] on div at bounding box center [165, 331] width 69 height 21
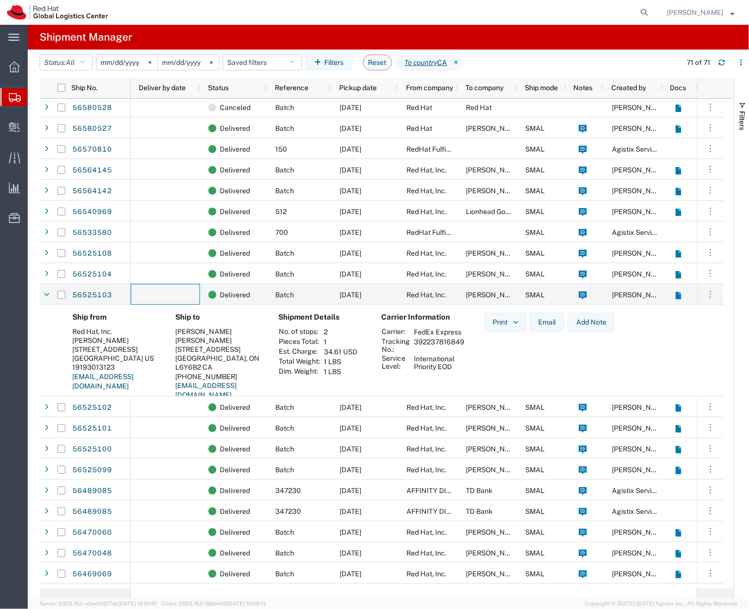
scroll to position [942, 0]
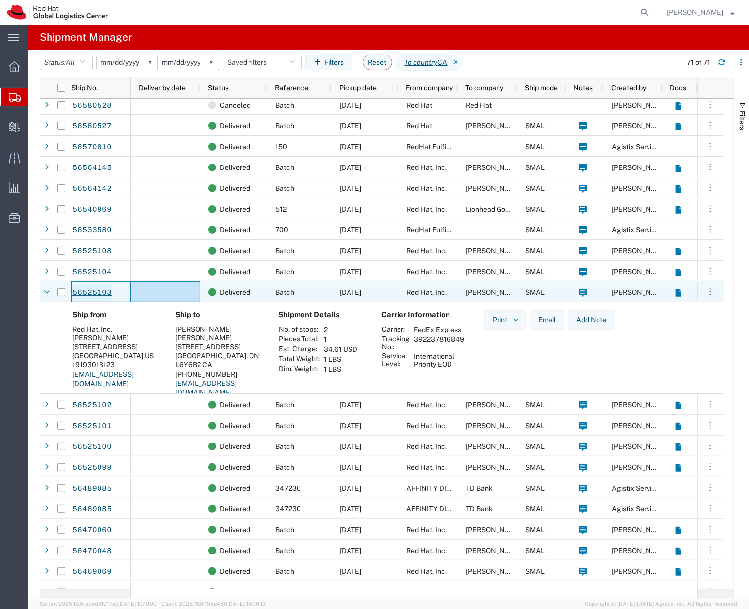
click at [94, 292] on link "56525103" at bounding box center [92, 293] width 41 height 16
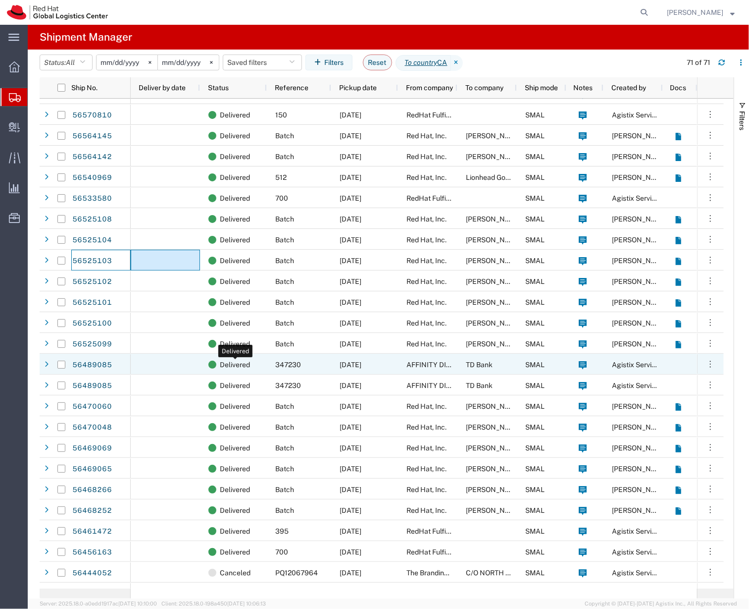
scroll to position [971, 0]
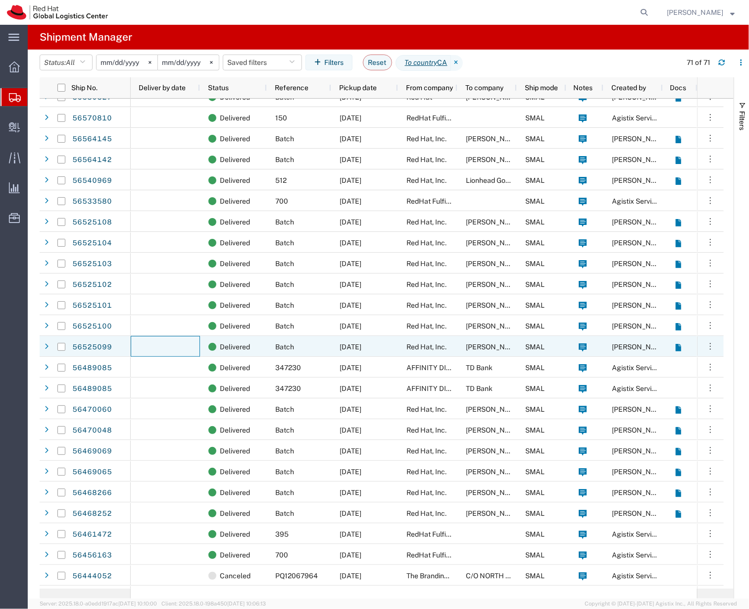
click at [177, 339] on div at bounding box center [165, 346] width 69 height 21
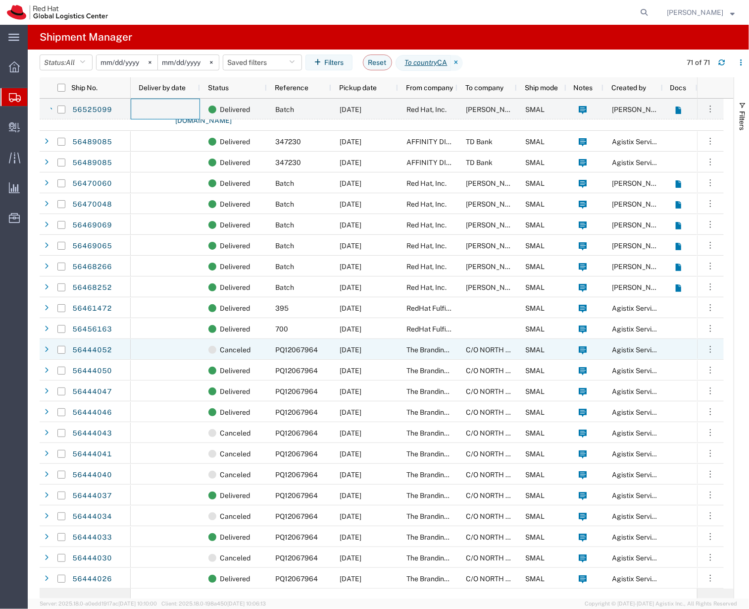
scroll to position [1306, 0]
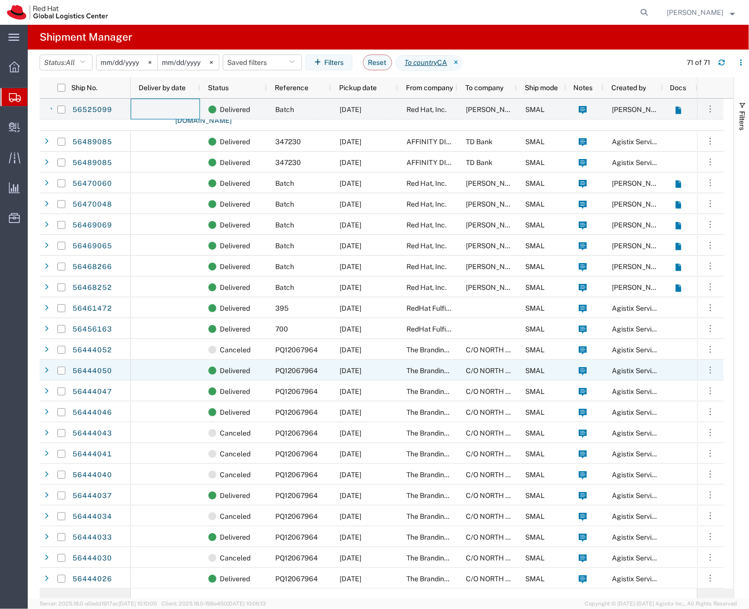
click at [158, 378] on div at bounding box center [165, 370] width 69 height 21
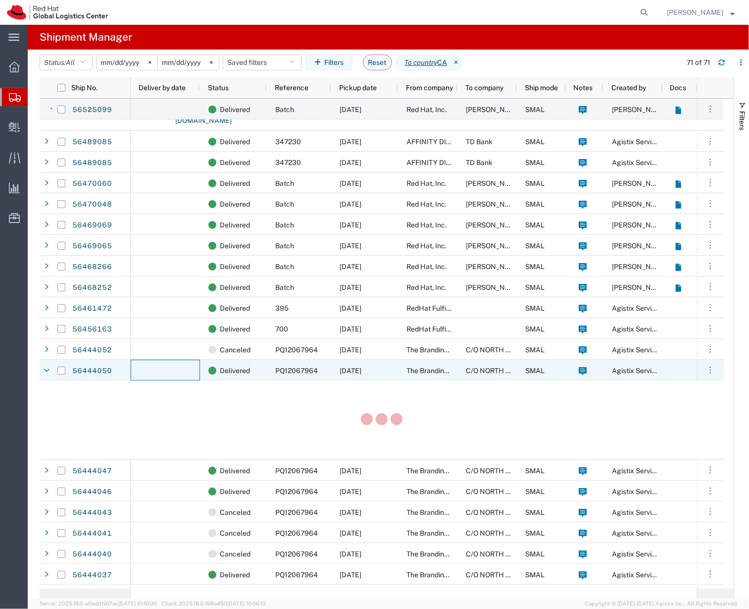
scroll to position [1307, 0]
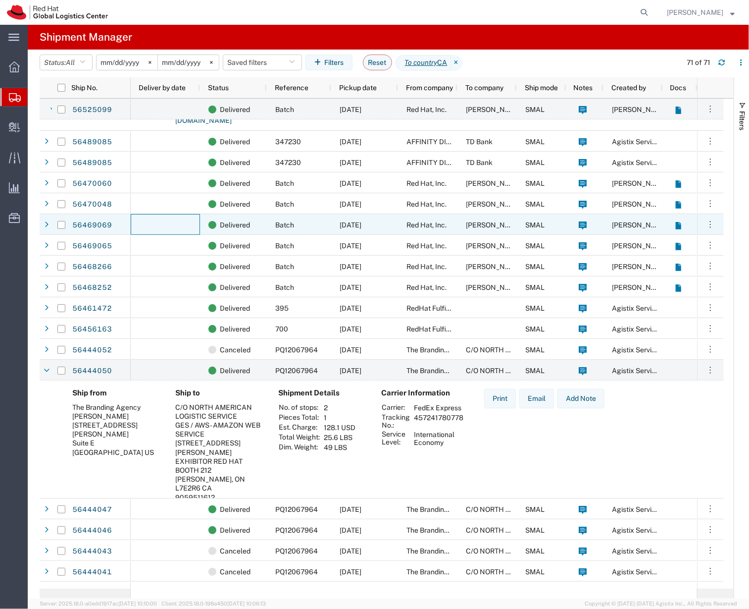
click at [171, 233] on div at bounding box center [165, 224] width 69 height 21
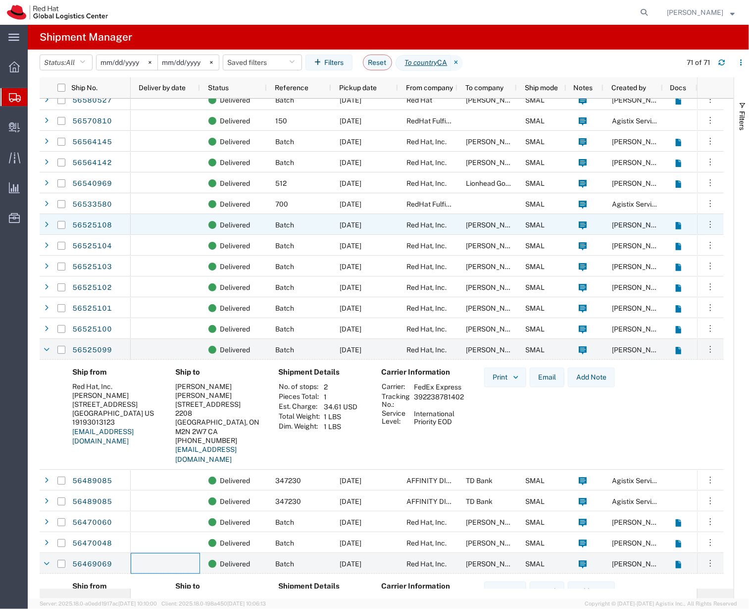
scroll to position [0, 0]
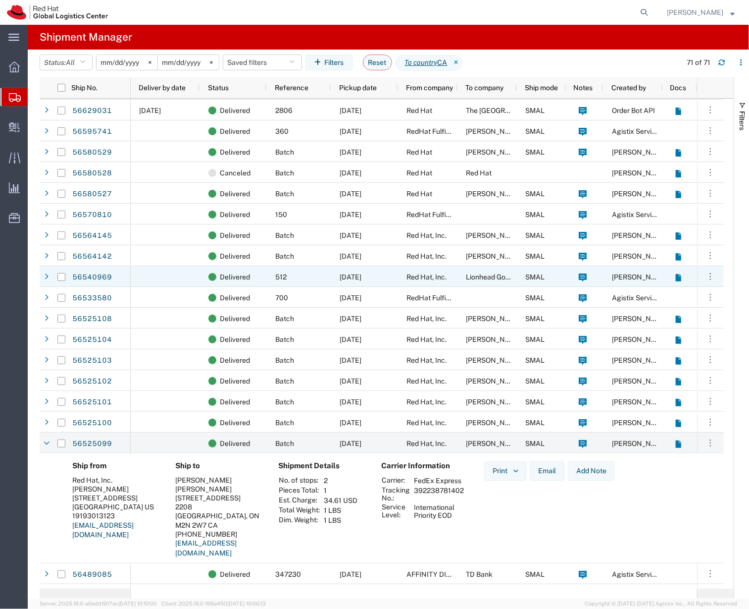
click at [164, 276] on div at bounding box center [165, 276] width 69 height 21
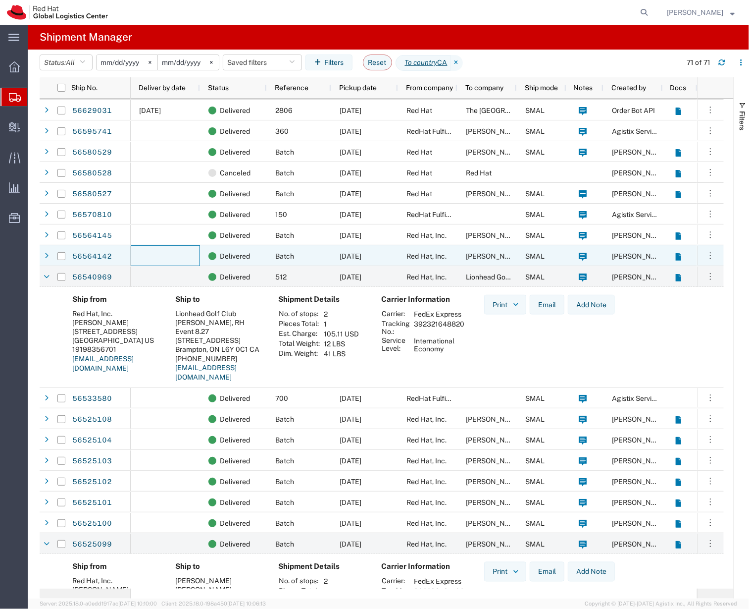
click at [143, 248] on div at bounding box center [165, 255] width 69 height 21
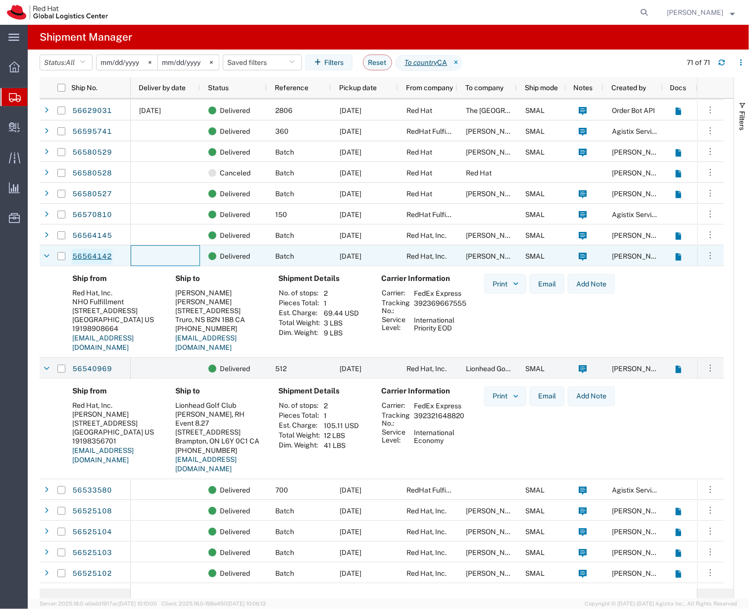
click at [95, 255] on link "56564142" at bounding box center [92, 257] width 41 height 16
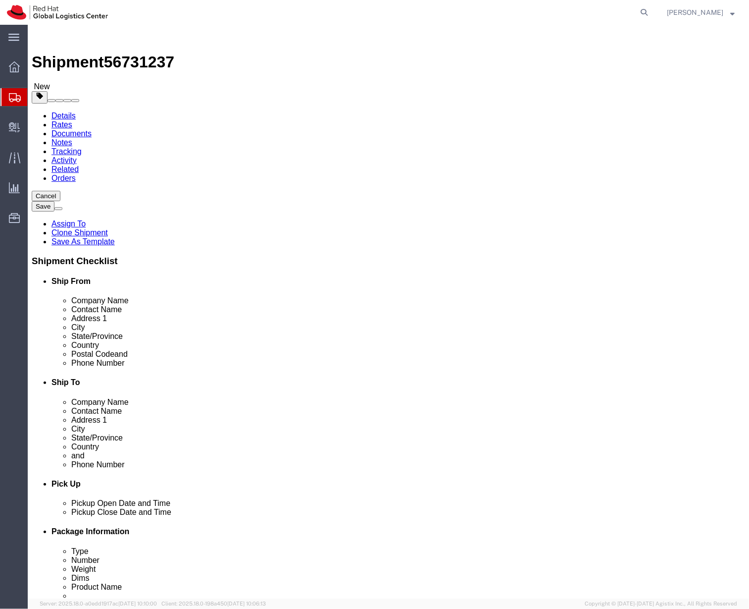
select select
click link "ADDITIONAL INFORMATION"
click div "Ship From Location Location My Profile Location RH - Amsterdam - MSO RH - Amste…"
click icon
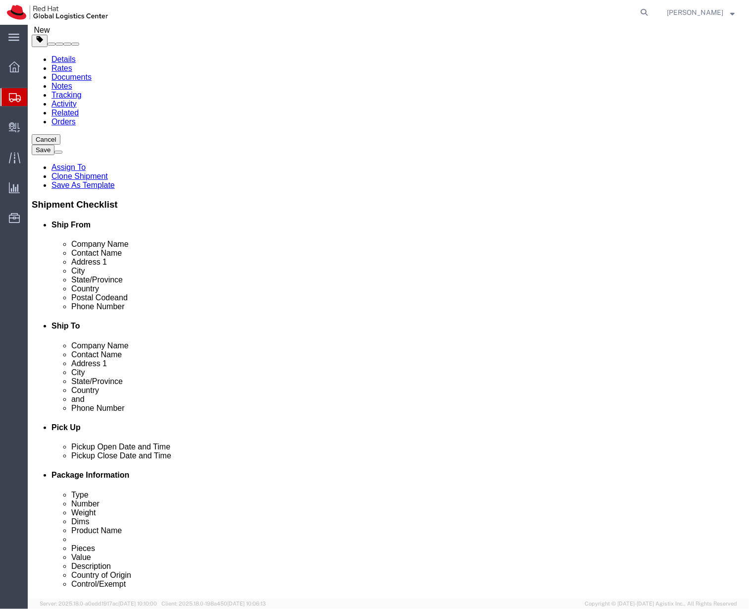
scroll to position [57, 0]
click input "135.00"
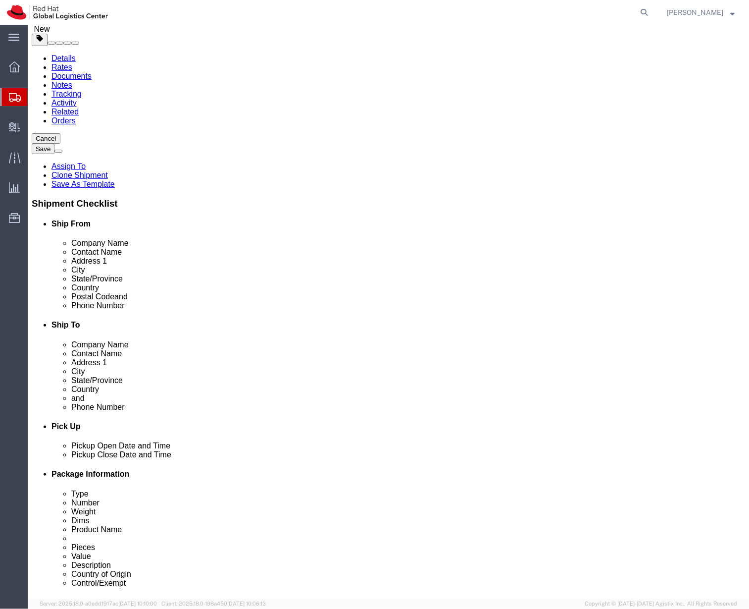
click input "135.00"
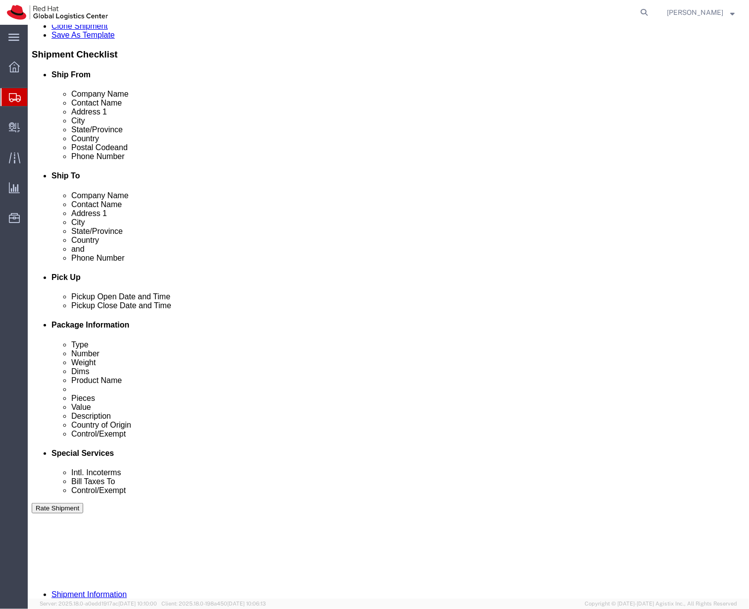
scroll to position [298, 0]
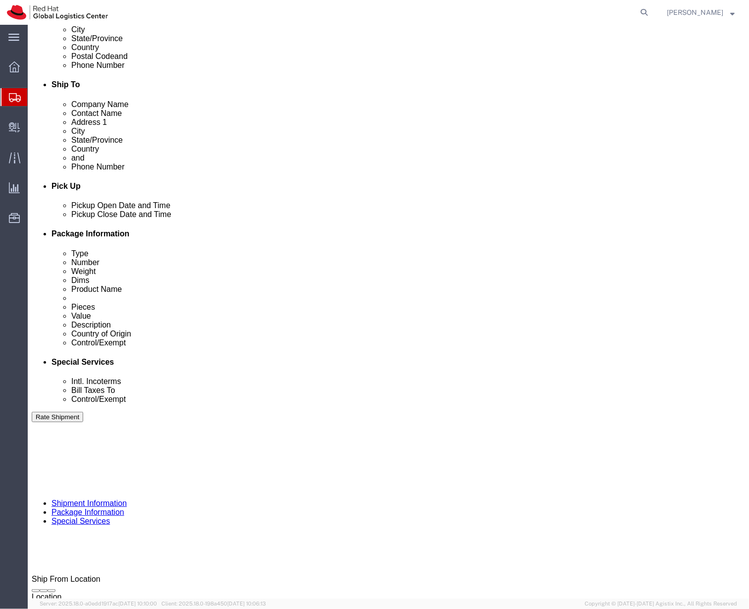
click button "button"
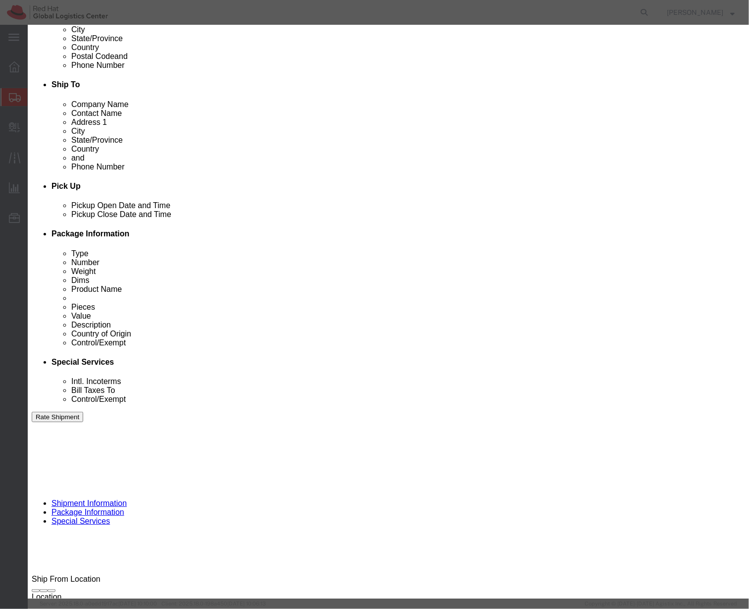
click button "Yes"
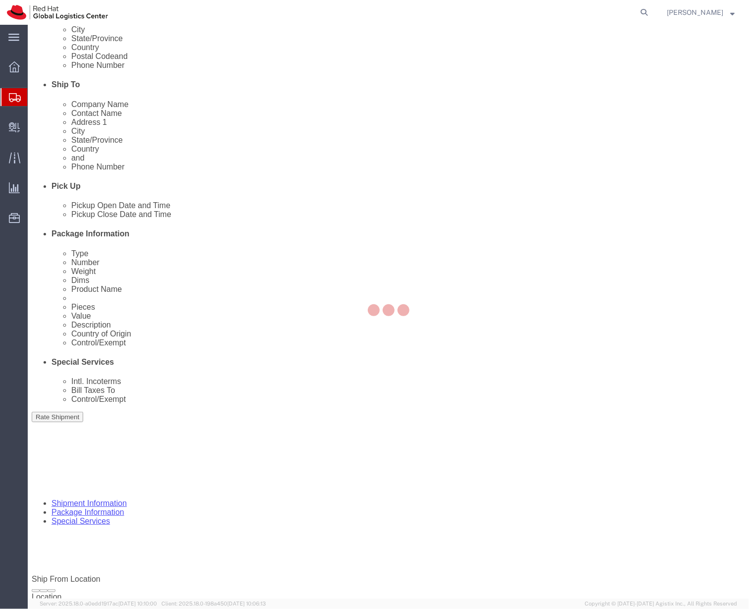
scroll to position [0, 0]
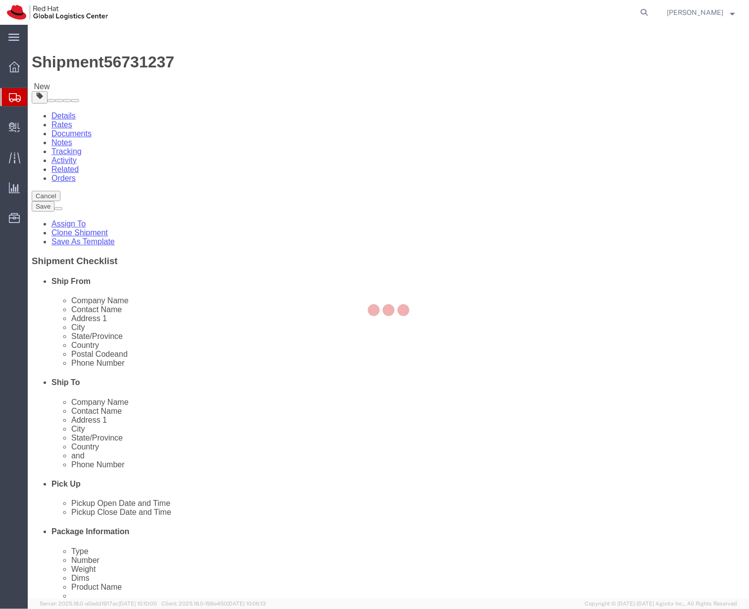
select select
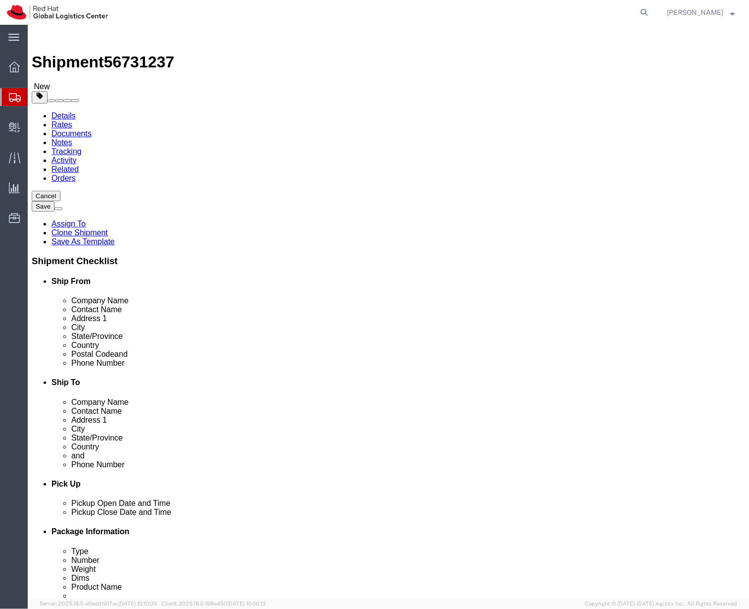
click input "135.00"
type input "25"
click div "Cancel Save Assign To Clone Shipment Save As Template Shipment Checklist Ship F…"
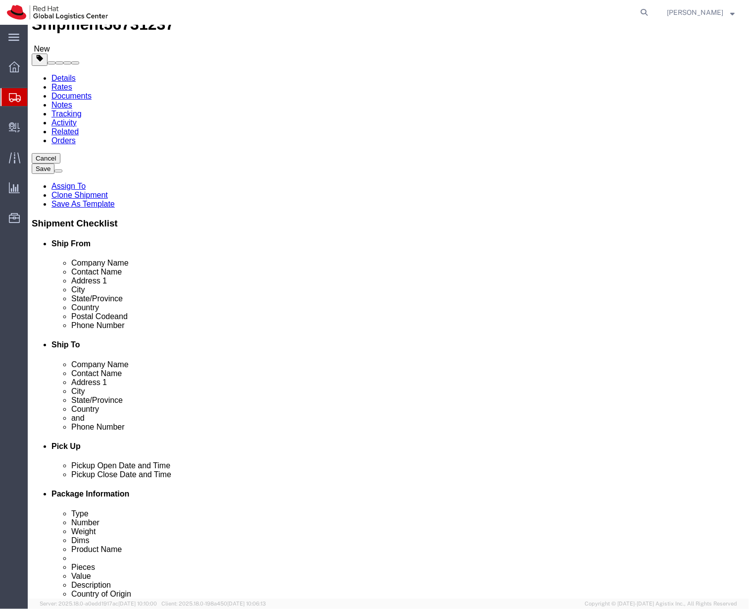
scroll to position [39, 0]
click span "button"
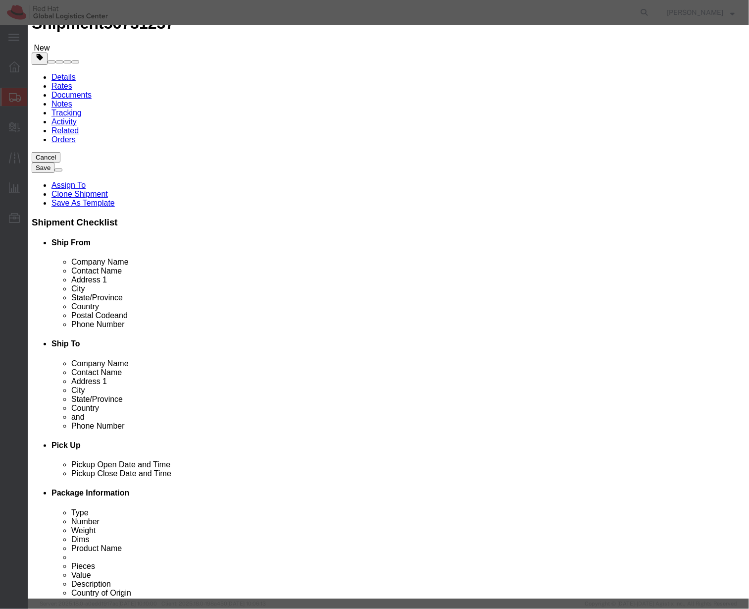
click button "Yes"
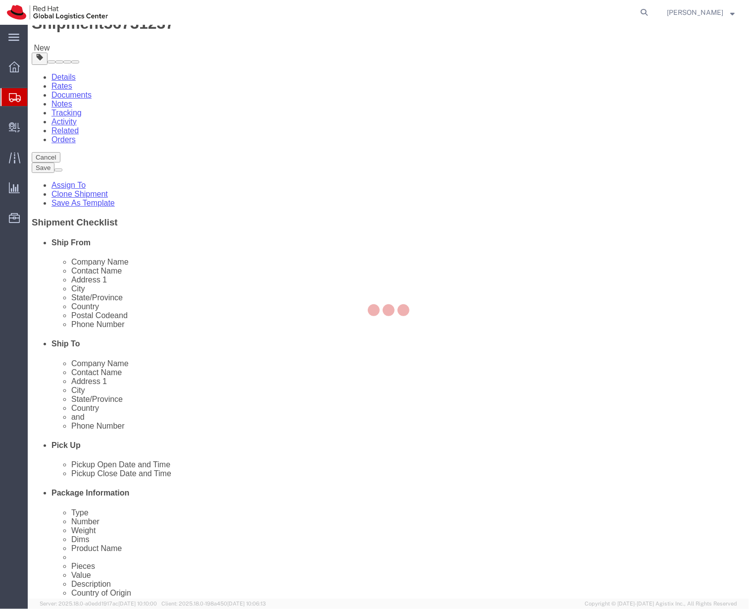
scroll to position [0, 0]
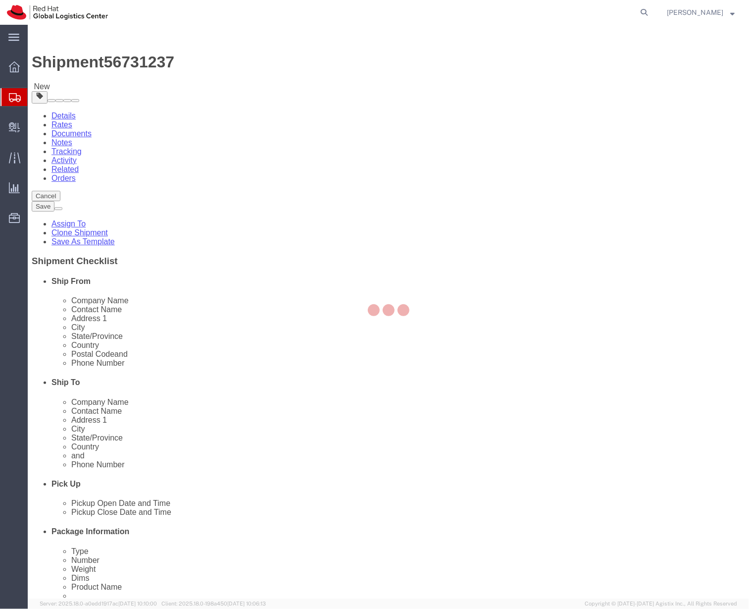
select select
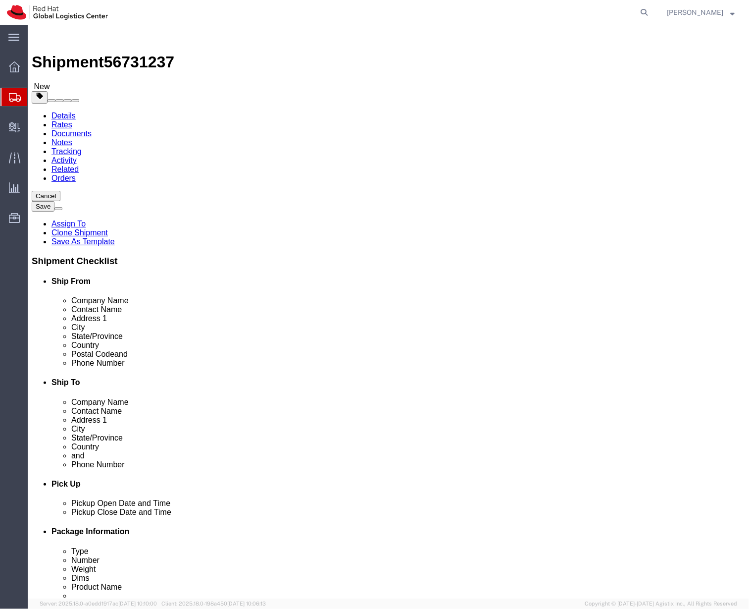
click input "14.00"
click div
click span "button"
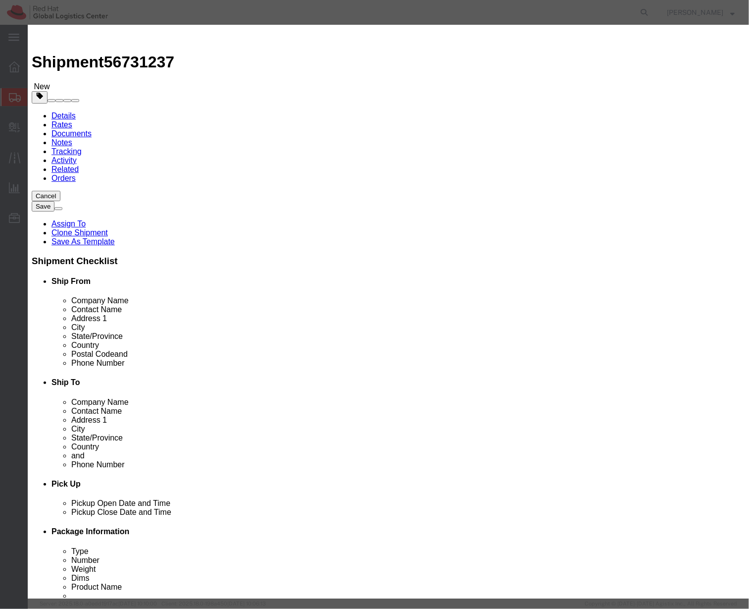
click button "Yes"
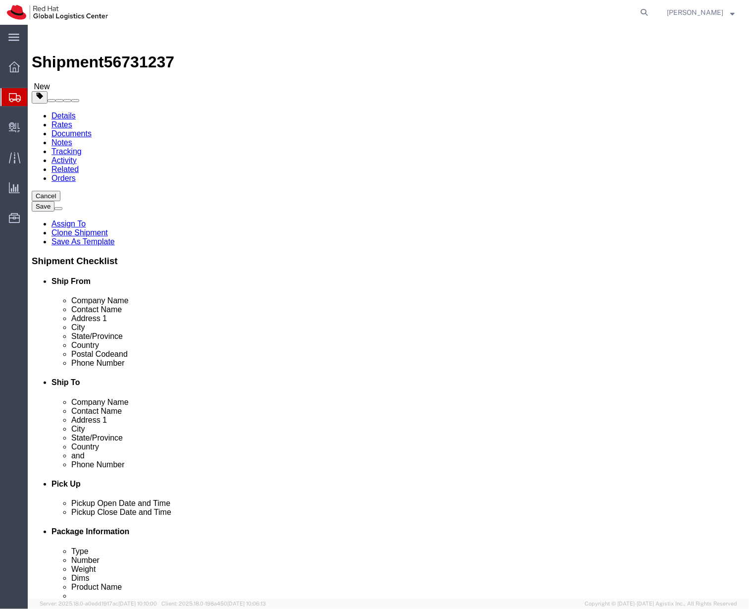
click div "Pieces: 60.00 Each Total value: 270.00 USD"
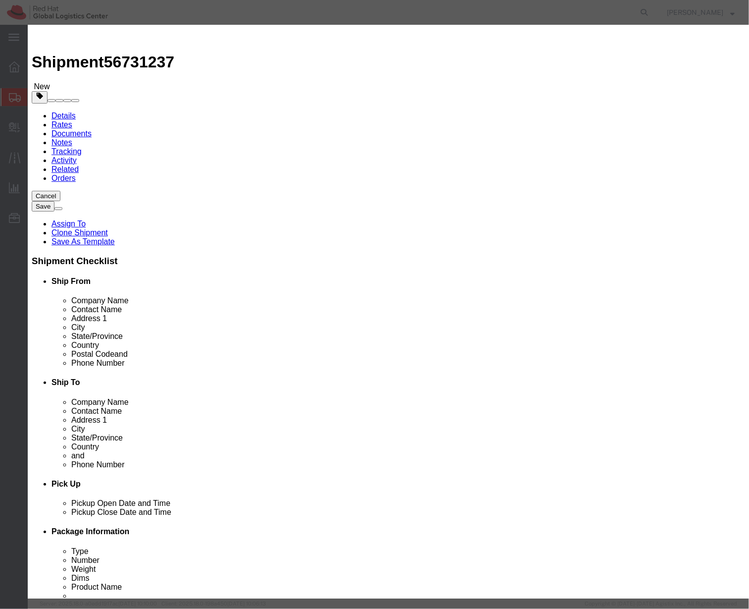
click select "Select ATF BIS DEA EPA FDA FTR ITAR OFAC Other (OPA)"
select select "FTR"
click select "Select ATF BIS DEA EPA FDA FTR ITAR OFAC Other (OPA)"
click select "Select Afghanistan Åland Islands Albania Algeria American Samoa Andorra Angola …"
select select "CN"
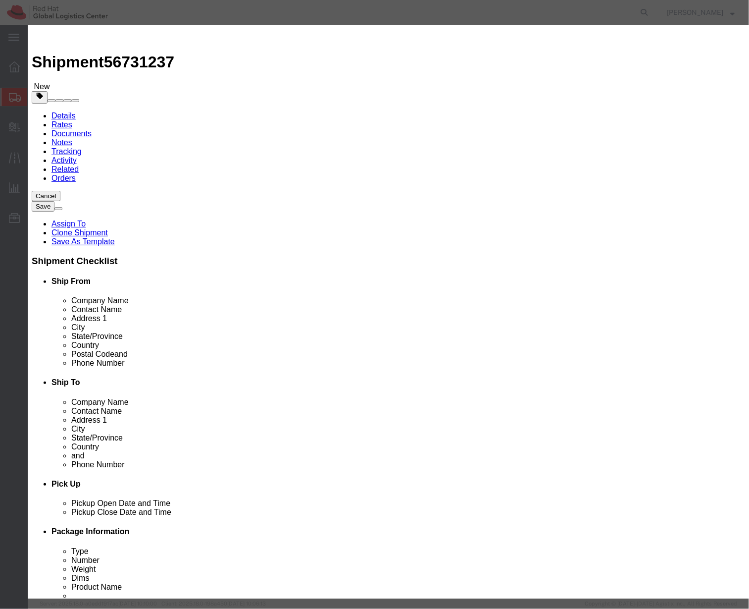
click select "Select Afghanistan Åland Islands Albania Algeria American Samoa Andorra Angola …"
click textarea
type textarea "100% Polyester Fedoras"
click div "Commodity library"
click select "Select 30.2(d)(2) 30.36 30.37(a) 30.37(f) 30.37(g) 30.37(h) 30.37(i) 30.37(j) 3…"
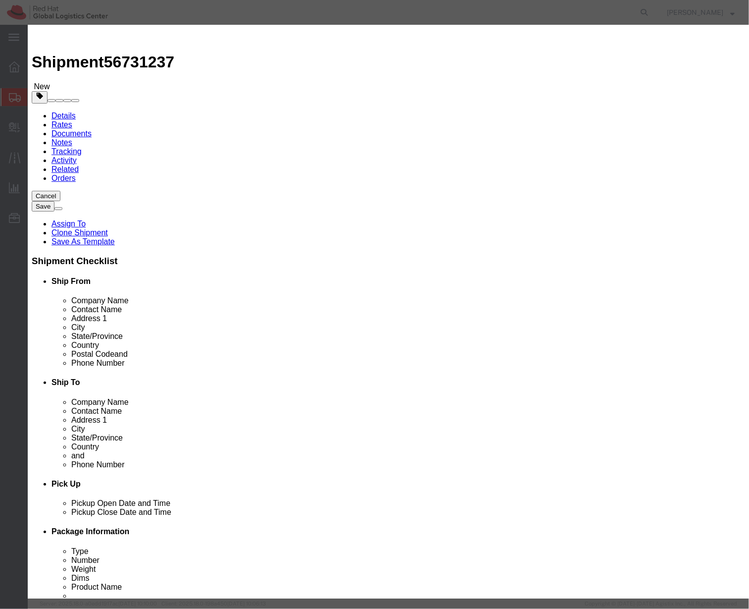
select select "30.36"
click select "Select 30.2(d)(2) 30.36 30.37(a) 30.37(f) 30.37(g) 30.37(h) 30.37(i) 30.37(j) 3…"
drag, startPoint x: 220, startPoint y: 79, endPoint x: 139, endPoint y: 71, distance: 81.6
click div "Product Name K.Janes - Fedoras"
type input "Fedoras"
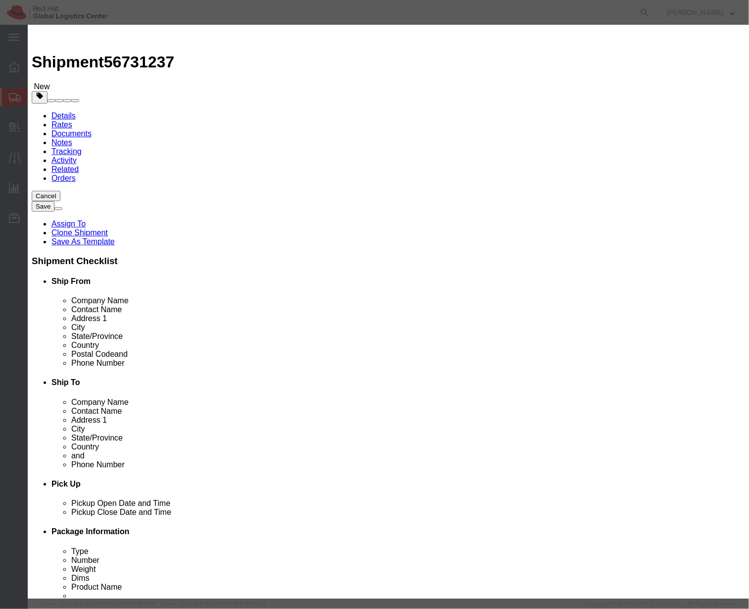
click div "Product Name Fedoras Pieces 60.00 Select Bag Barrels 100Board Feet Bottle Box B…"
click button "Save & Close"
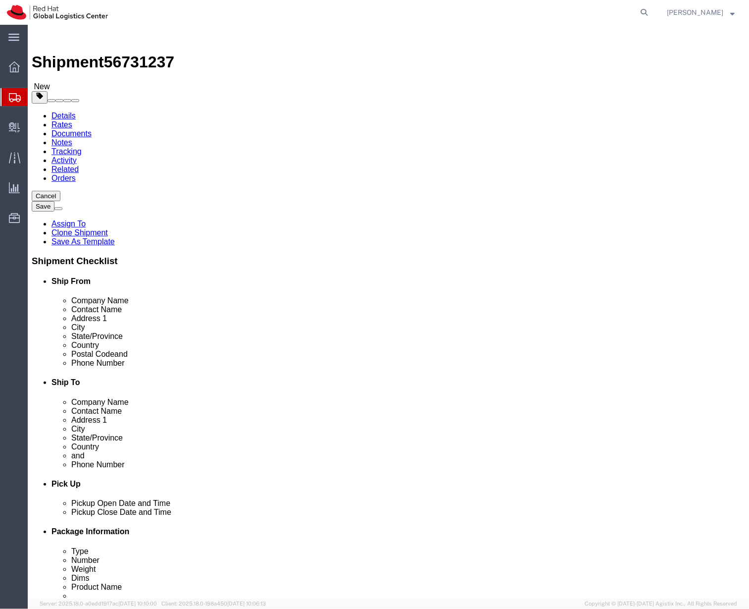
click link "Shipment Information"
click icon
click div "Pieces: 100.00 Each Total value: 183.00 USD"
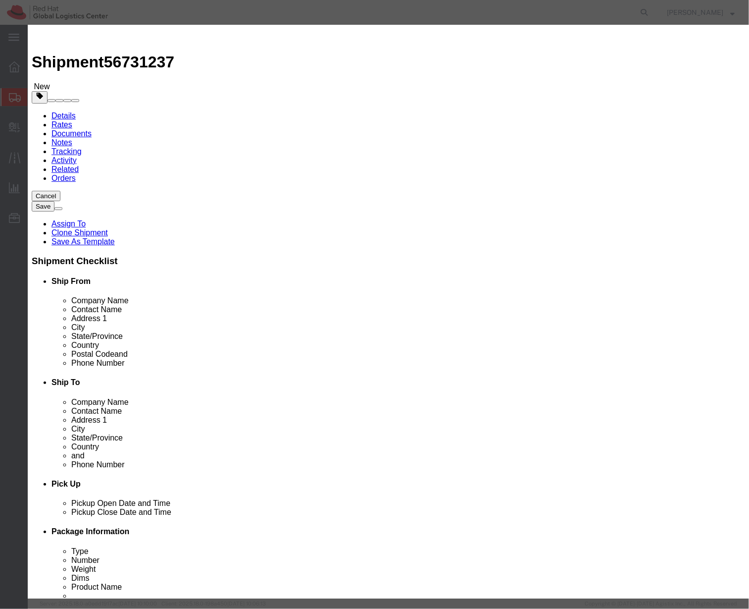
click textarea
click label
click input "checkbox"
checkbox input "false"
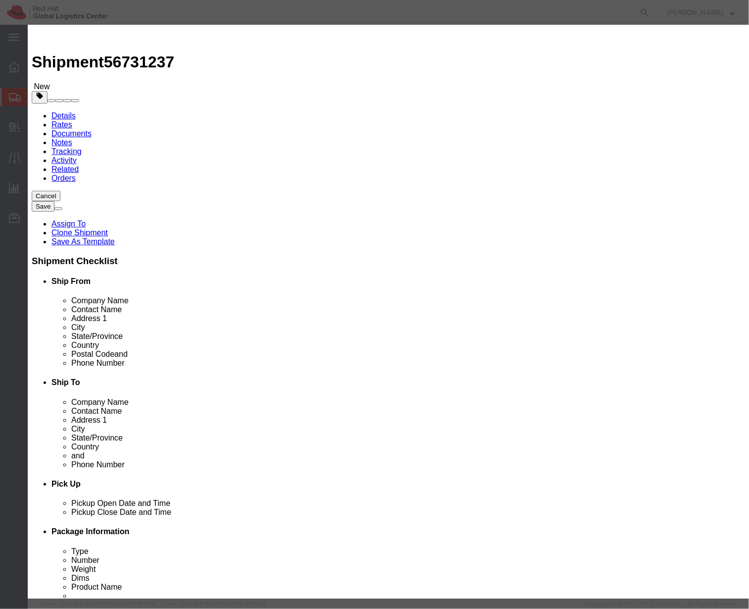
click select "Select ATF BIS DEA EPA FDA FTR ITAR OFAC Other (OPA)"
select select "FTR"
click select "Select ATF BIS DEA EPA FDA FTR ITAR OFAC Other (OPA)"
click div "Controlled"
click select "Select 30.2(d)(2) 30.36 30.37(a) 30.37(f) 30.37(g) 30.37(h) 30.37(i) 30.37(j) 3…"
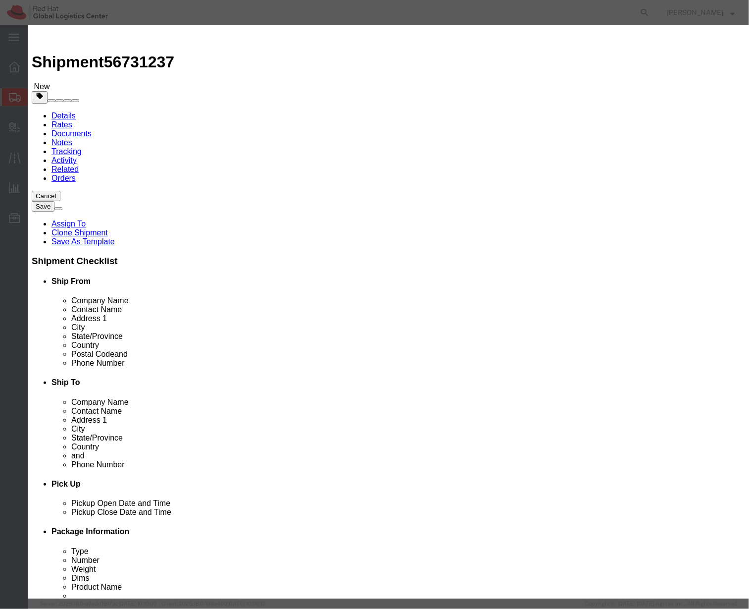
select select "30.36"
click select "Select 30.2(d)(2) 30.36 30.37(a) 30.37(f) 30.37(g) 30.37(h) 30.37(i) 30.37(j) 3…"
click div "Commodity library Product Name K.Janes - Tote Bags Pieces 100.00 Select Bag Bar…"
click select "Select Afghanistan Åland Islands Albania Algeria American Samoa Andorra Angola …"
click div "Product Name K.Janes - Tote Bags Pieces 100.00 Select Bag Barrels 100Board Feet…"
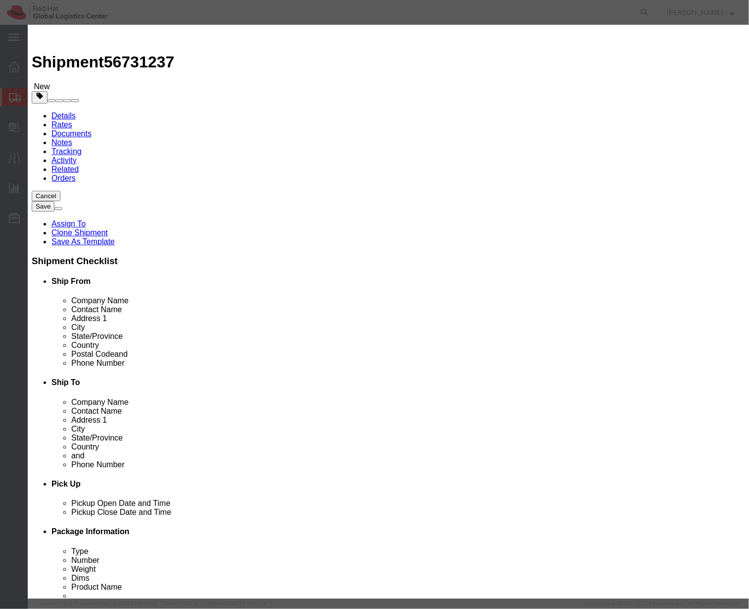
click select "Select Afghanistan Åland Islands Albania Algeria American Samoa Andorra Angola …"
select select "CN"
click div "Description Commodity Category Select Country Of Origin Select Afghanistan Ålan…"
click div "Product Name K.Janes - Tote Bags Pieces 100.00 Select Bag Barrels 100Board Feet…"
click textarea
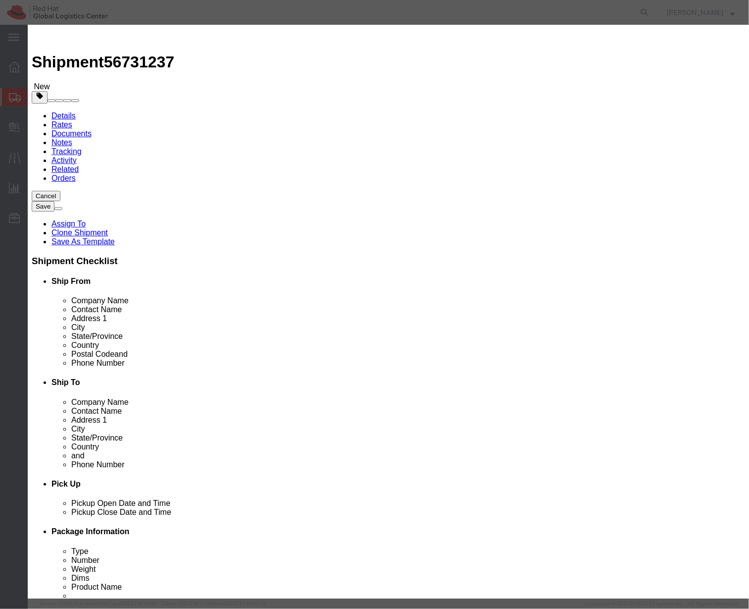
paste textarea "80g, non-woven polypropylene"
click textarea "80g, non-woven polypropylene"
click label "GL Reference"
click textarea "80g, non-woven polypropylene"
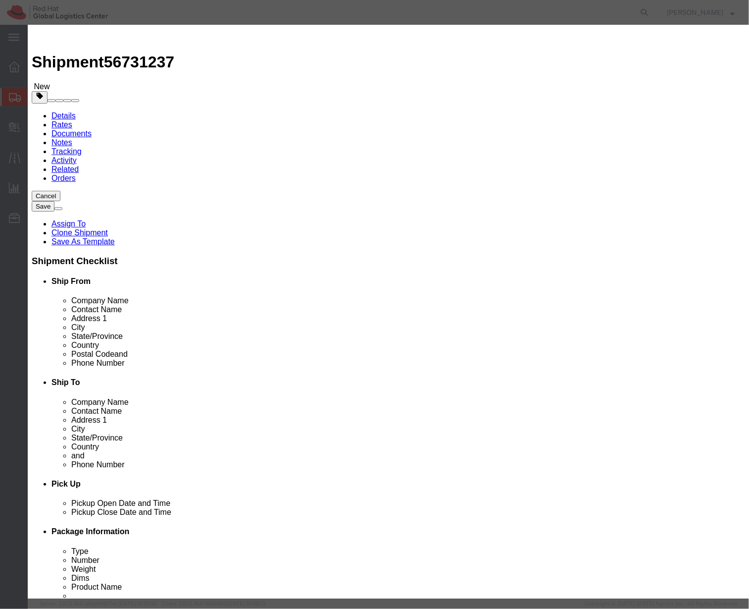
click textarea "80g, non-woven polypropylene"
paste textarea "Non-Woven Polypropylene"
type textarea "Non-Woven Polypropylene"
click label "GL Reference"
click div "Description Non-Woven Polypropylene Commodity Category Select Country Of Origin…"
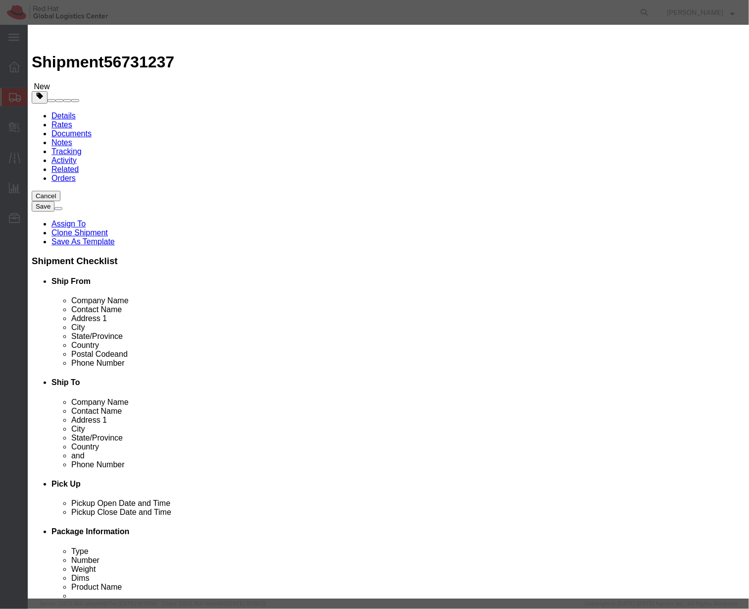
click select "Select Afghanistan Åland Islands Albania Algeria American Samoa Andorra Angola …"
select select "MX"
click select "Select Afghanistan Åland Islands Albania Algeria American Samoa Andorra Angola …"
click div "Commodity library Product Name K.Janes - Tote Bags Pieces 100.00 Select Bag Bar…"
drag, startPoint x: 560, startPoint y: 522, endPoint x: 527, endPoint y: 527, distance: 33.0
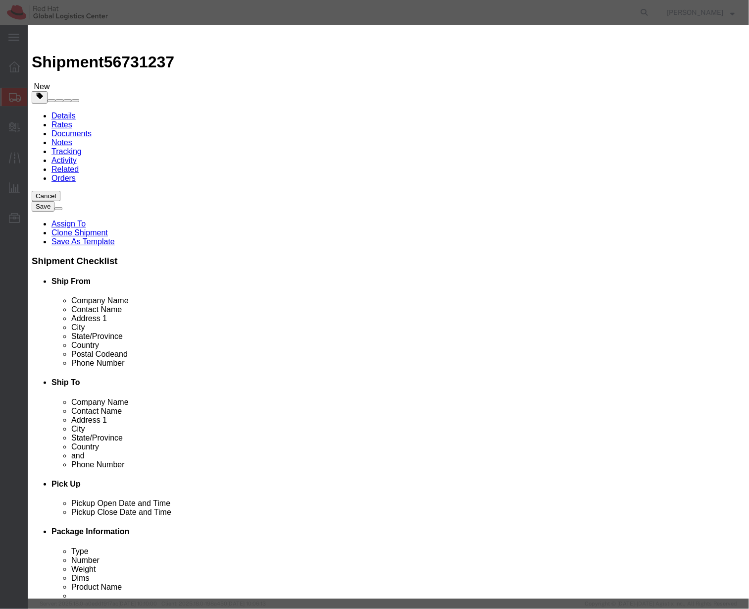
click div "Save & Add Another Save & Close Close"
click button "Save & Close"
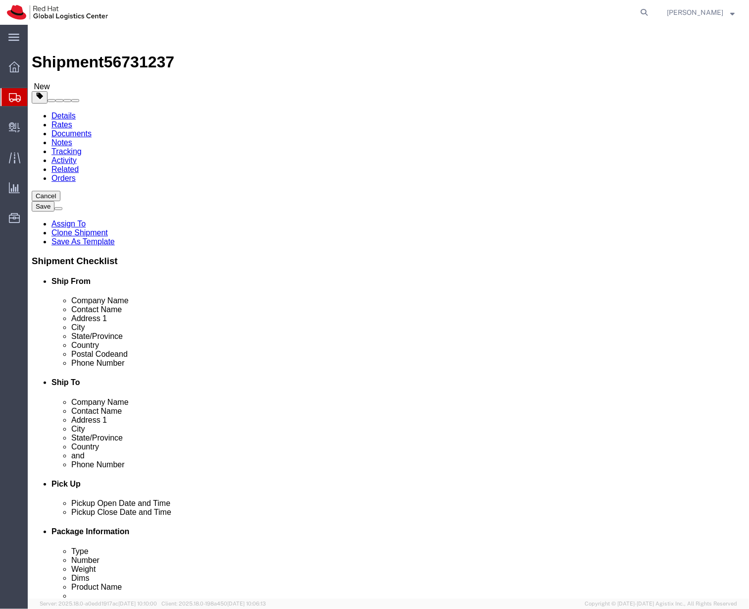
click p "Fedoras"
click dd "100.00 Each"
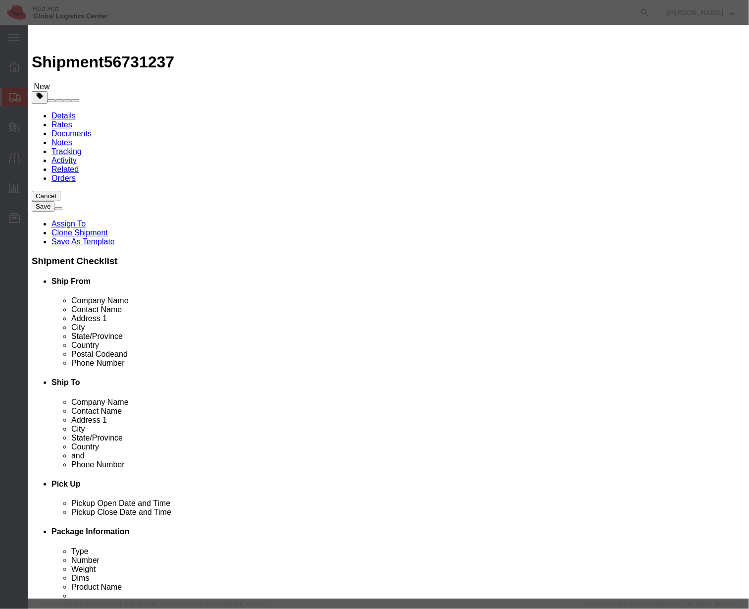
click div
click h3 "Edit content"
click icon "button"
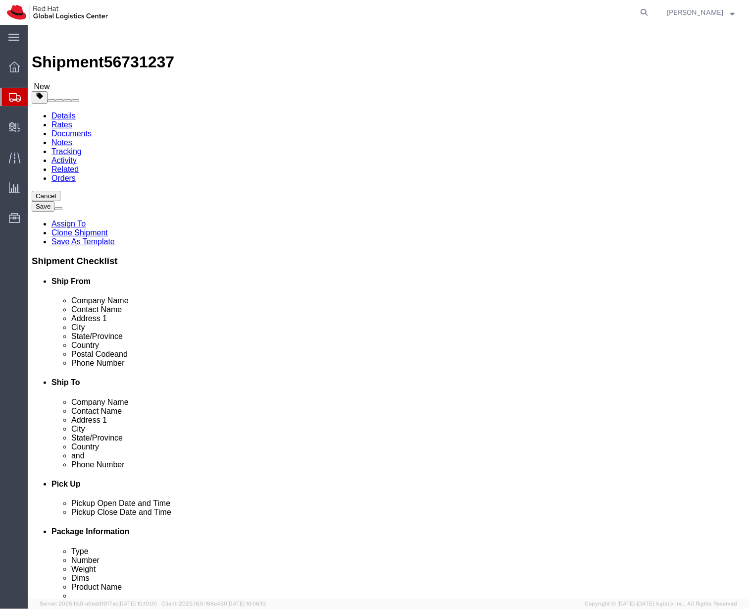
click dd "91.50 USD"
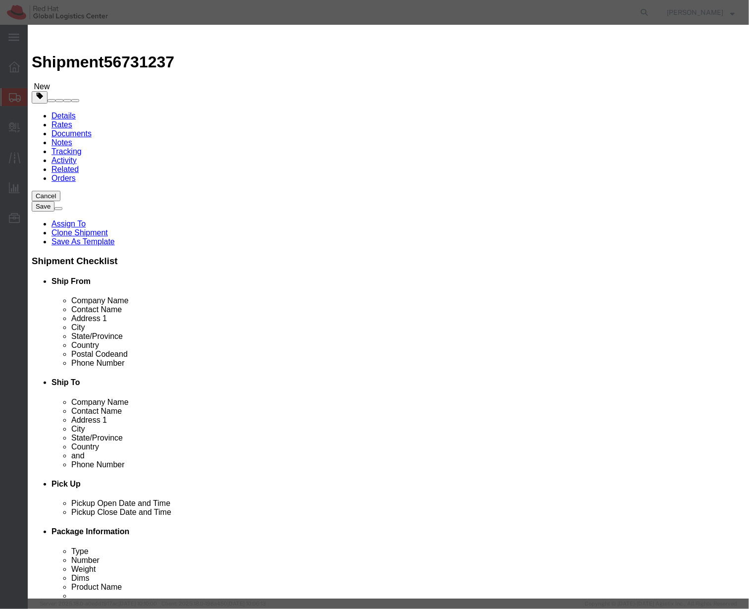
click icon "button"
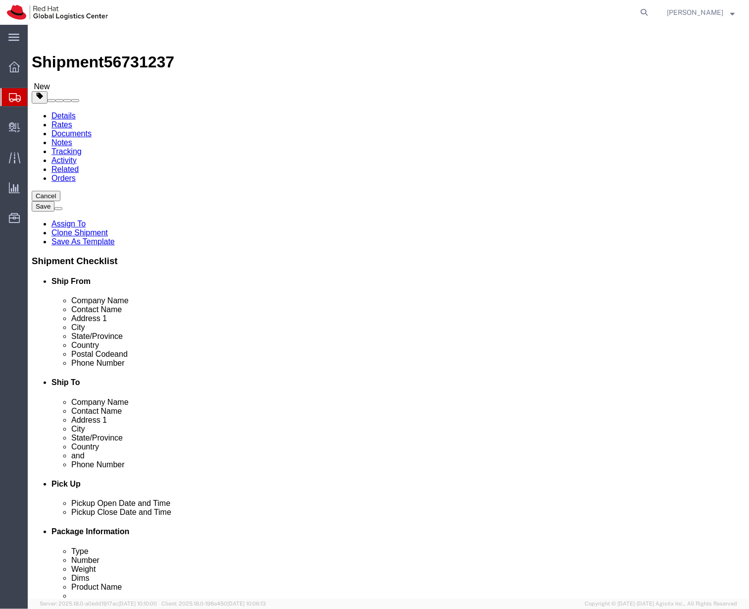
click div "Pieces: 100.00 Each Total value: 183.00 USD"
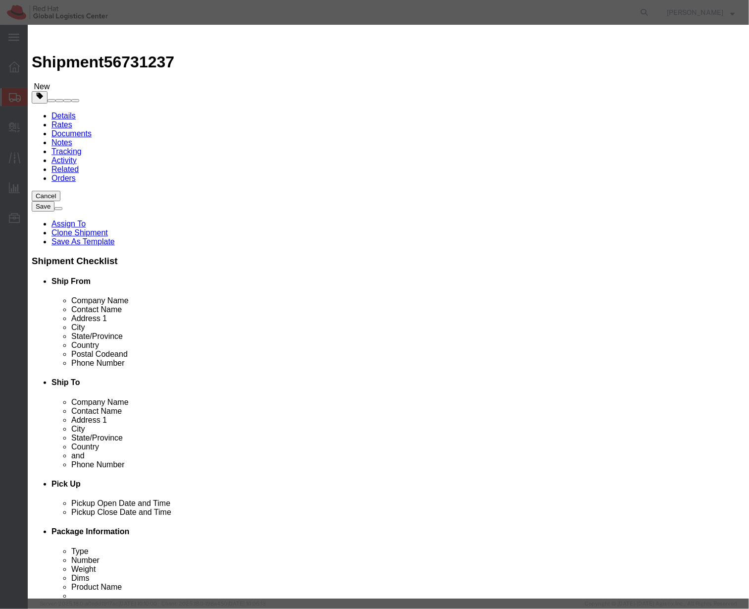
drag, startPoint x: 224, startPoint y: 79, endPoint x: 157, endPoint y: 67, distance: 68.3
click div "Commodity library Product Name K.Janes - Tote Bags Pieces 100.00 Select Bag Bar…"
type input "Tote Bags"
click textarea "Non-Woven Polypropylene"
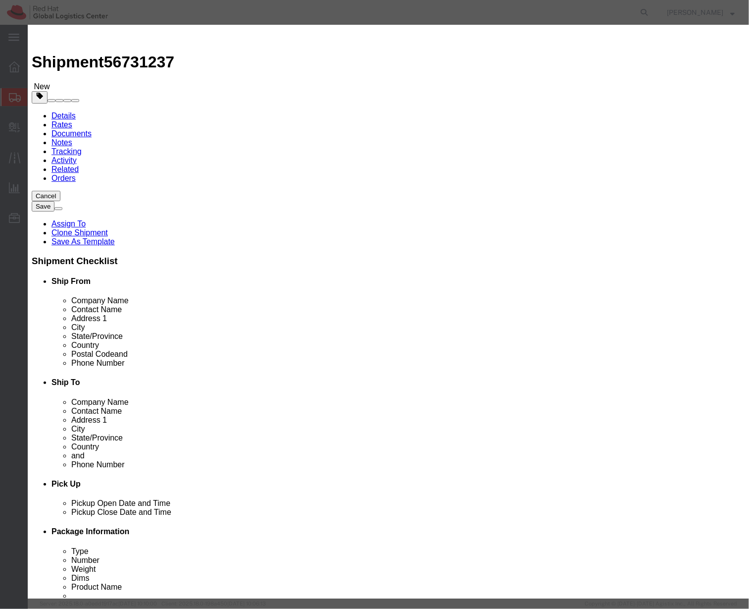
click textarea "Non-Woven Polypropylene"
click button "Save & Close"
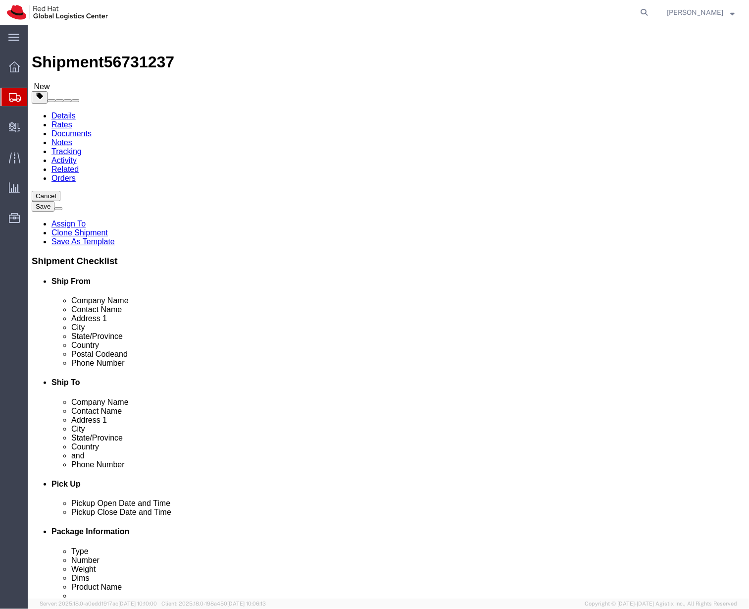
click div "Pieces: 50.00 Each Total value: 91.50 USD"
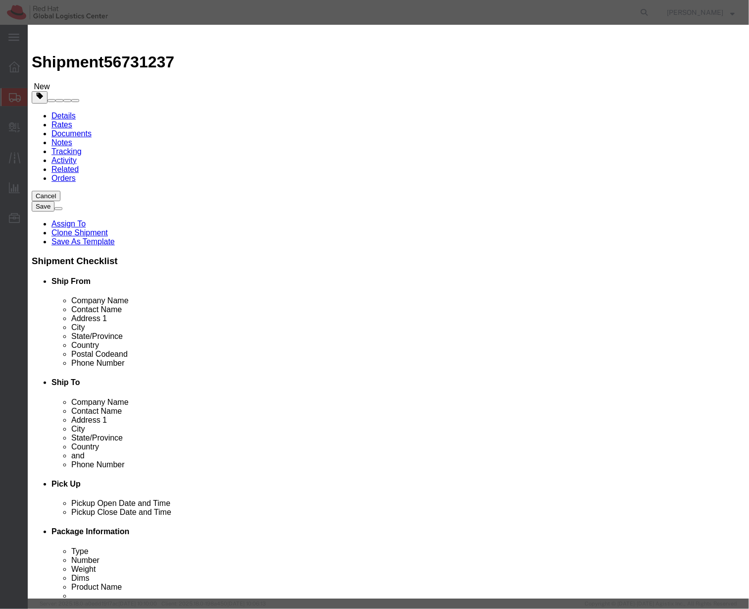
click textarea
paste textarea "Non-Woven Polypropylene"
type textarea "Non-Woven Polypropylene"
drag, startPoint x: 224, startPoint y: 76, endPoint x: 168, endPoint y: 79, distance: 55.6
click div "Product Name K.Janes - Tote Bags"
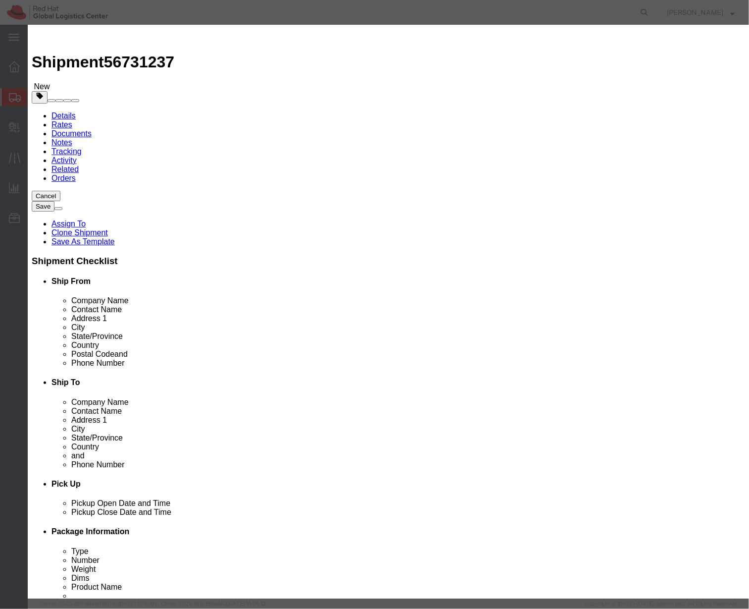
type input "Tote Bags"
click textarea "Non-Woven Polypropylene"
type textarea "Non-Woven Polypropylene Tote Bags"
click select "Select Afghanistan Åland Islands Albania Algeria American Samoa Andorra Angola …"
select select "MX"
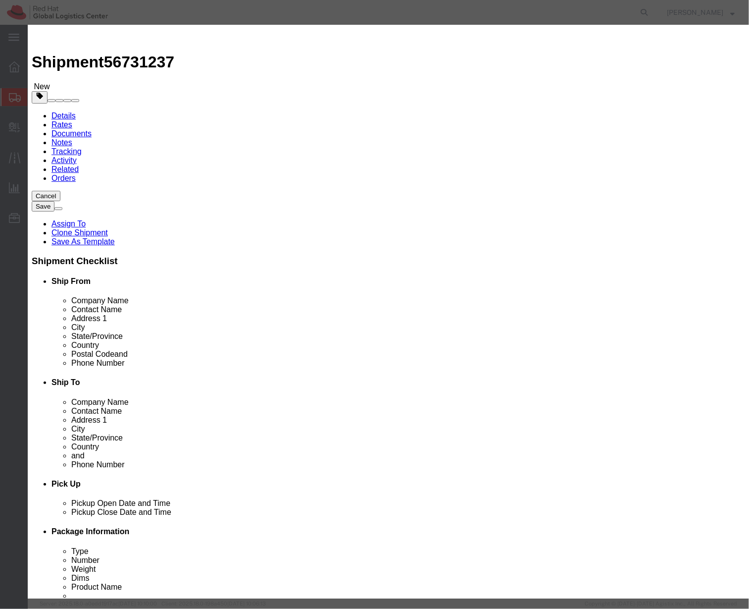
click select "Select Afghanistan Åland Islands Albania Algeria American Samoa Andorra Angola …"
click select "Select"
click div "ECCN"
click select "Select ATF BIS DEA EPA FDA FTR ITAR OFAC Other (OPA)"
select select "FTR"
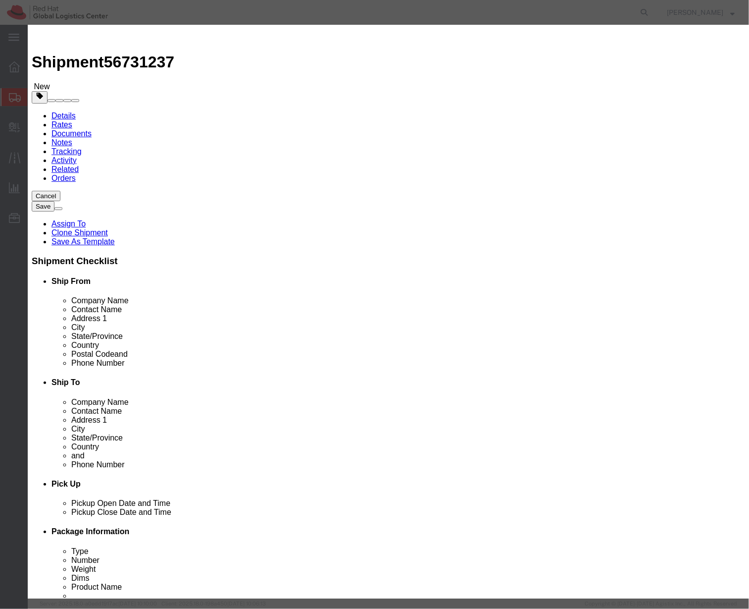
click select "Select ATF BIS DEA EPA FDA FTR ITAR OFAC Other (OPA)"
click div "Lic./Ex. Code Select 30.2(d)(2) 30.36 30.37(a) 30.37(f) 30.37(g) 30.37(h) 30.37…"
click select "Select 30.2(d)(2) 30.36 30.37(a) 30.37(f) 30.37(g) 30.37(h) 30.37(i) 30.37(j) 3…"
select select "30.36"
click select "Select 30.2(d)(2) 30.36 30.37(a) 30.37(f) 30.37(g) 30.37(h) 30.37(i) 30.37(j) 3…"
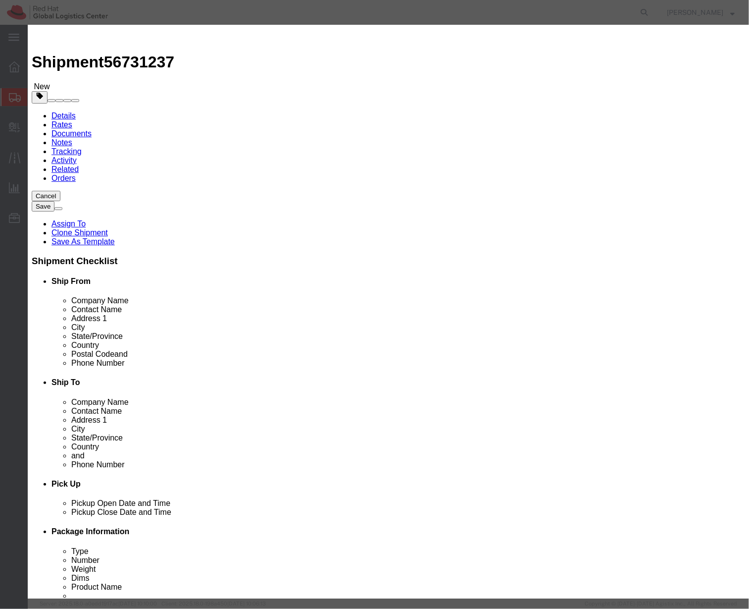
click button "Save & Close"
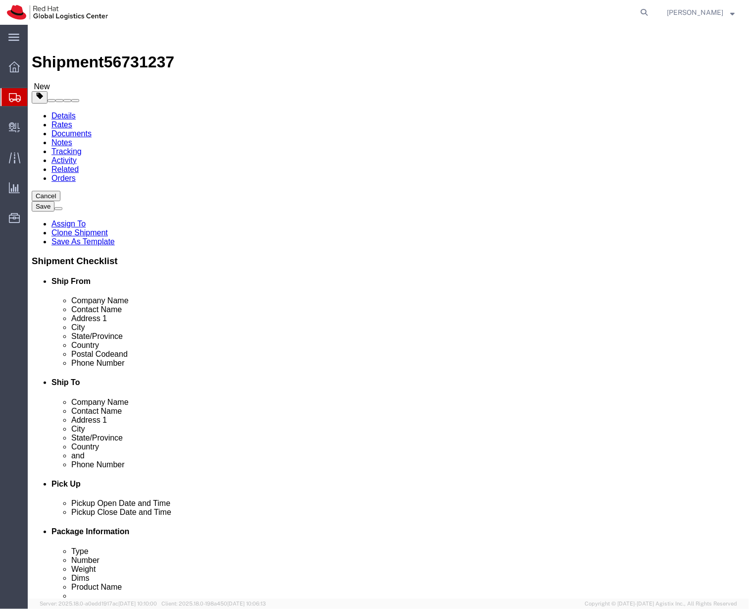
click div "Package Info Total shipment is made up of 2 packages containing 210 pieces weig…"
click link "Shipment Information"
click link "ADDITIONAL INFORMATION"
click button "Add"
click input "text"
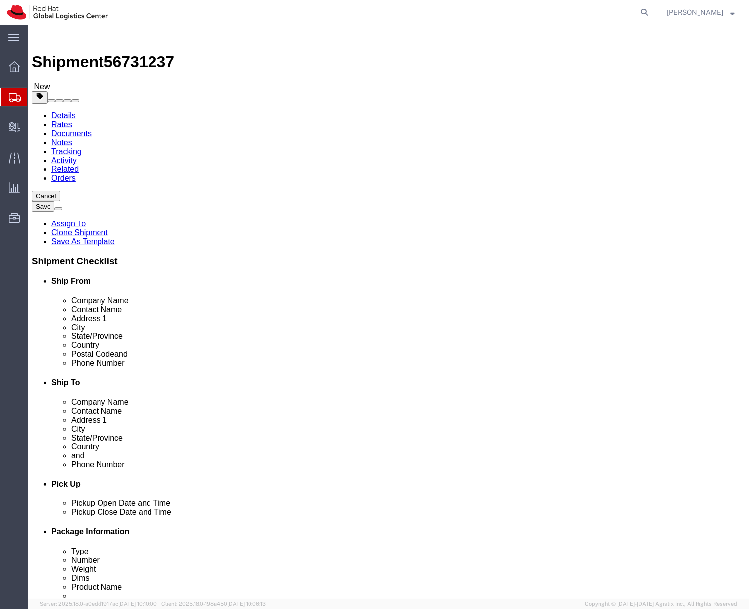
paste input "[US_EMPLOYER_IDENTIFICATION_NUMBER]"
type input "[US_EMPLOYER_IDENTIFICATION_NUMBER]"
click div "Location Type Business Select Business No Loading Dock Business Business w/ Loa…"
click select "Select EIN EORI TIN VAT Other"
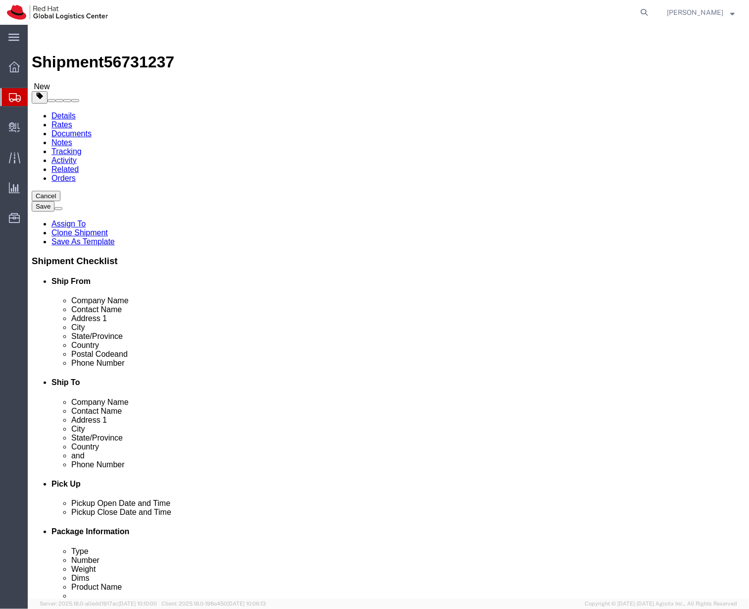
click select "Select EIN EORI TIN VAT Other"
click div "Tax Number Add"
click select "Select EIN EORI TIN VAT Other"
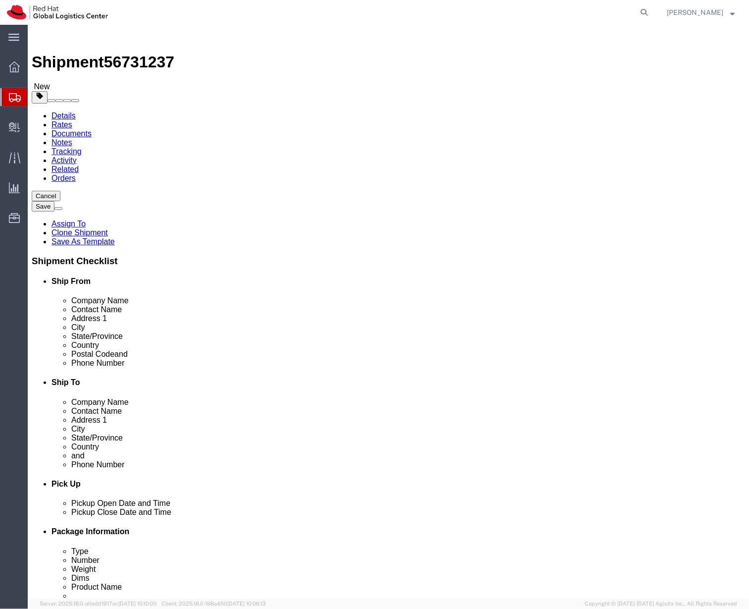
click select "Select EIN EORI TIN VAT Other"
select select "Other"
click select "Select EIN EORI TIN VAT Other"
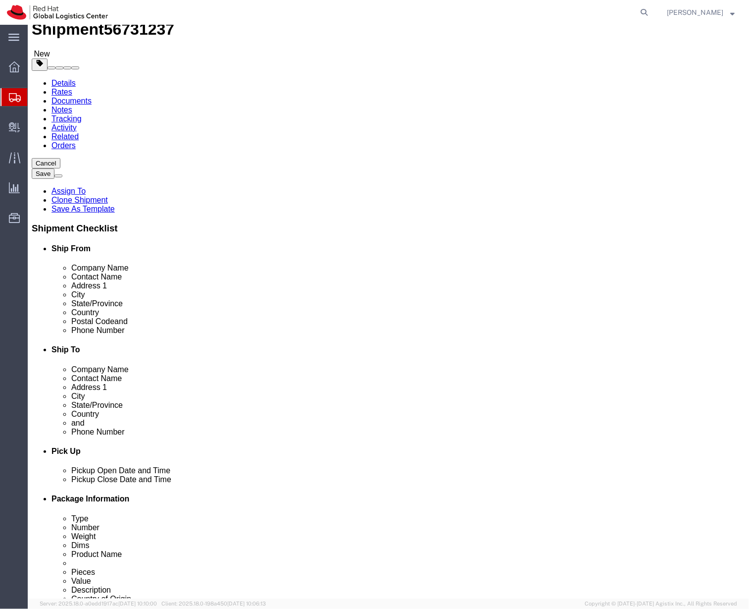
scroll to position [11, 0]
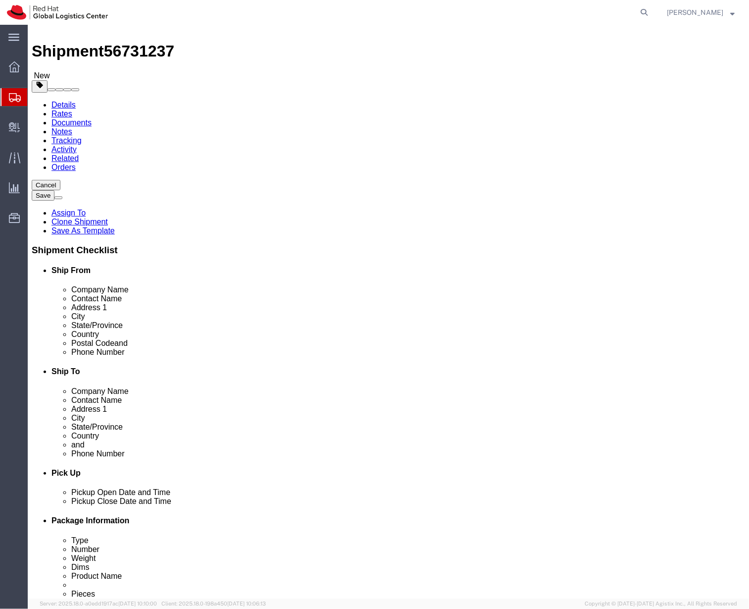
click div "Pickup Date and Time"
click input "5900 Hurontario Street"
drag, startPoint x: 708, startPoint y: 245, endPoint x: 404, endPoint y: 360, distance: 324.5
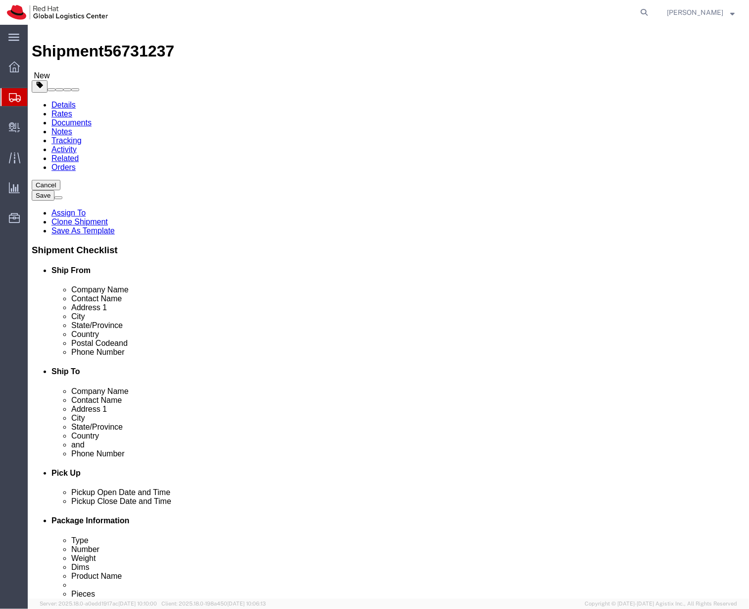
click label
click input "checkbox"
click label
click input "checkbox"
checkbox input "true"
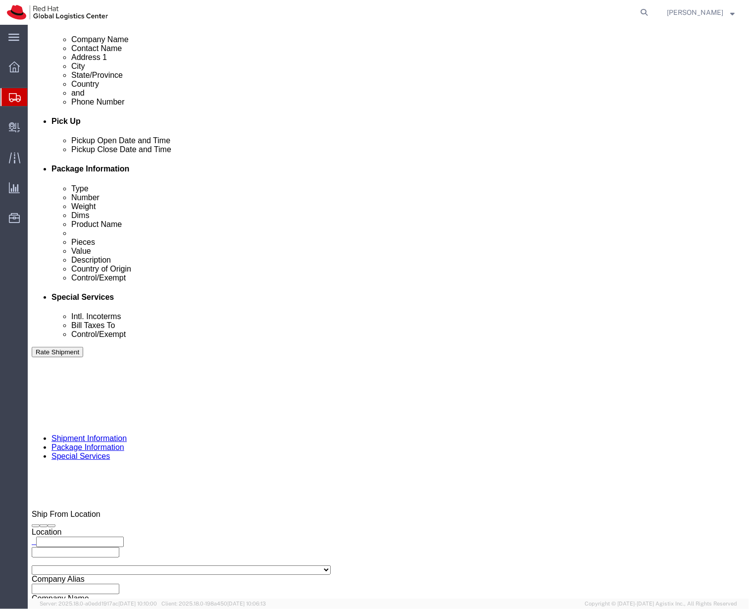
scroll to position [464, 0]
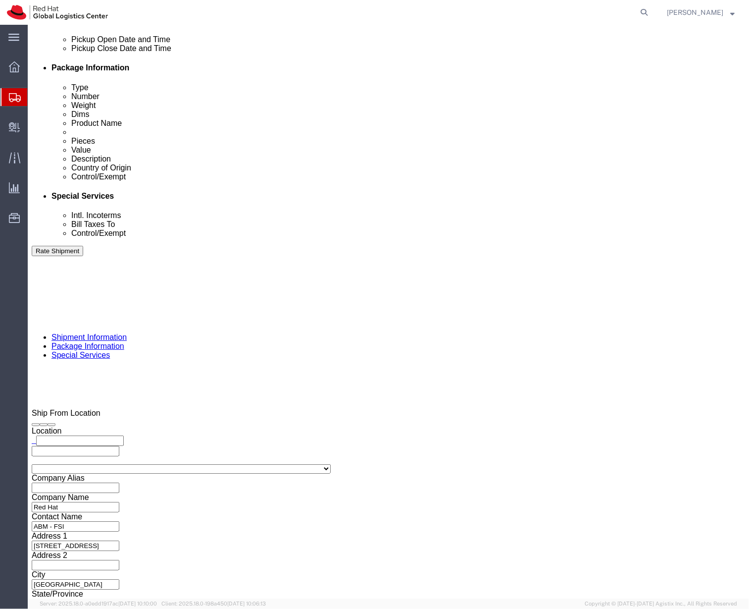
click div "Ship From Location Location My Profile Location RH - Amsterdam - MSO RH - Amste…"
click icon
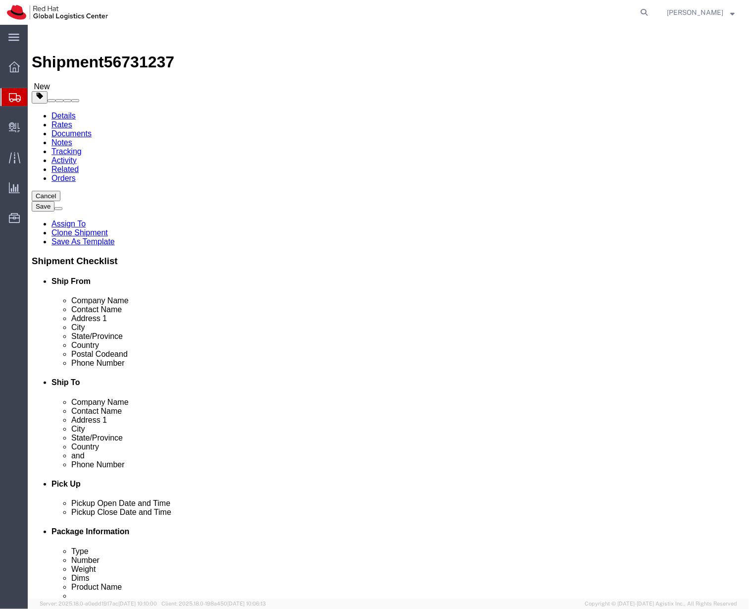
click div "Pieces: 100.00 Each Total value: 183.00 USD"
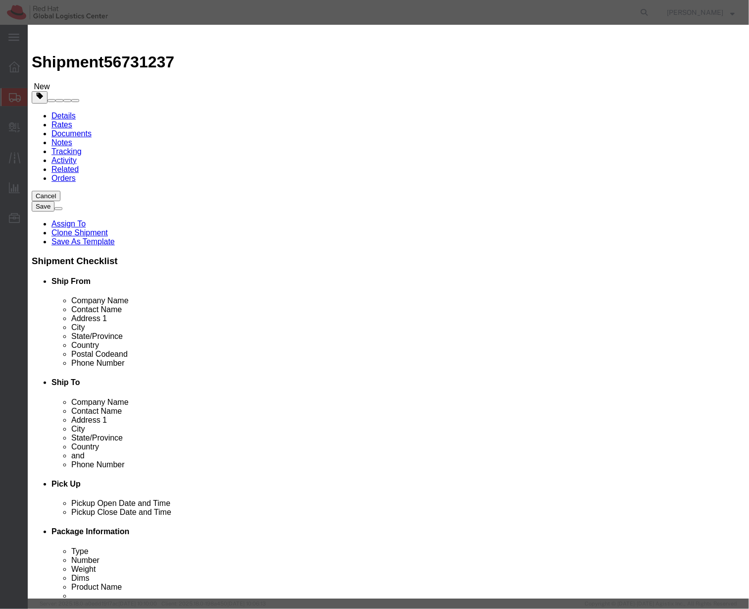
click div
click button "Save & Close"
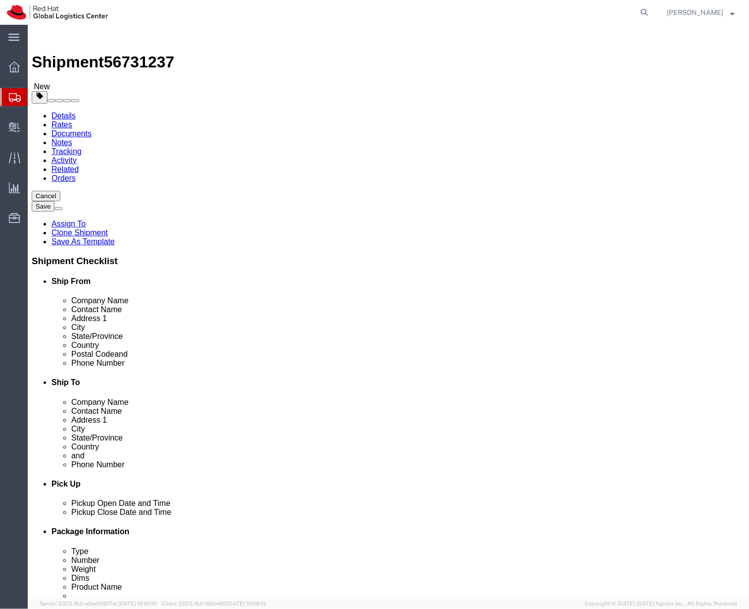
click div "Shipment Information Package Information Special Services"
click icon
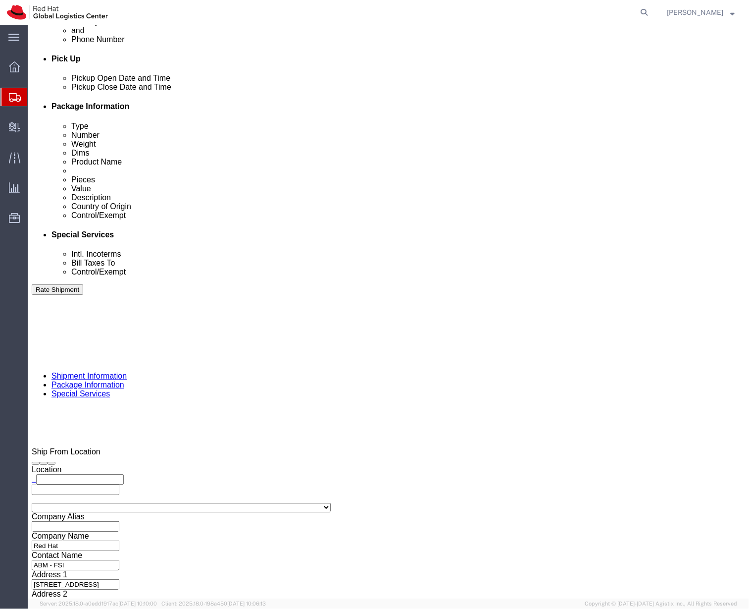
scroll to position [426, 0]
drag, startPoint x: 462, startPoint y: 378, endPoint x: 359, endPoint y: 416, distance: 109.5
click div "Insurance"
click select "Select Recipient Account Sender/Shipper Third Party Account"
select select "THRD"
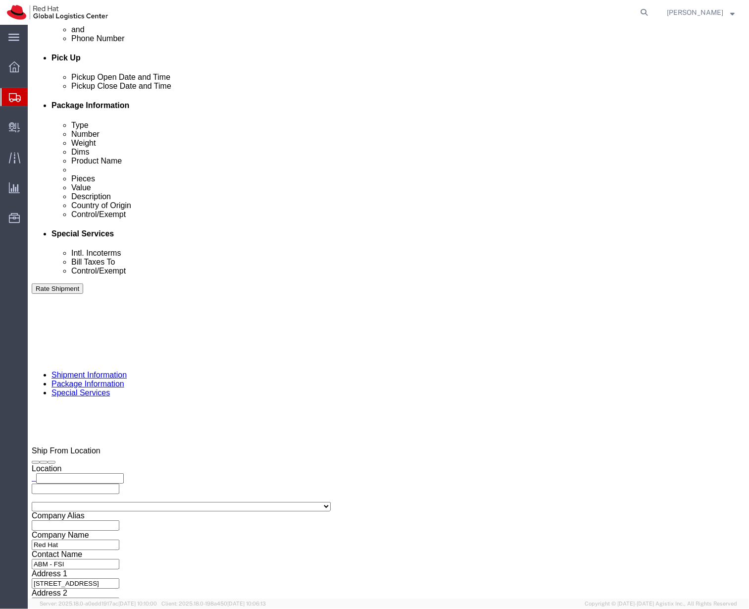
click select "Select Recipient Account Sender/Shipper Third Party Account"
click select "Select DHL FedEx Express UPS"
select select "FedEx Express"
click select "Select DHL FedEx Express UPS"
click input "text"
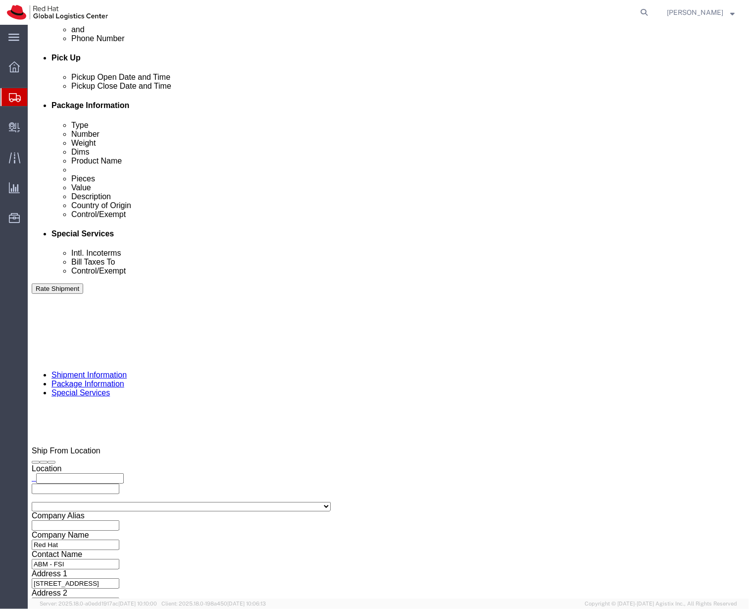
paste input "XXXXX1879"
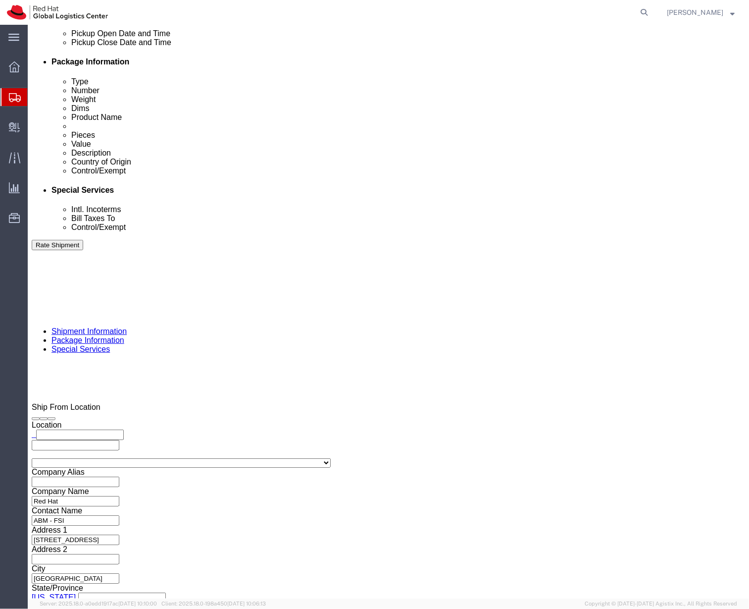
scroll to position [492, 0]
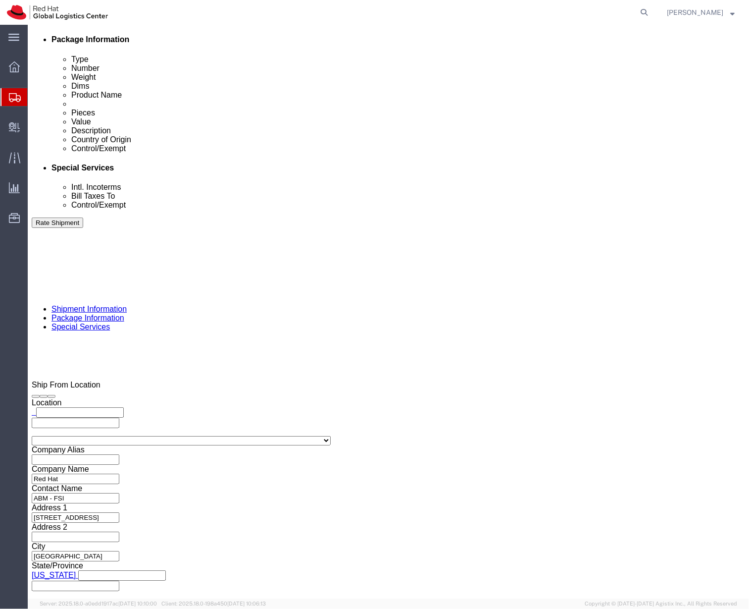
click input "XXXXX1879"
paste input "22218"
type input "222181879"
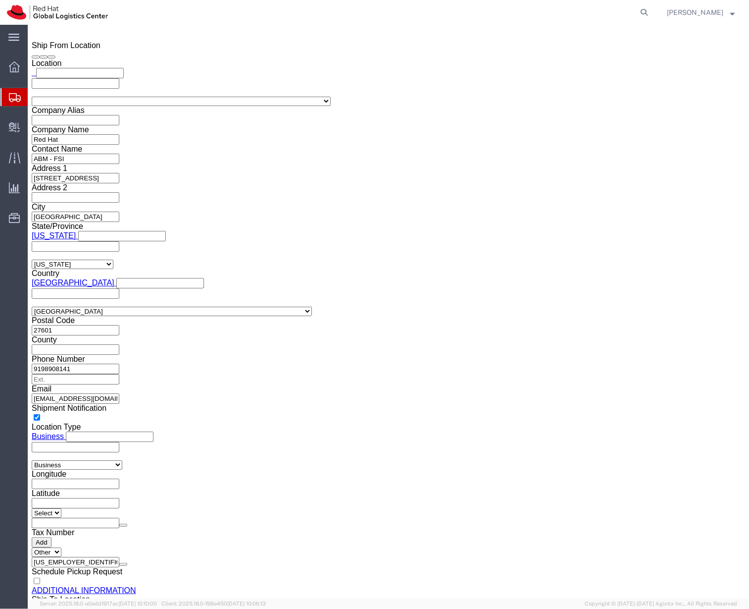
scroll to position [832, 0]
click select "Select ATF BIS DEA EPA FDA FTR ITAR OFAC Other (OPA)"
select select "FTR"
click select "Select ATF BIS DEA EPA FDA FTR ITAR OFAC Other (OPA)"
click select "Select 30.2(d)(2) 30.36 30.37(a) 30.37(f) 30.37(g) 30.37(h) 30.37(i) 30.37(j) 3…"
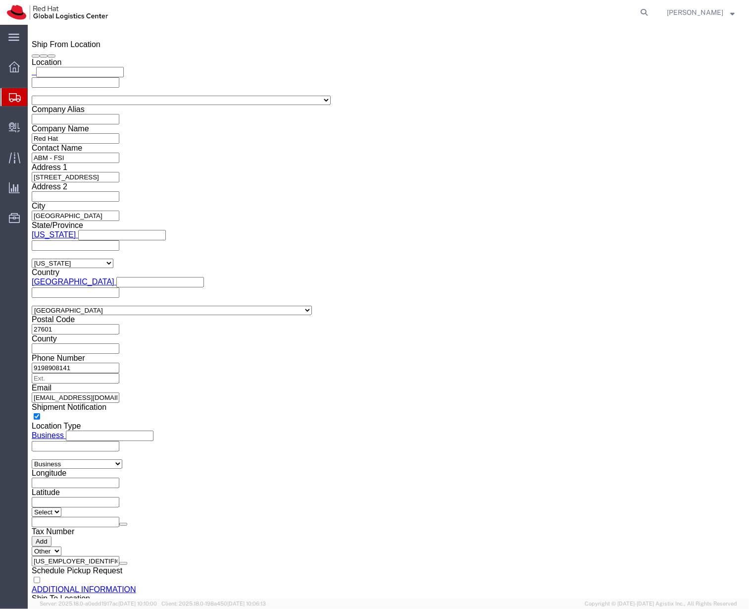
select select "30.36"
click select "Select 30.2(d)(2) 30.36 30.37(a) 30.37(f) 30.37(g) 30.37(h) 30.37(i) 30.37(j) 3…"
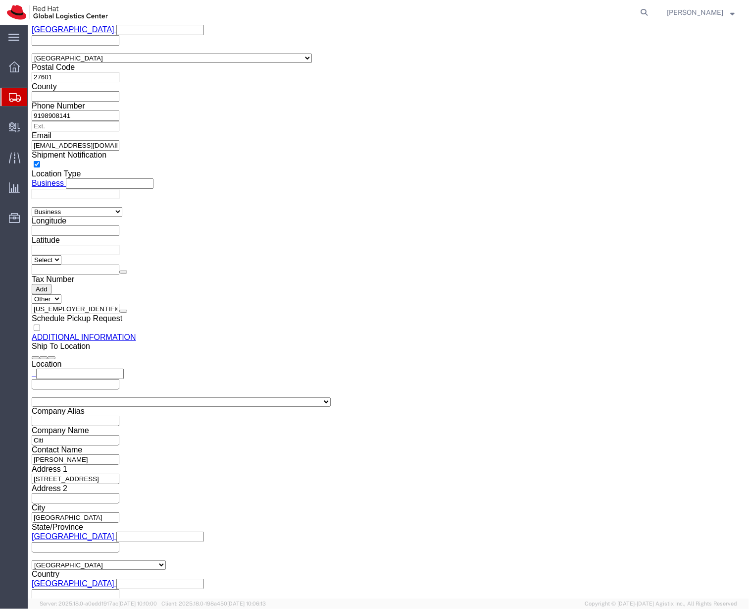
scroll to position [1085, 0]
type input "red"
click input "text"
type input "Red Hat Canada Limited"
type input "c"
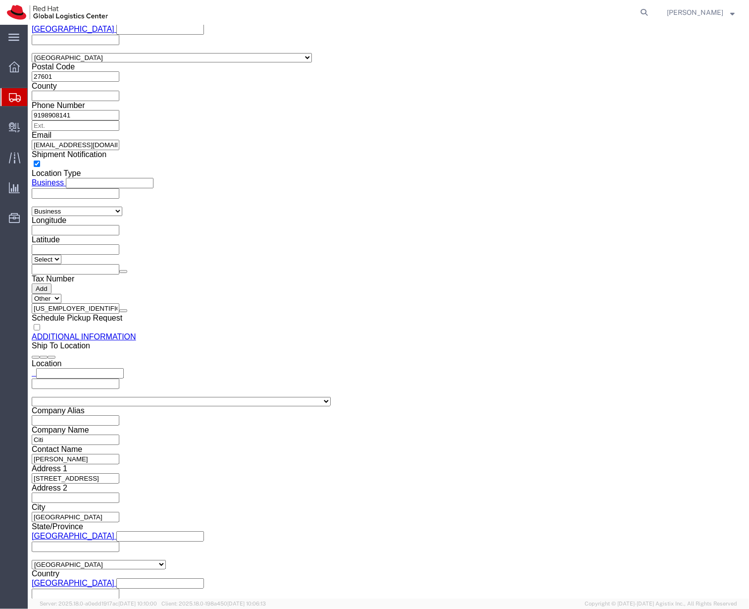
type input "ont"
select select "ON"
type input "c"
type input "o"
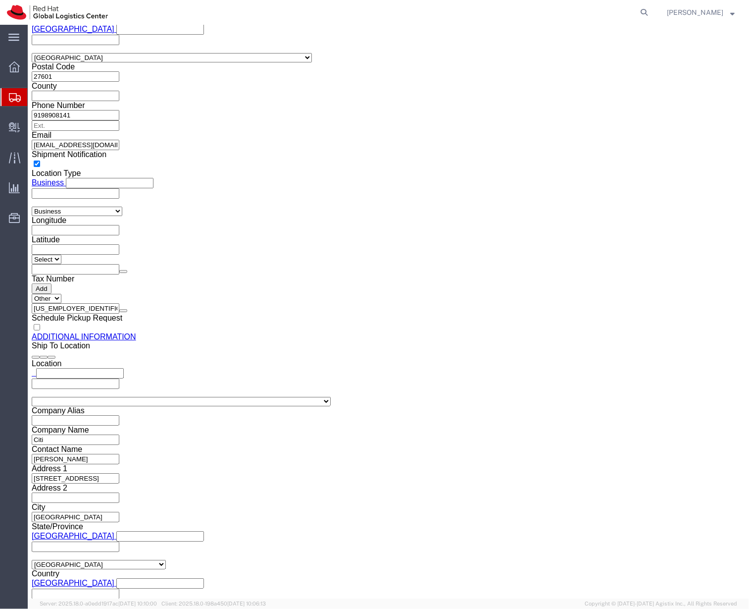
click input "text"
type input "[STREET_ADDRESS]"
select select "CA"
click input "text"
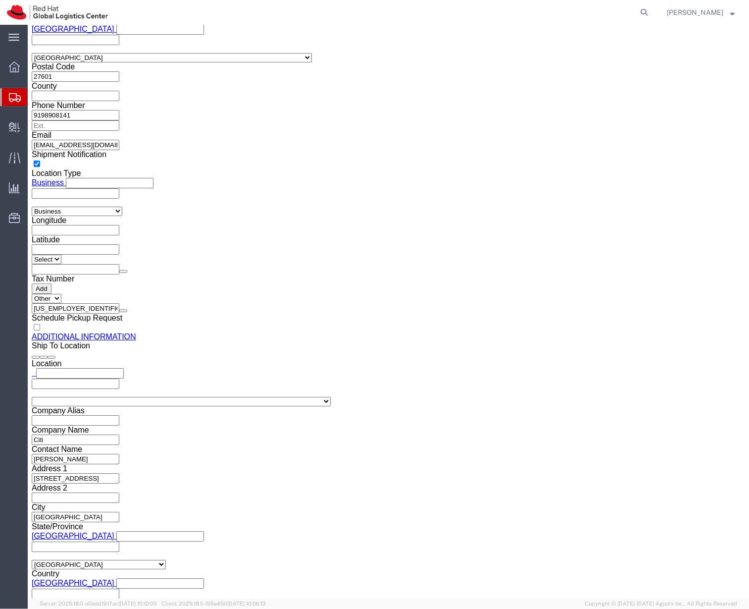
click input "text"
type input "12th Floor"
type input "MARKHAM"
type input "L6G 1C7"
click input "text"
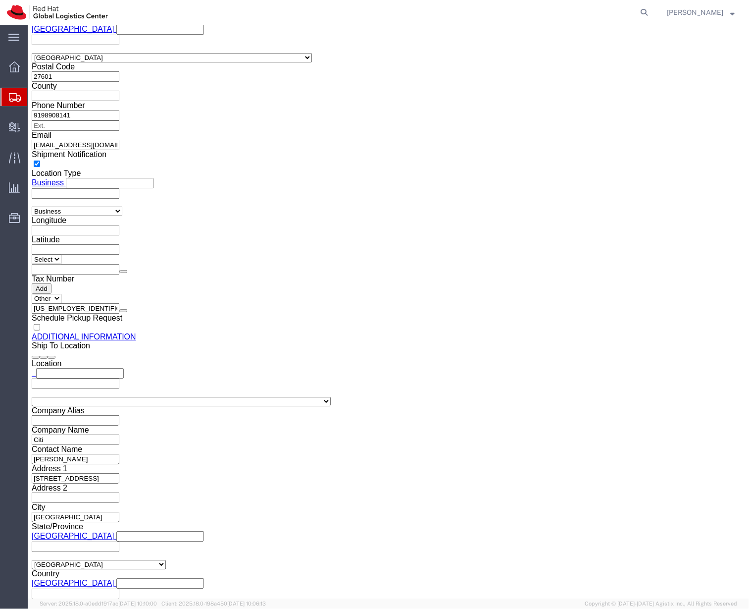
click input "text"
click div "Sold To"
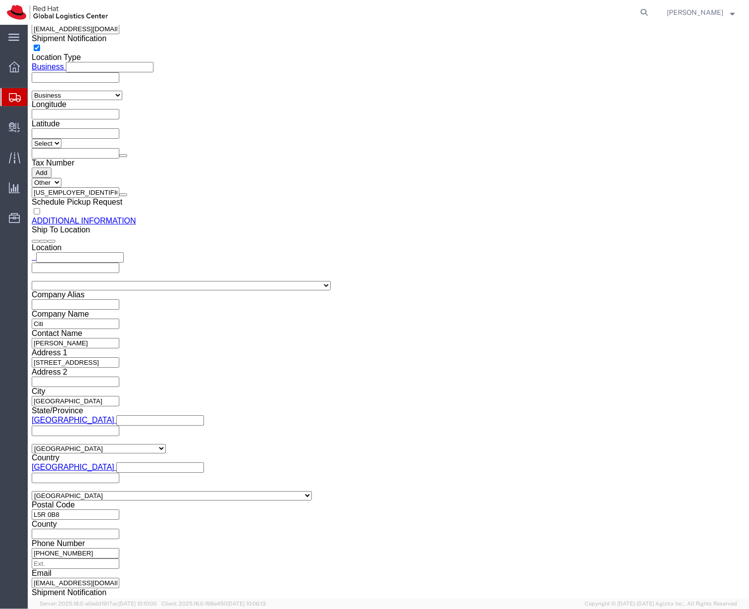
scroll to position [1200, 0]
click div "Sold To"
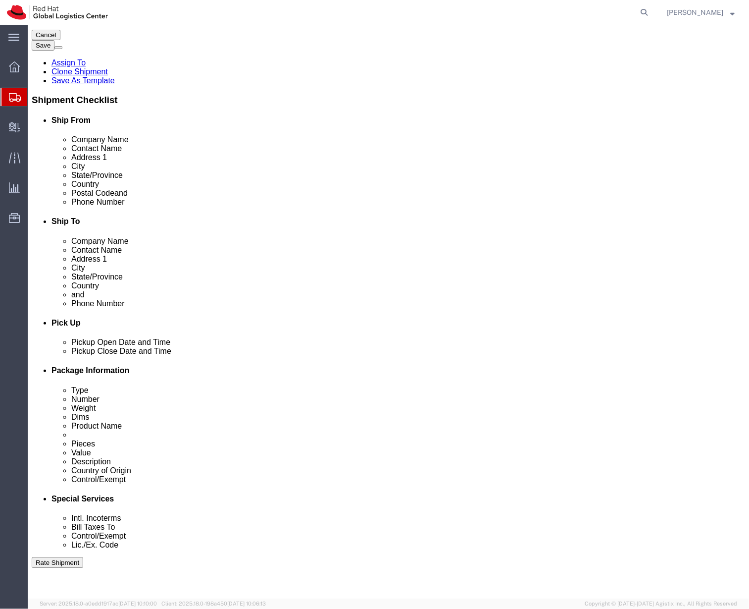
scroll to position [0, 0]
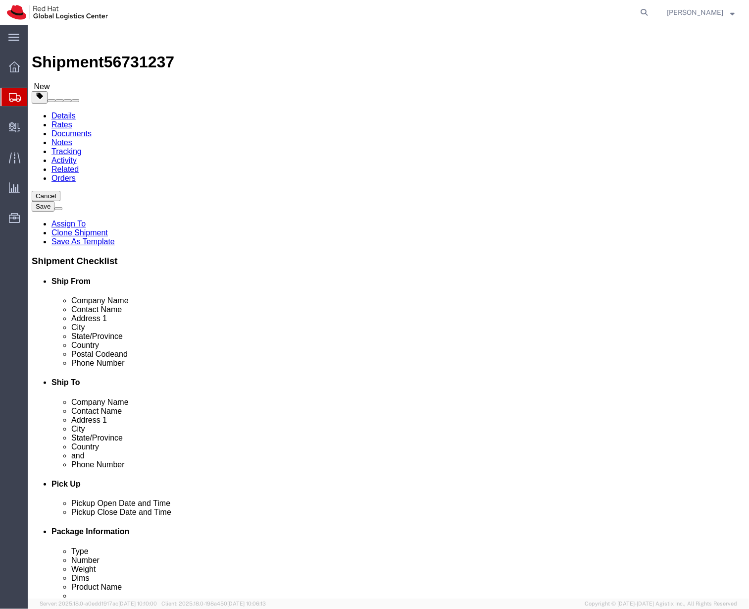
drag, startPoint x: 451, startPoint y: 336, endPoint x: 482, endPoint y: 366, distance: 43.1
click label "Include Freight Charges into Custom Documents"
click \ "Include Freight Charges into Custom Documents"
checkbox \ "true"
click button "Rate Shipment"
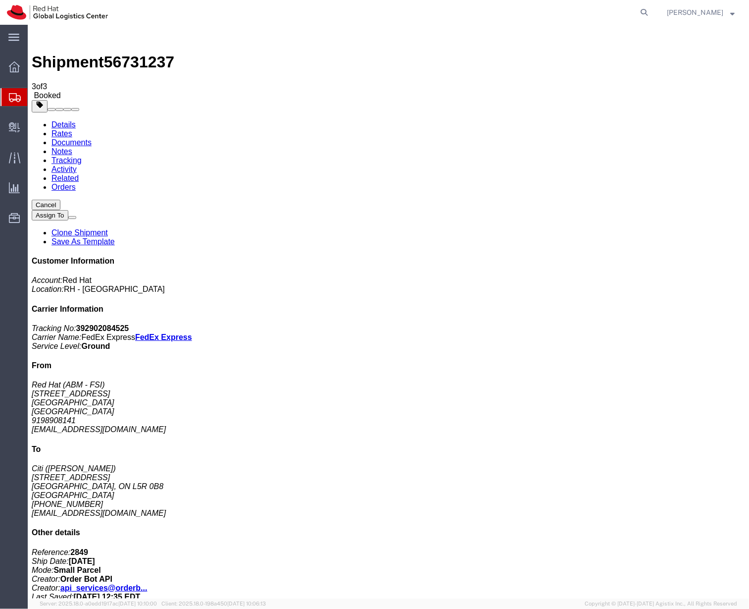
drag, startPoint x: 103, startPoint y: 176, endPoint x: 327, endPoint y: 32, distance: 266.8
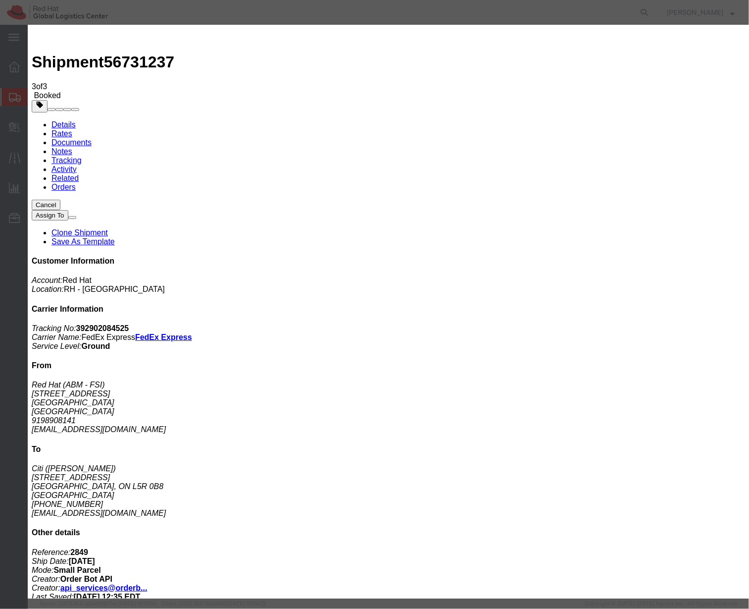
type input "C:\fakepath\Invoice for Tote Bags.pdf"
type input "C:\fakepath\Invoice for Fedora.pdf"
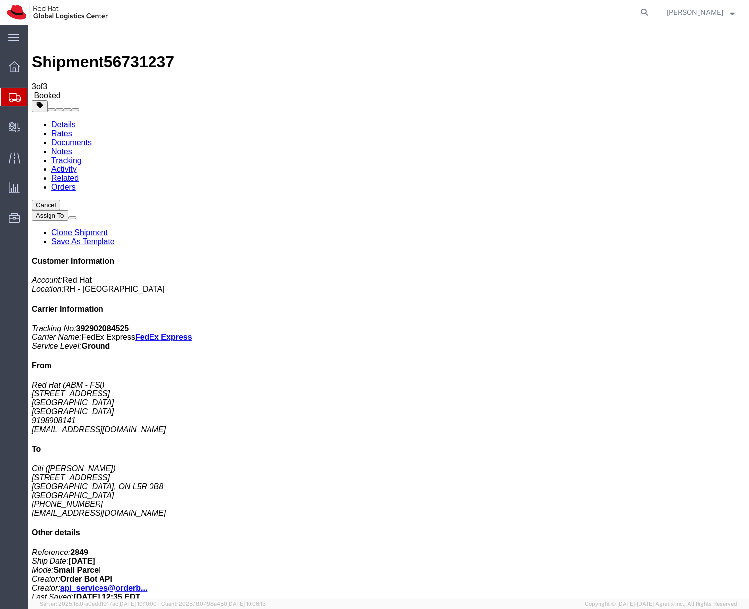
click at [76, 215] on button at bounding box center [72, 216] width 8 height 3
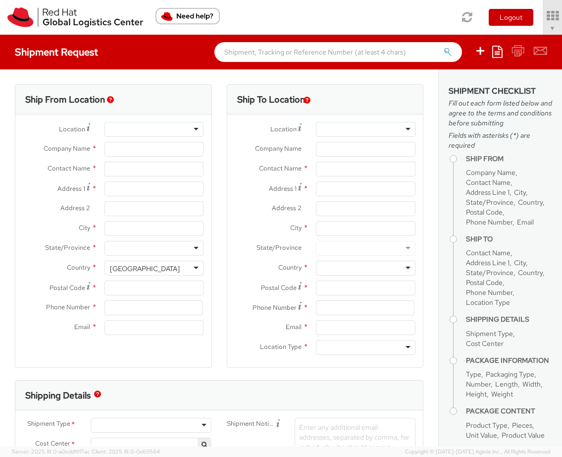
select select "901"
type input "Red Hat, Inc."
type input "[PERSON_NAME]"
type input "[STREET_ADDRESS]"
type input "RALEIGH"
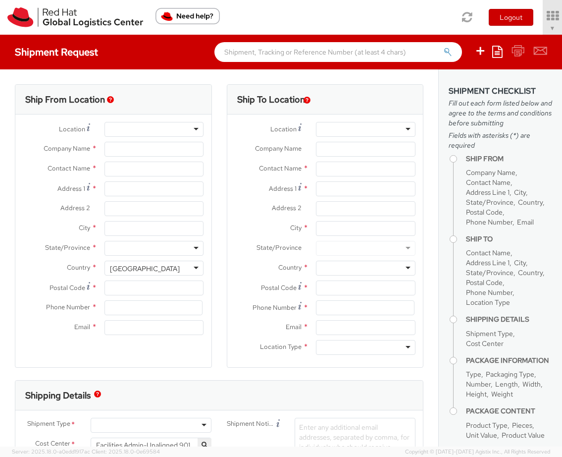
type input "27601"
type input "[PHONE_NUMBER]"
type input "[EMAIL_ADDRESS][DOMAIN_NAME]"
select select
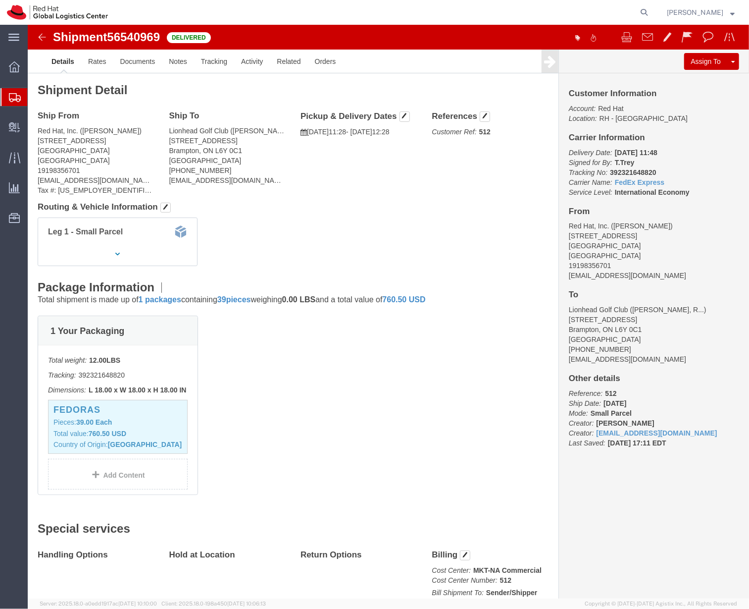
click div "Ship From Red Hat, Inc. ([PERSON_NAME]) [STREET_ADDRESS] [EMAIL_ADDRESS][DOMAIN…"
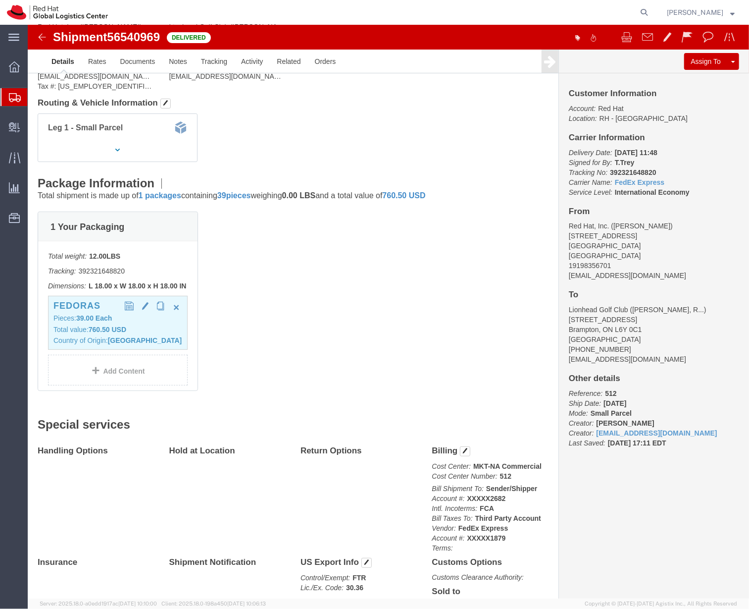
click p "Total value: 760.50 USD"
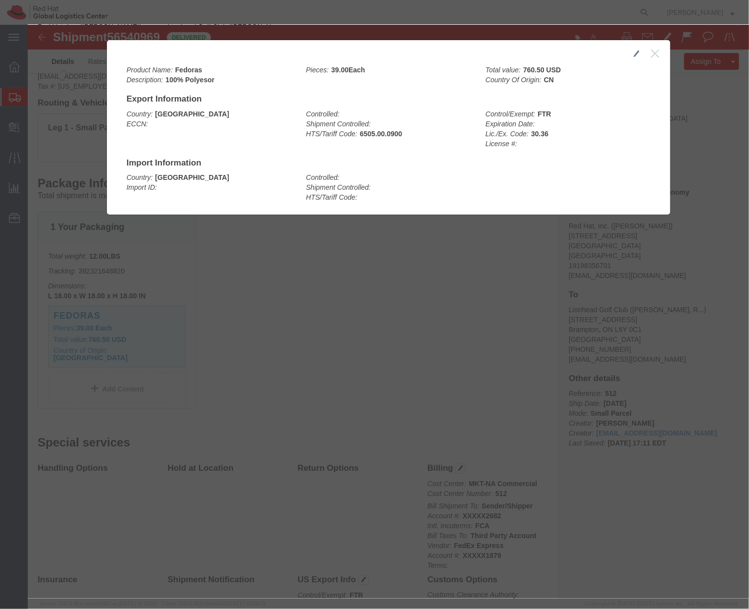
click div "Country: [GEOGRAPHIC_DATA] ECCN:"
drag, startPoint x: 143, startPoint y: 85, endPoint x: 107, endPoint y: 112, distance: 45.0
click div "Country: [GEOGRAPHIC_DATA] ECCN: Controlled: Shipment Controlled: HTS/Tariff Co…"
click div "Controlled: Shipment Controlled: HTS/Tariff Code: 6505.00.0900"
click div "Product Name: Fedoras Description: 100% Polyesor Pieces: 39.00 Each Total value…"
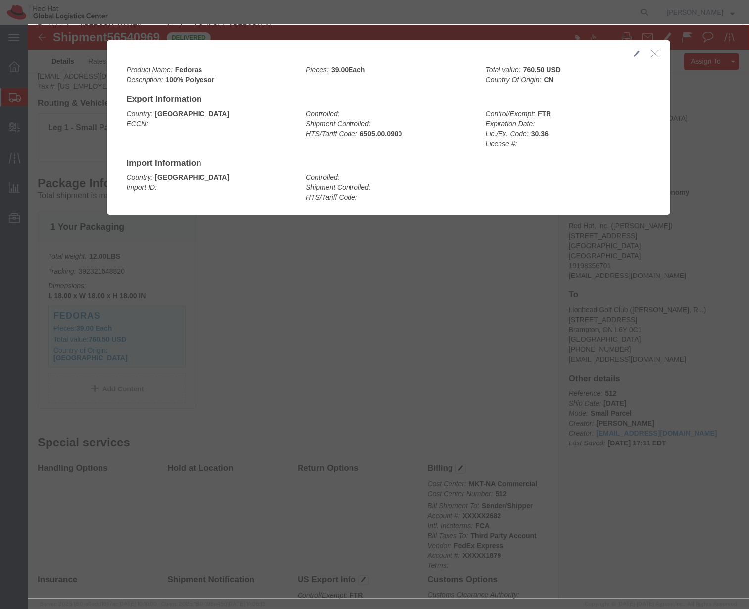
click div "Country: [GEOGRAPHIC_DATA] Import ID:"
click div "Product Name: Fedoras Description: 100% Polyesor Pieces: 39.00 Each Total value…"
click div
click div "Country: [GEOGRAPHIC_DATA] ECCN: Controlled: Shipment Controlled: HTS/Tariff Co…"
click div "Controlled: Shipment Controlled: HTS/Tariff Code:"
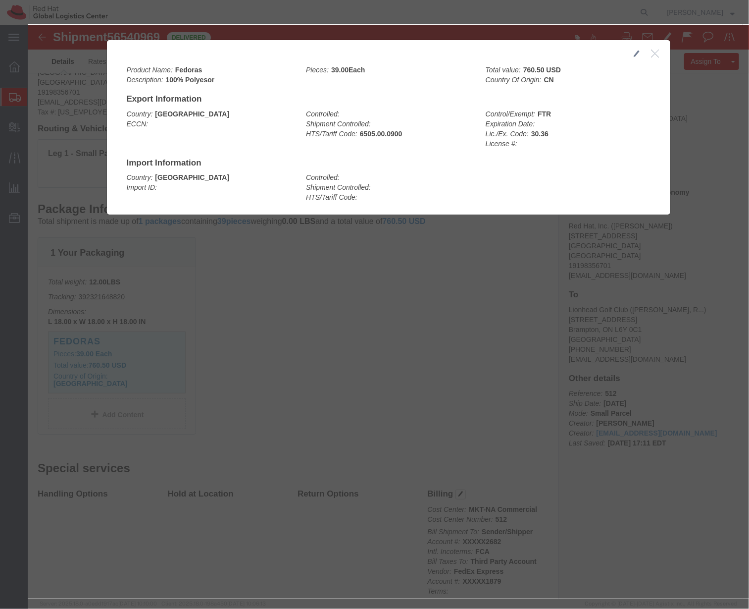
scroll to position [88, 0]
click div
click icon "button"
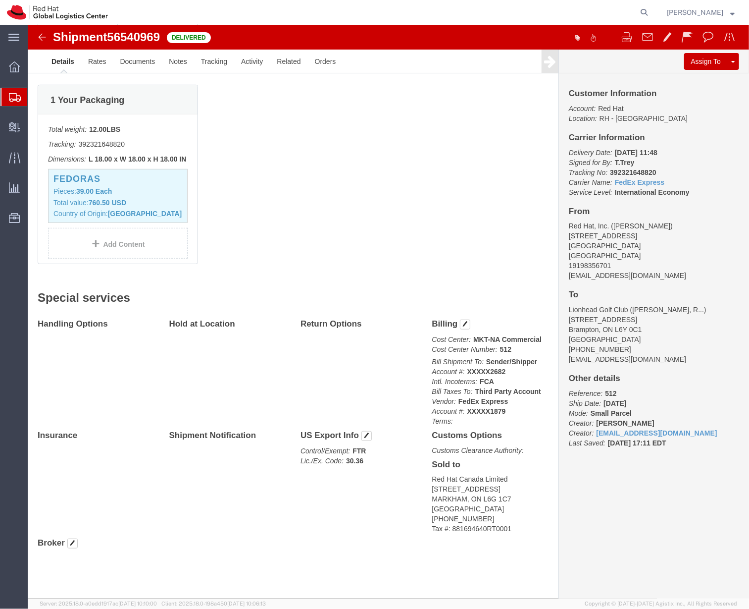
scroll to position [0, 0]
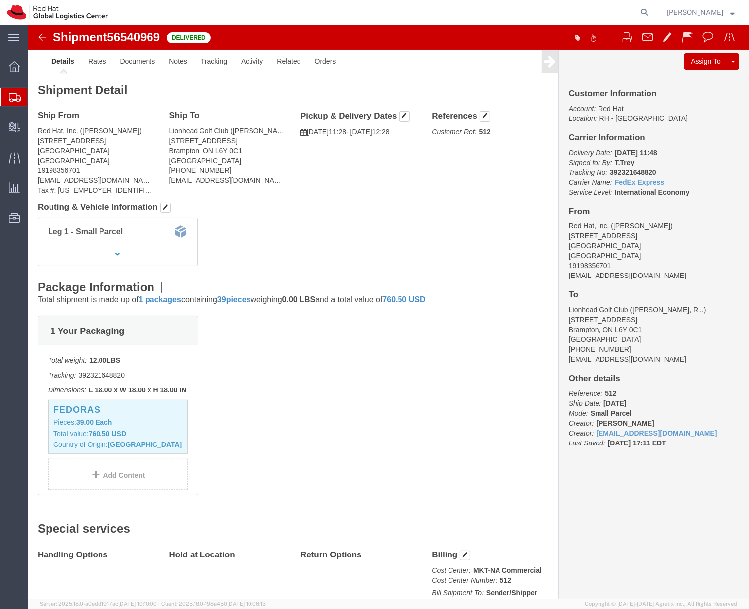
click div "1 Your Packaging Total weight: 12.00 LBS Tracking: 392321648820 Dimensions: L 1…"
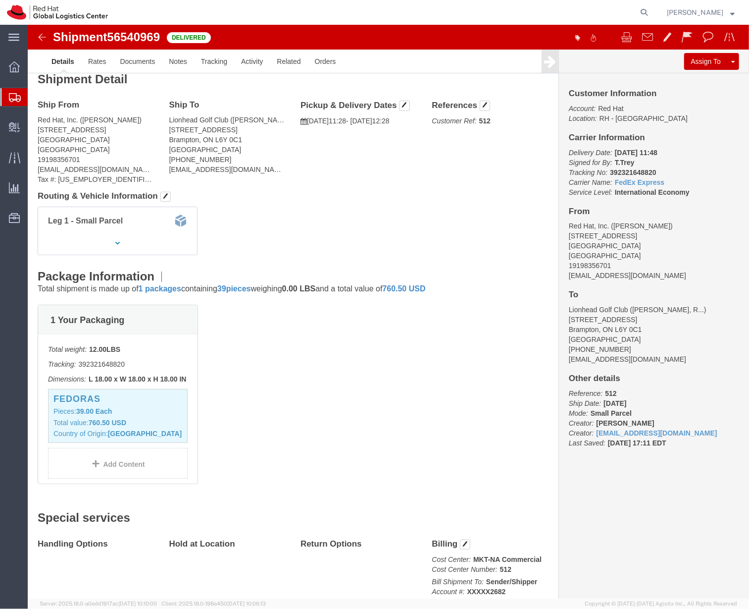
scroll to position [6, 0]
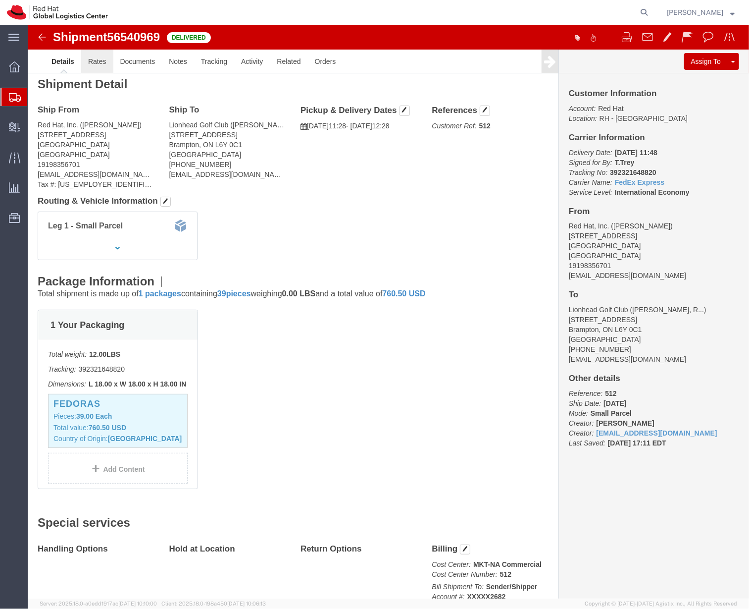
click link "Rates"
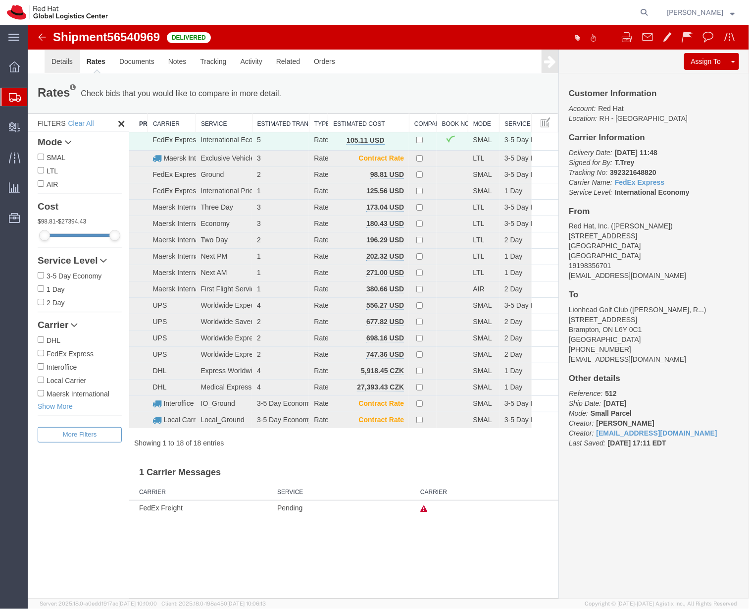
click at [58, 67] on link "Details" at bounding box center [61, 61] width 35 height 24
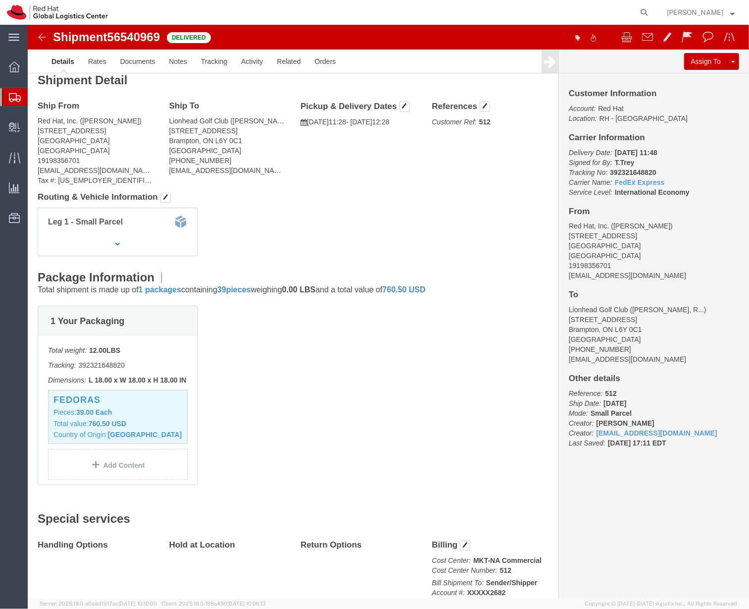
scroll to position [8, 0]
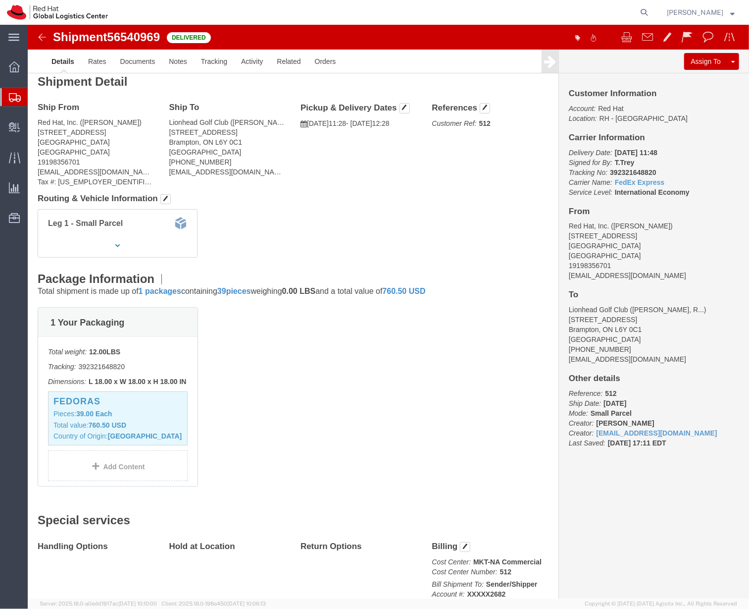
click address "Red Hat, Inc. ([PERSON_NAME]) [STREET_ADDRESS] 19198356701 [EMAIL_ADDRESS][DOMA…"
drag, startPoint x: 31, startPoint y: 156, endPoint x: 114, endPoint y: 162, distance: 83.5
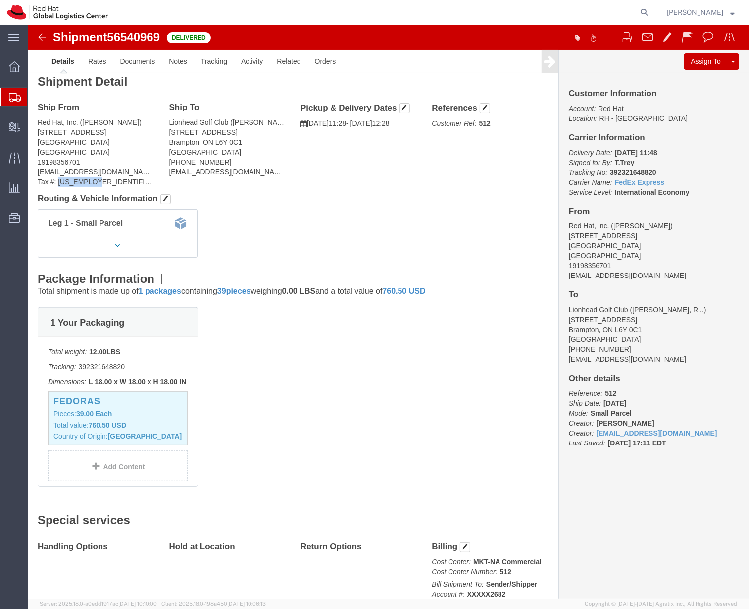
click div "Ship From Red Hat, Inc. ([PERSON_NAME]) [STREET_ADDRESS] 19198356701 [EMAIL_ADD…"
copy address "[US_EMPLOYER_IDENTIFICATION_NUMBER]"
click div "1 Your Packaging Total weight: 12.00 LBS Tracking: 392321648820 Dimensions: L 1…"
click div "Shipment Detail Ship From Red Hat, Inc. ([PERSON_NAME]) [STREET_ADDRESS] 191983…"
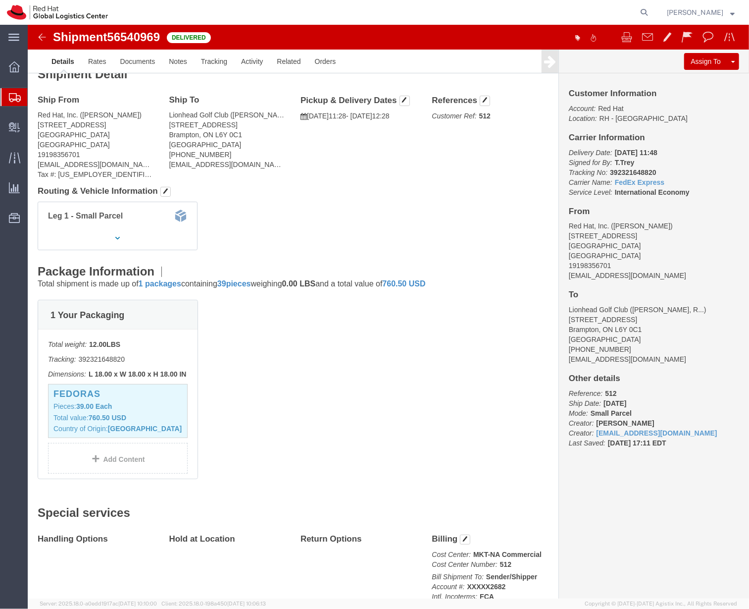
scroll to position [17, 0]
click div "1 Your Packaging Total weight: 12.00 LBS Tracking: 392321648820 Dimensions: L 1…"
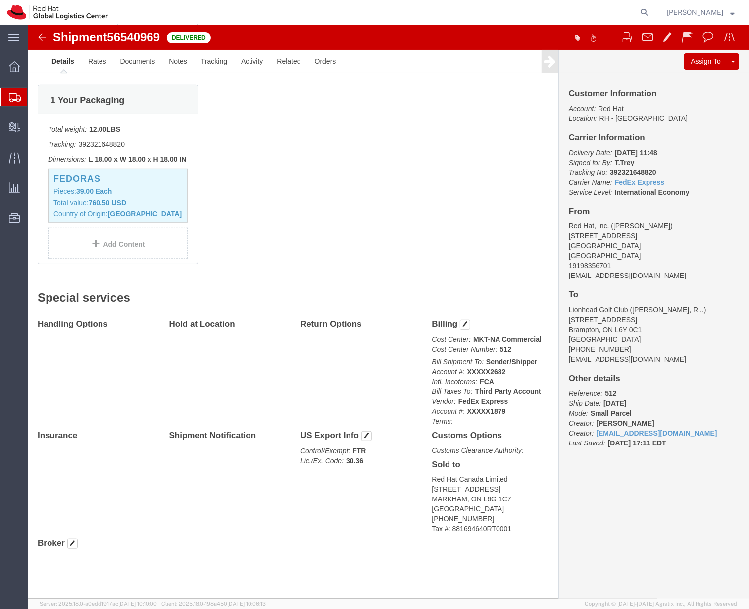
scroll to position [0, 0]
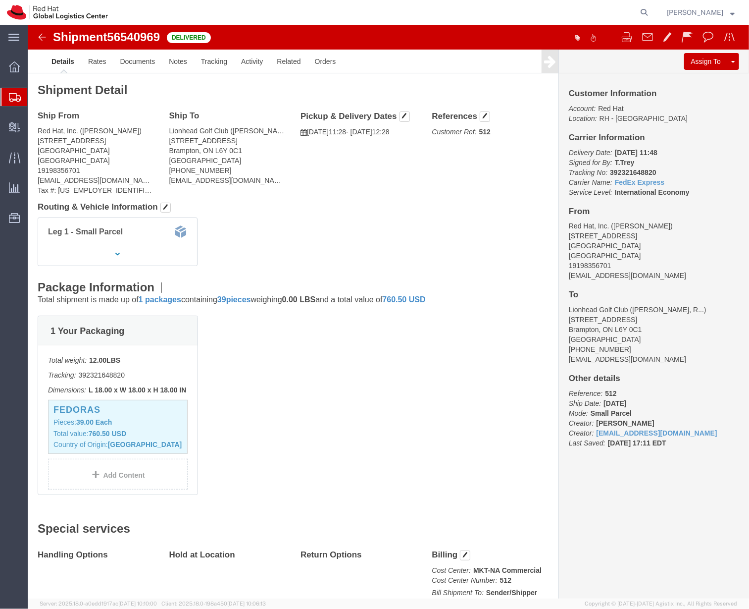
click div "1 Your Packaging Total weight: 12.00 LBS Tracking: 392321648820 Dimensions: L 1…"
click h2 "Special services"
click address "Lionhead Golf Club ([PERSON_NAME], RH Event 8.27) [STREET_ADDRESS] [PHONE_NUMBE…"
drag, startPoint x: 151, startPoint y: 111, endPoint x: 74, endPoint y: 160, distance: 91.8
click address "Red Hat, Inc. ([PERSON_NAME]) [STREET_ADDRESS] 19198356701 [EMAIL_ADDRESS][DOMA…"
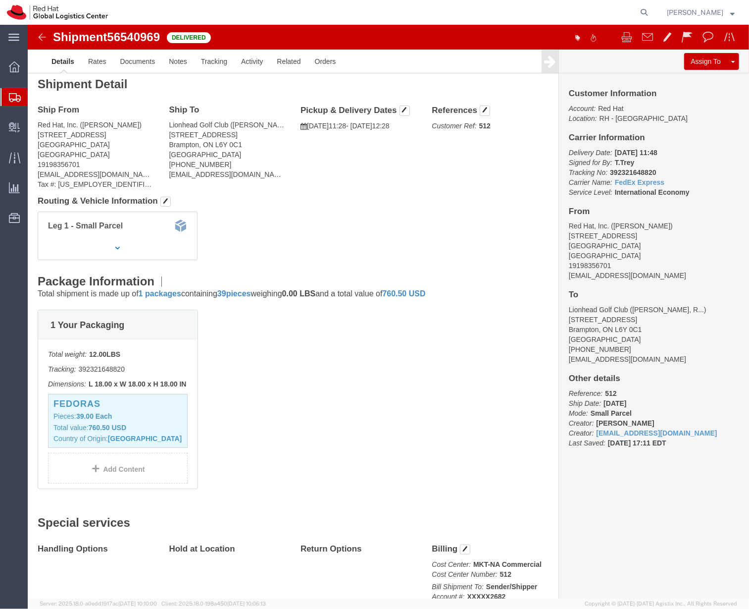
scroll to position [243, 0]
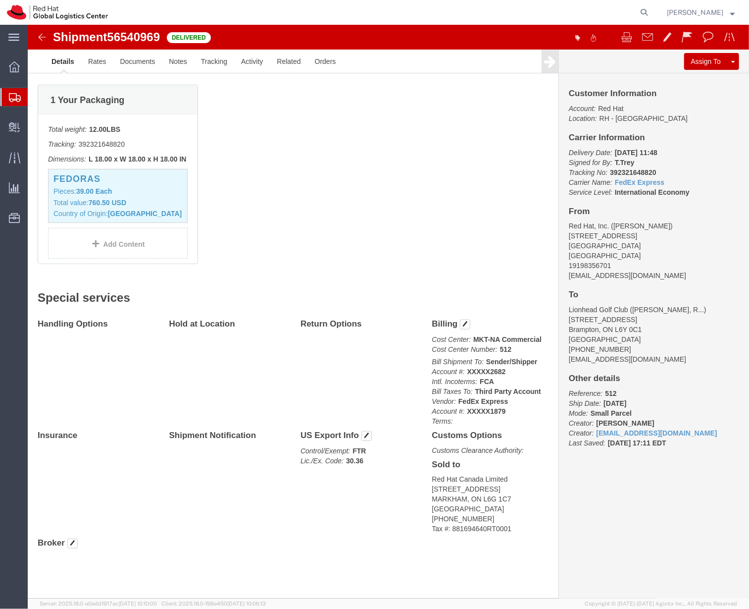
click div "1 Your Packaging Total weight: 12.00 LBS Tracking: 392321648820 Dimensions: L 1…"
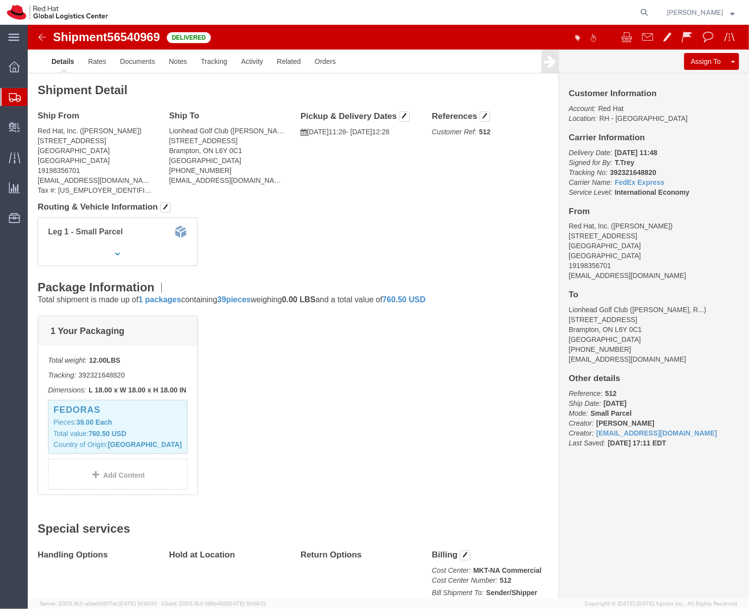
click div "Leg 1 - Small Parcel"
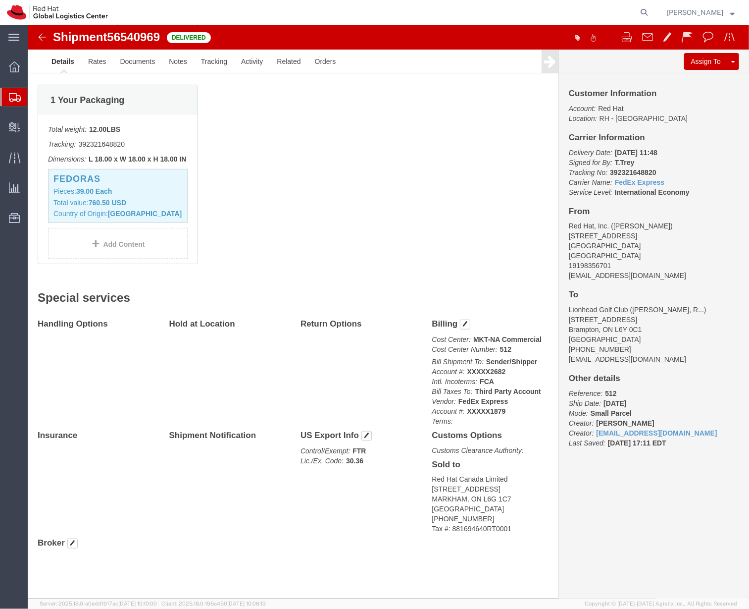
click b "MKT-NA Commercial"
drag, startPoint x: 460, startPoint y: 336, endPoint x: 423, endPoint y: 350, distance: 39.5
drag, startPoint x: 423, startPoint y: 350, endPoint x: 415, endPoint y: 348, distance: 8.6
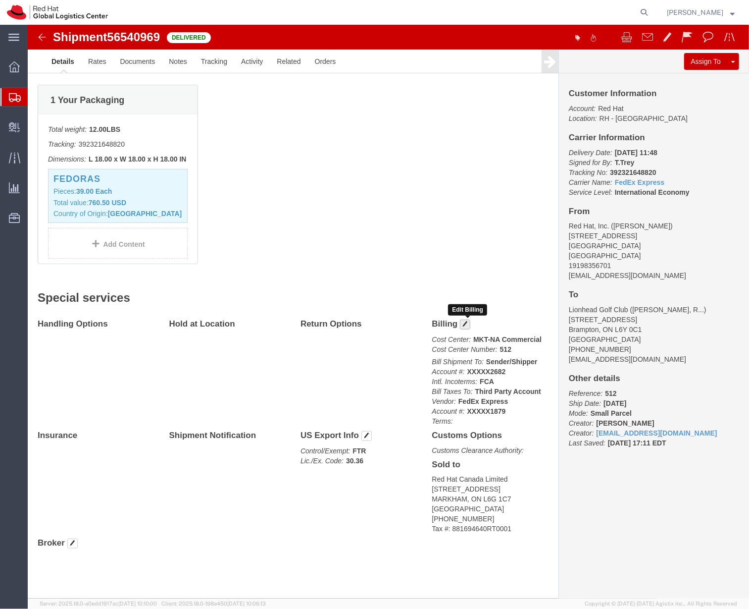
click button "button"
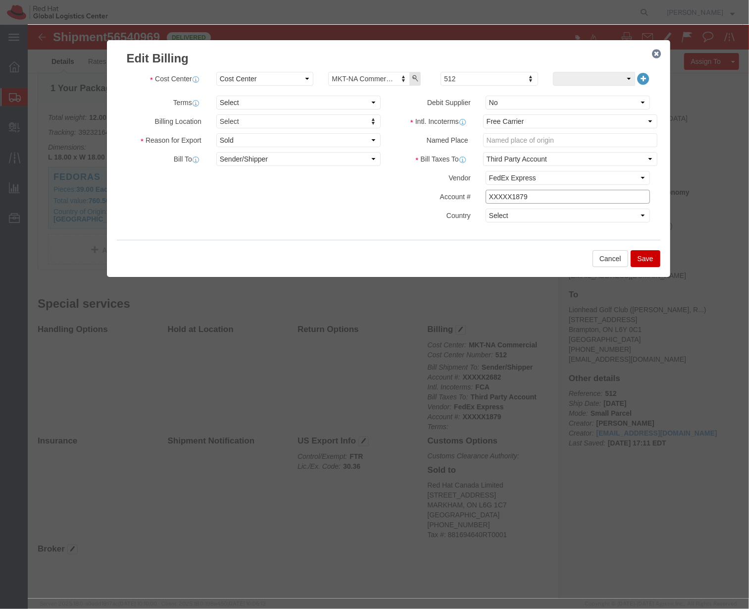
click input "XXXXX1879"
click div "Cost Center Select Buyer Cost Center Department Operations Number Order Number …"
click icon "button"
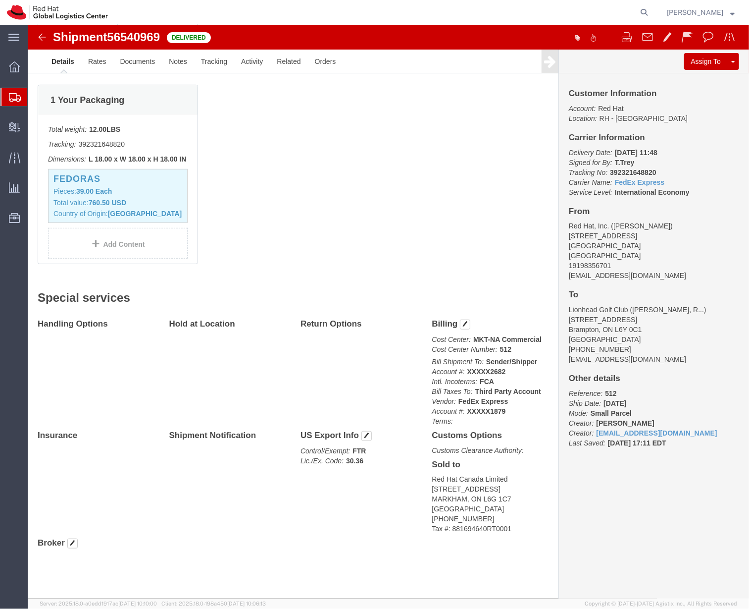
click div "Handling Options Hold at Location Return Options Billing Cost Center: MKT-NA Co…"
click icon "Control/Exempt:"
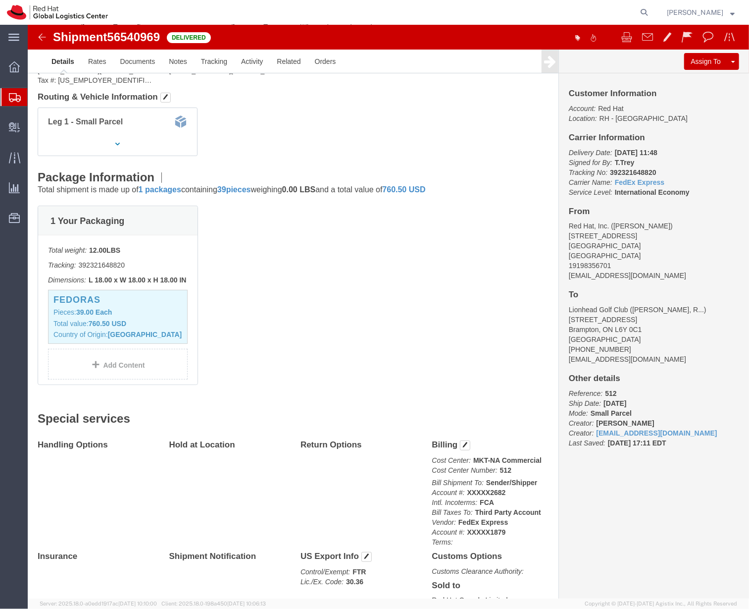
scroll to position [0, 0]
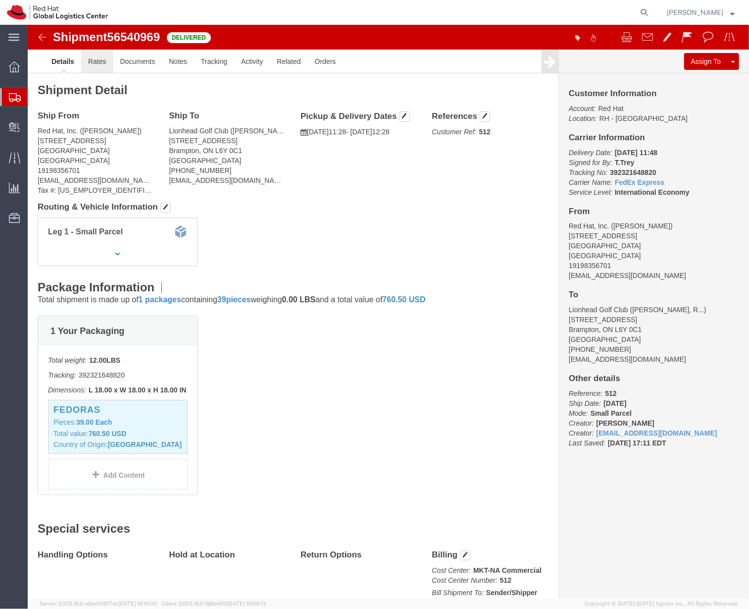
click link "Rates"
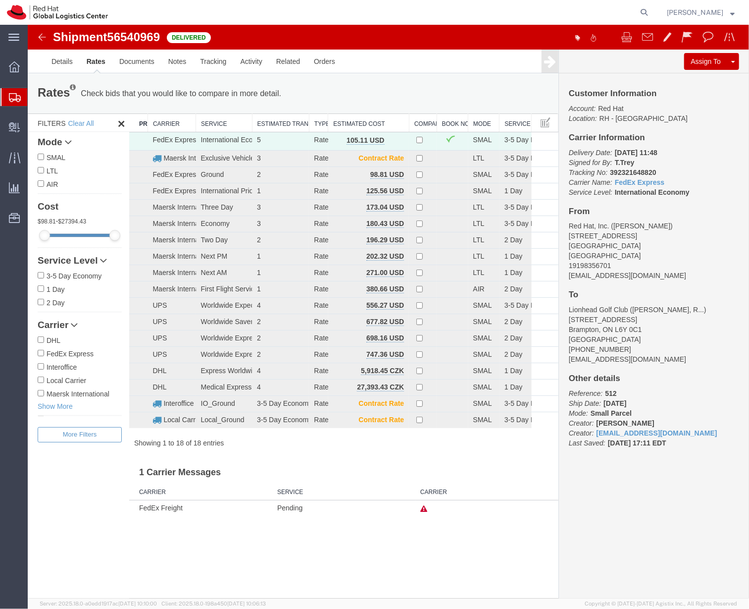
click at [582, 491] on div "Assign To Clone Shipment Save As Template Customer Information Account: Red Hat…" at bounding box center [654, 323] width 190 height 549
click at [37, 62] on div "Details Rates Documents Notes Tracking Activity Related Orders Assign To Clone …" at bounding box center [388, 61] width 722 height 24
click at [48, 64] on link "Details" at bounding box center [61, 61] width 35 height 24
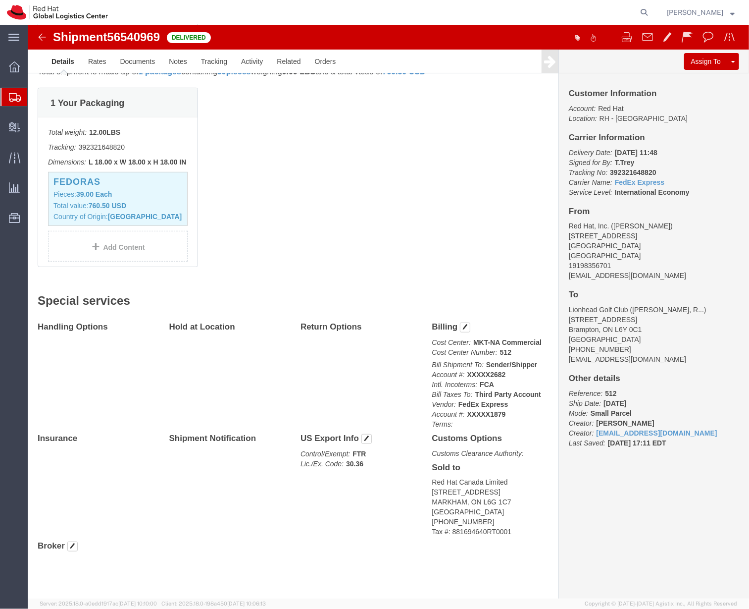
scroll to position [243, 0]
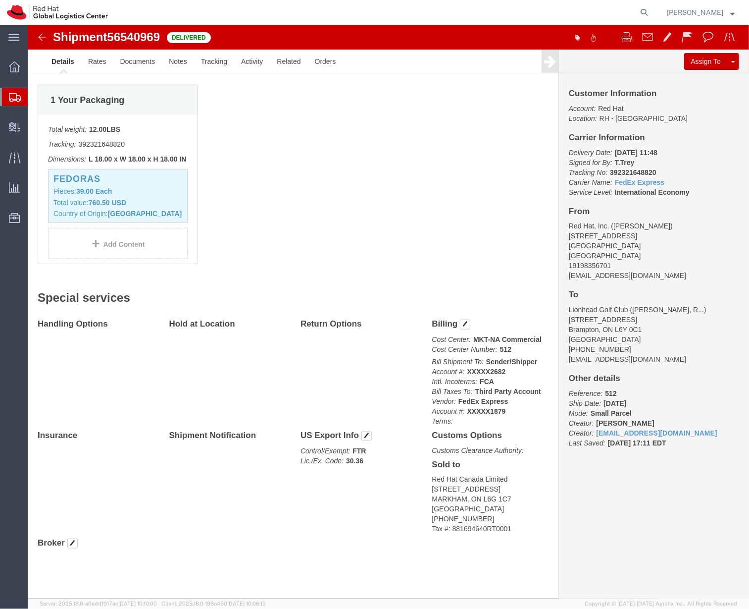
click div "Shipment Detail Ship From Red Hat, Inc. (Alicia Massey) 100 East Davie Street R…"
click div "1 Your Packaging Total weight: 12.00 LBS Tracking: 392321648820 Dimensions: L 1…"
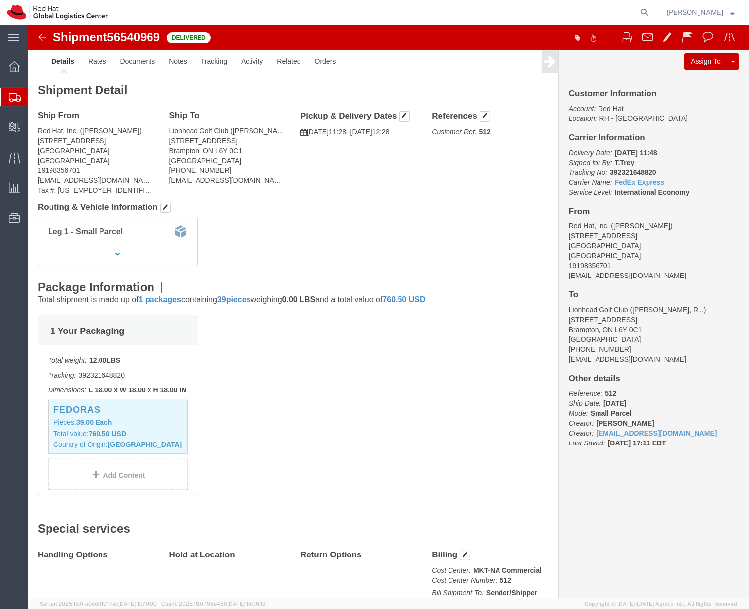
click div "Shipment Detail Ship From Red Hat, Inc. (Alicia Massey) 100 East Davie Street R…"
click link "Documents"
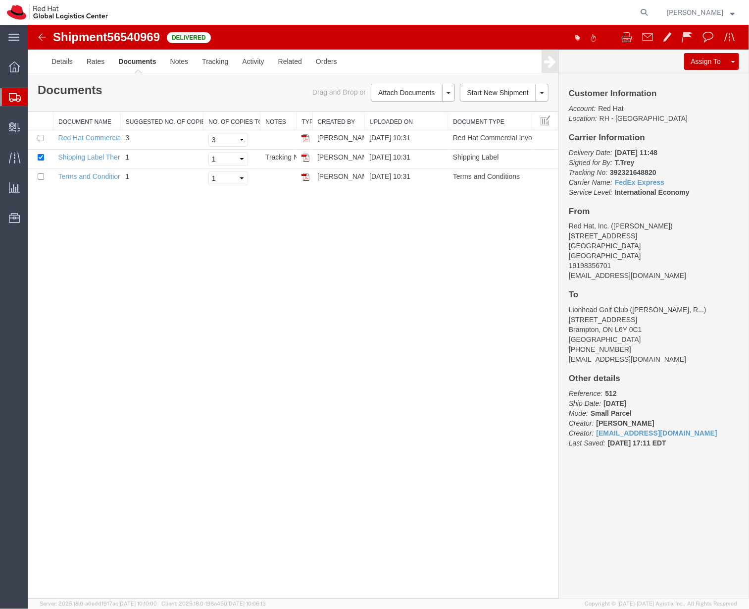
click at [353, 262] on div "Shipment 56540969 3 of 3 Delivered Details Rates Documents Notes Tracking Activ…" at bounding box center [388, 311] width 722 height 574
click at [277, 251] on div "Shipment 56540969 3 of 3 Delivered Details Rates Documents Notes Tracking Activ…" at bounding box center [388, 311] width 722 height 574
click at [174, 55] on link "Notes" at bounding box center [179, 61] width 32 height 24
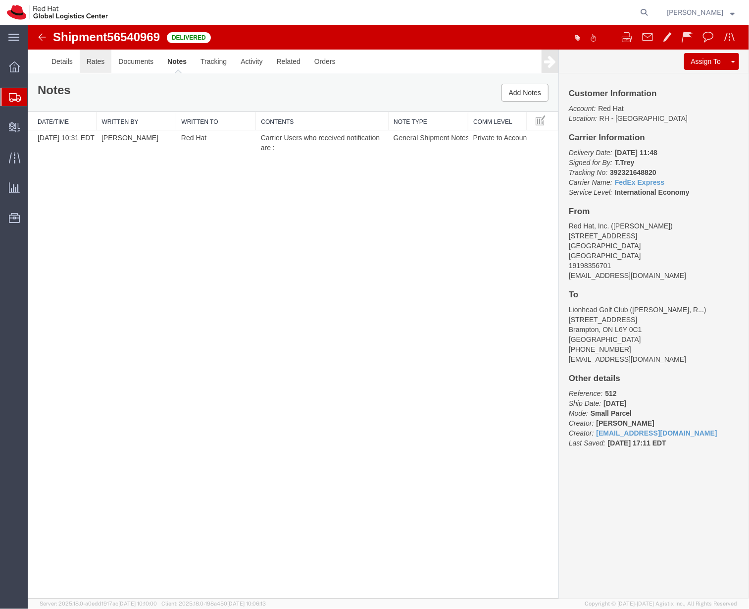
click at [93, 59] on link "Rates" at bounding box center [95, 61] width 32 height 24
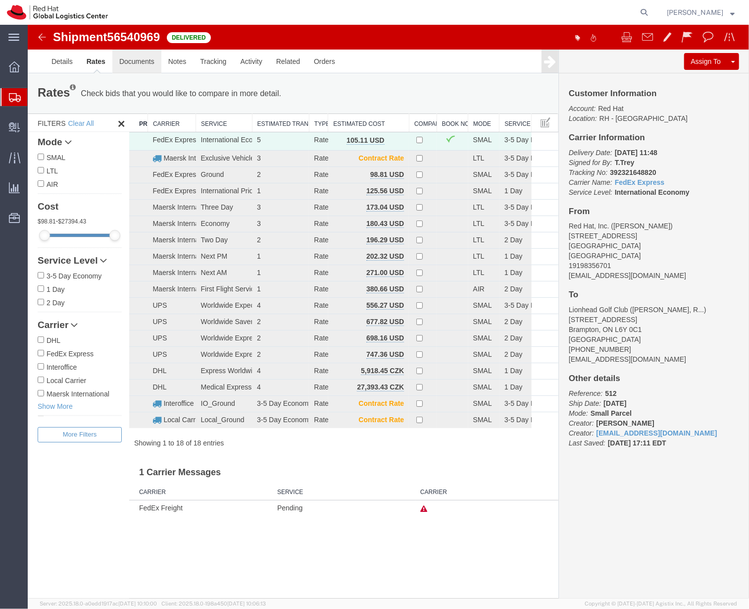
click at [141, 69] on link "Documents" at bounding box center [136, 61] width 49 height 24
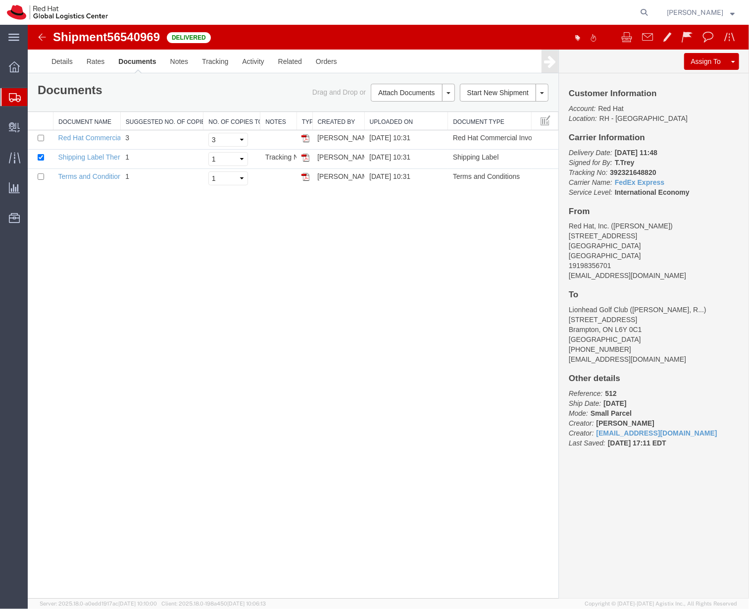
click at [448, 283] on div "Shipment 56540969 3 of 3 Delivered Details Rates Documents Notes Tracking Activ…" at bounding box center [388, 311] width 722 height 574
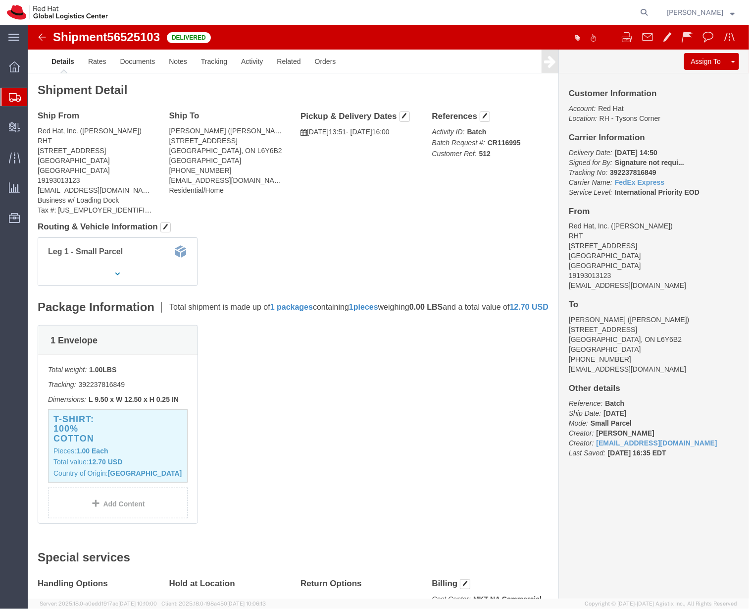
click div "1 Envelope Total weight: 1.00 LBS Tracking: 392237816849 Dimensions: L 9.50 x W…"
click h4 "Routing & Vehicle Information"
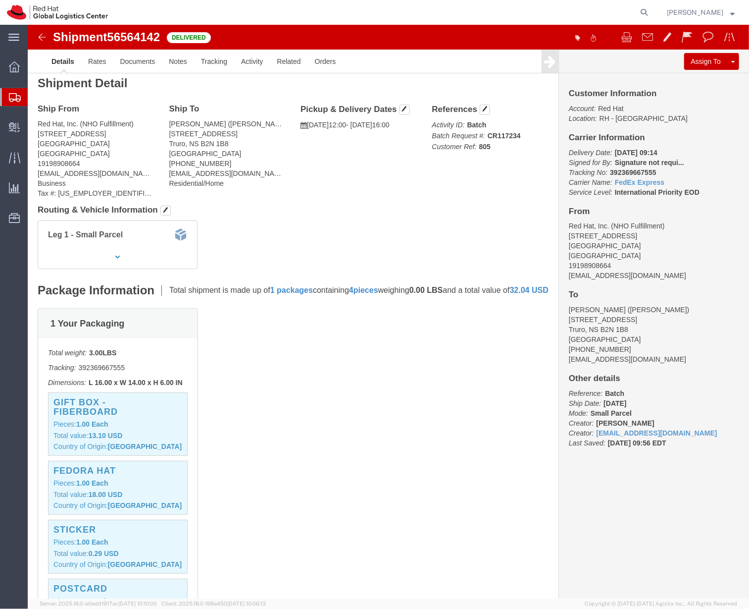
scroll to position [6, 0]
click div "Package Information Total shipment is made up of 1 packages containing 4 pieces…"
click div "Leg 1 - Small Parcel"
drag, startPoint x: 30, startPoint y: 168, endPoint x: 76, endPoint y: 174, distance: 47.0
click div "Ship From Red Hat, Inc. (NHO Fulfillment) [STREET_ADDRESS] 19198908664 [EMAIL_A…"
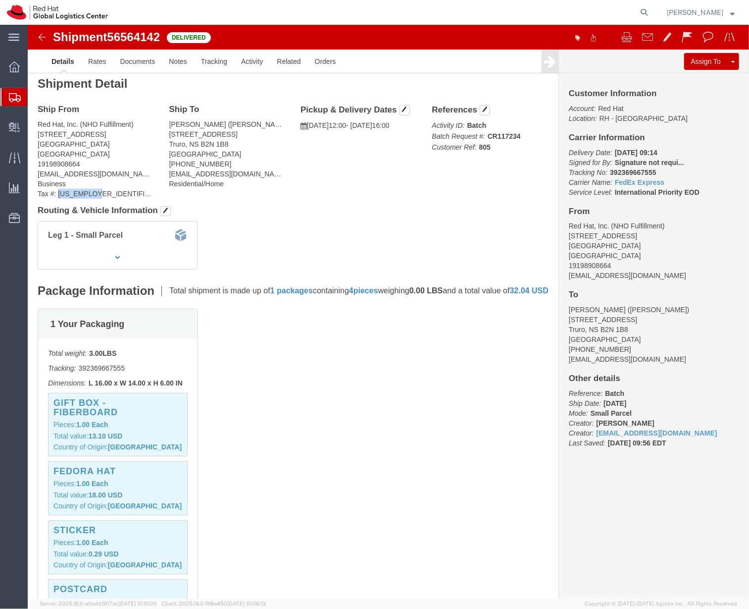
copy address "[US_EMPLOYER_IDENTIFICATION_NUMBER]"
click h4 "Routing & Vehicle Information"
click div "Leg 1 - Small Parcel"
click div "1 Your Packaging Total weight: 3.00 LBS Tracking: 392369667555 Dimensions: L 16…"
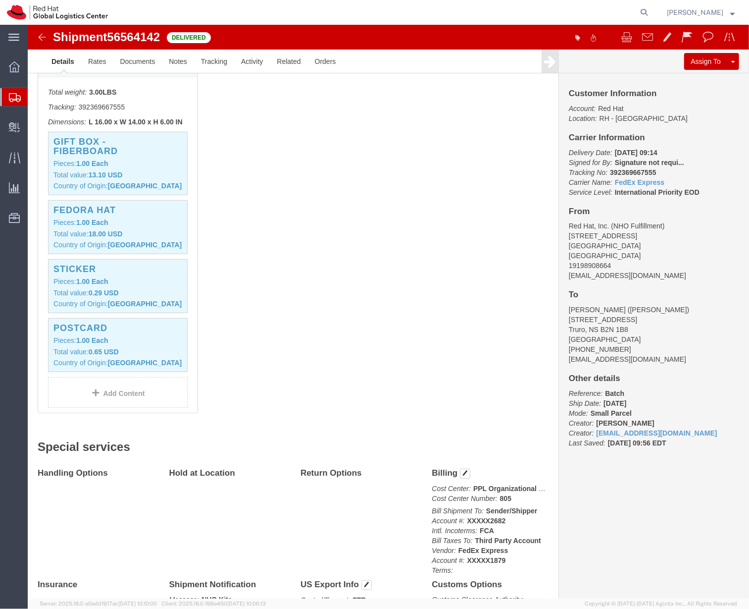
scroll to position [440, 0]
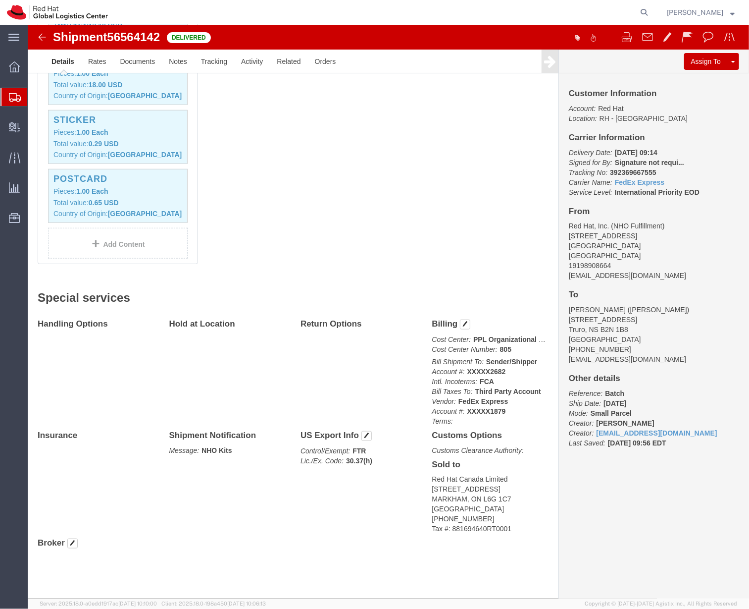
click div "Handling Options Hold at Location Return Options Billing Cost Center: PPL Organ…"
click b "30.37(h)"
copy b "30.37"
click div "Handling Options Hold at Location Return Options Billing Cost Center: PPL Organ…"
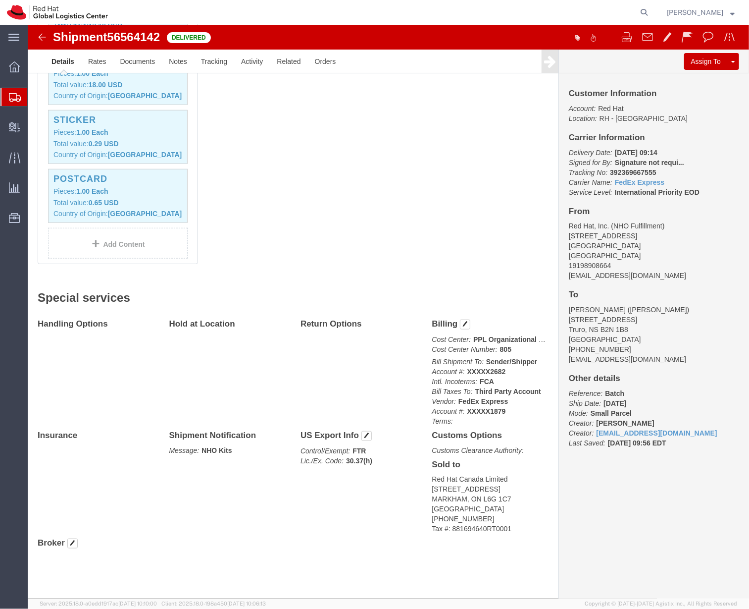
click div "Handling Options Hold at Location Return Options Billing Cost Center: PPL Organ…"
drag, startPoint x: 317, startPoint y: 437, endPoint x: 347, endPoint y: 439, distance: 29.8
click p "Control/Exempt: FTR Lic./Ex. Code: 30.37(h)"
copy b "30.37(h)"
click div "1 Your Packaging Total weight: 3.00 LBS Tracking: 392369667555 Dimensions: L 16…"
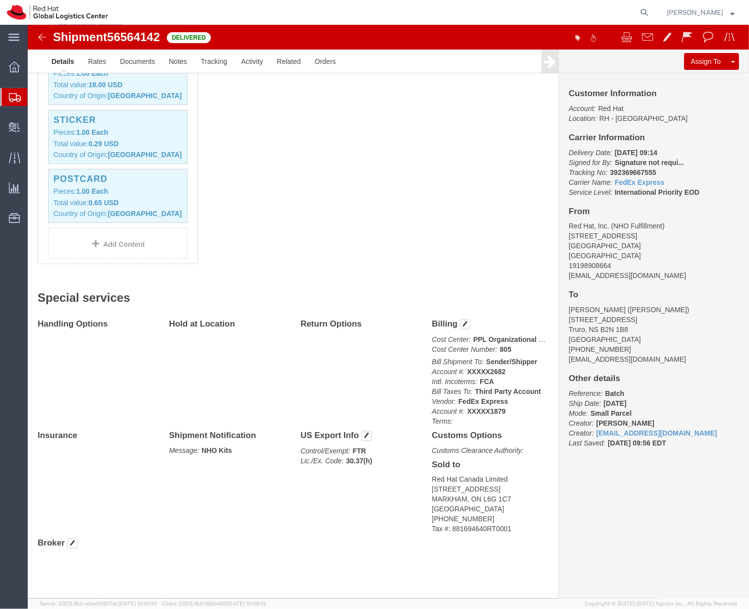
click div "1 Your Packaging Total weight: 3.00 LBS Tracking: 392369667555 Dimensions: L 16…"
click h2 "Special services"
click div "1 Your Packaging Total weight: 3.00 LBS Tracking: 392369667555 Dimensions: L 16…"
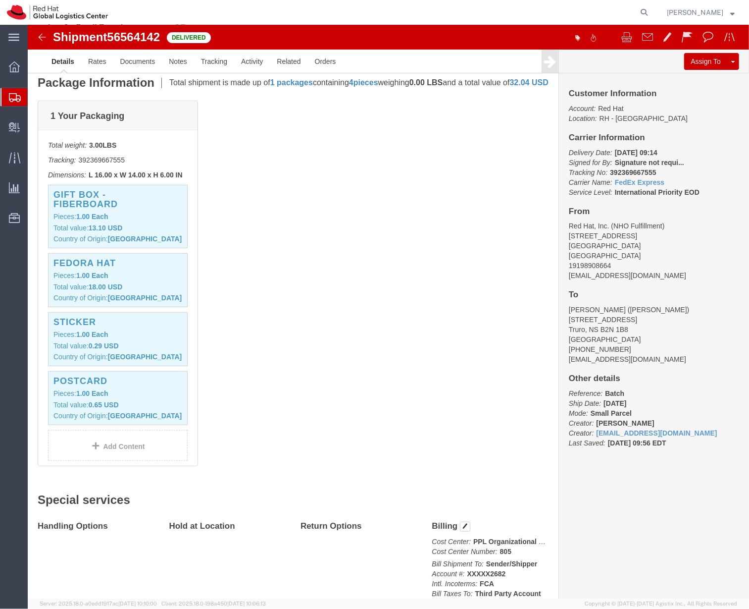
scroll to position [214, 0]
click h3 "Fedora Hat"
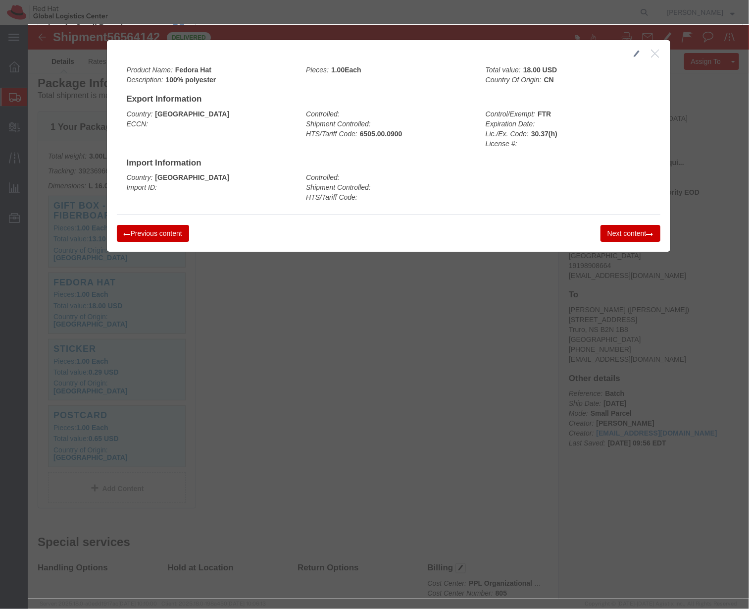
click icon "button"
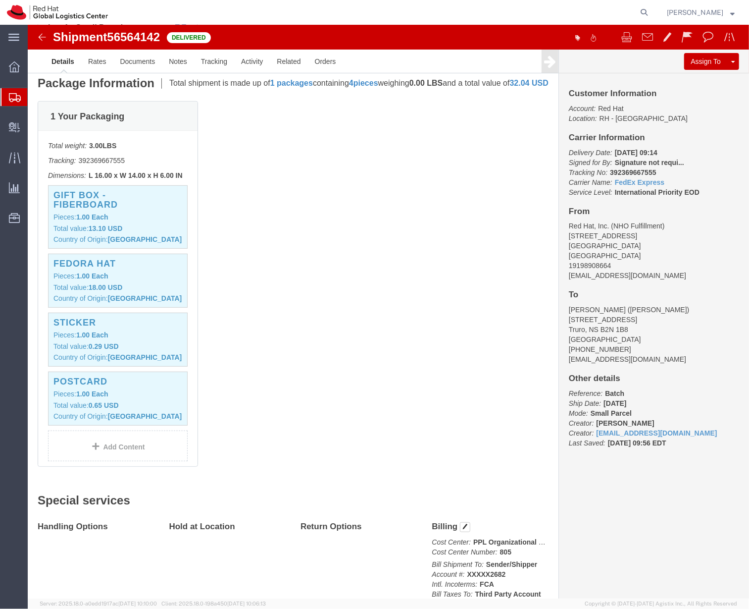
scroll to position [440, 0]
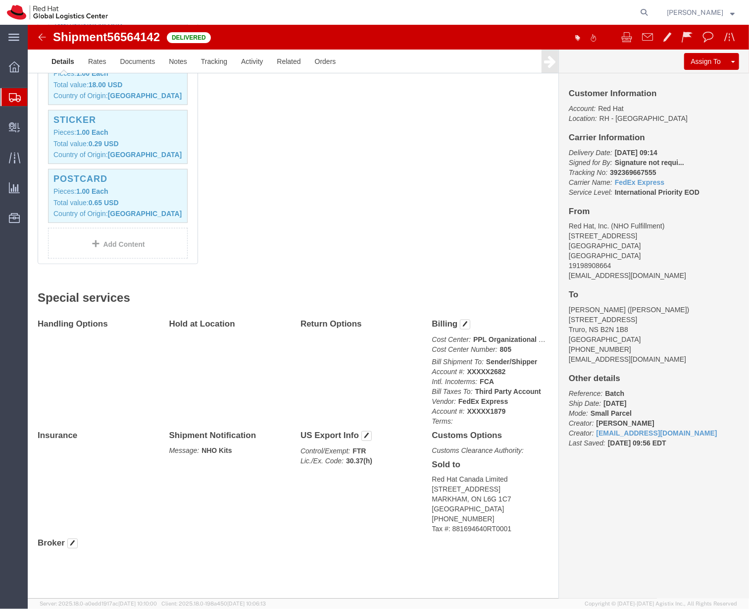
click address "Red Hat Canada Limited [STREET_ADDRESS] [PHONE_NUMBER] Tax #: 881694640RT0001"
copy address "Red Hat Canada Limited"
drag, startPoint x: 422, startPoint y: 503, endPoint x: 482, endPoint y: 504, distance: 59.4
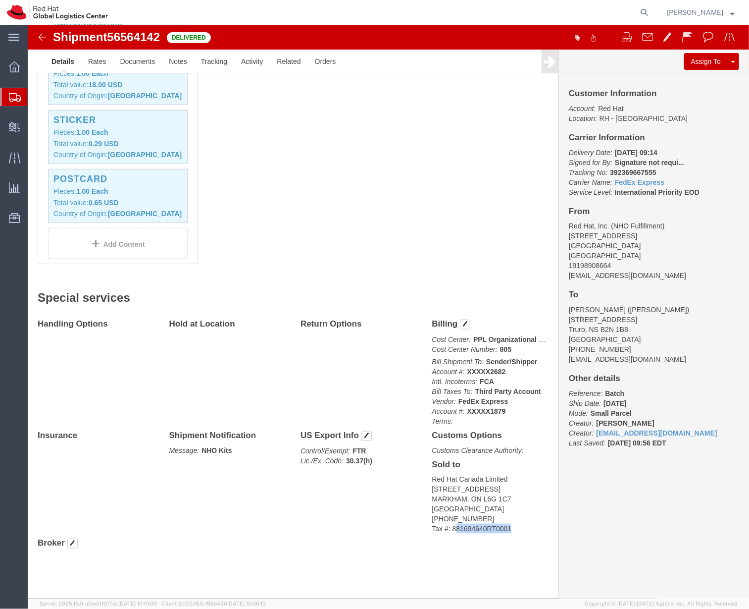
click address "Red Hat Canada Limited [STREET_ADDRESS] [PHONE_NUMBER] Tax #: 881694640RT0001"
click div "Return Options"
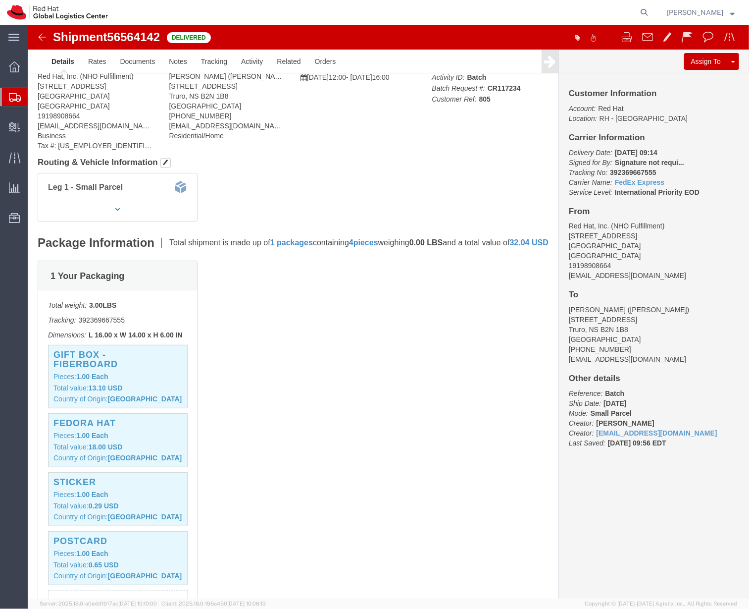
scroll to position [0, 0]
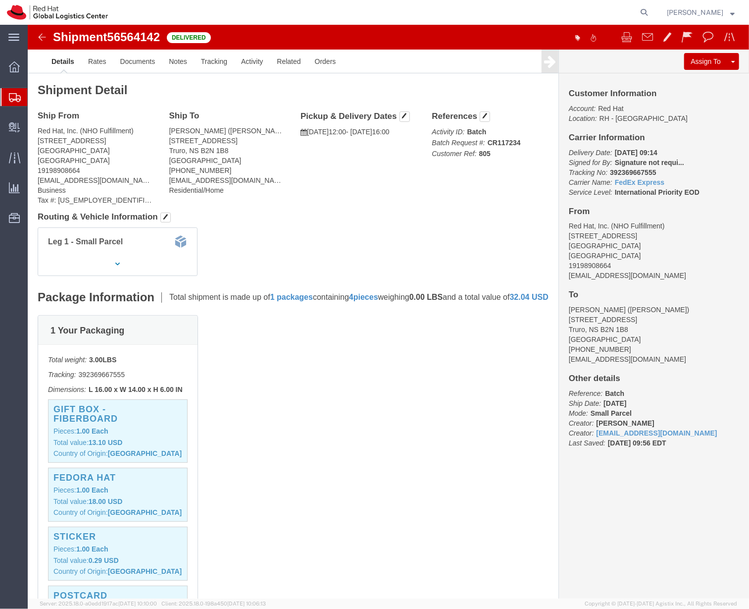
click div "Leg 1 - Small Parcel"
click div "1 Your Packaging Total weight: 3.00 LBS Tracking: 392369667555 Dimensions: L 16…"
click p "[DATE] 12:00 - [DATE] 16:00"
